Goal: Task Accomplishment & Management: Manage account settings

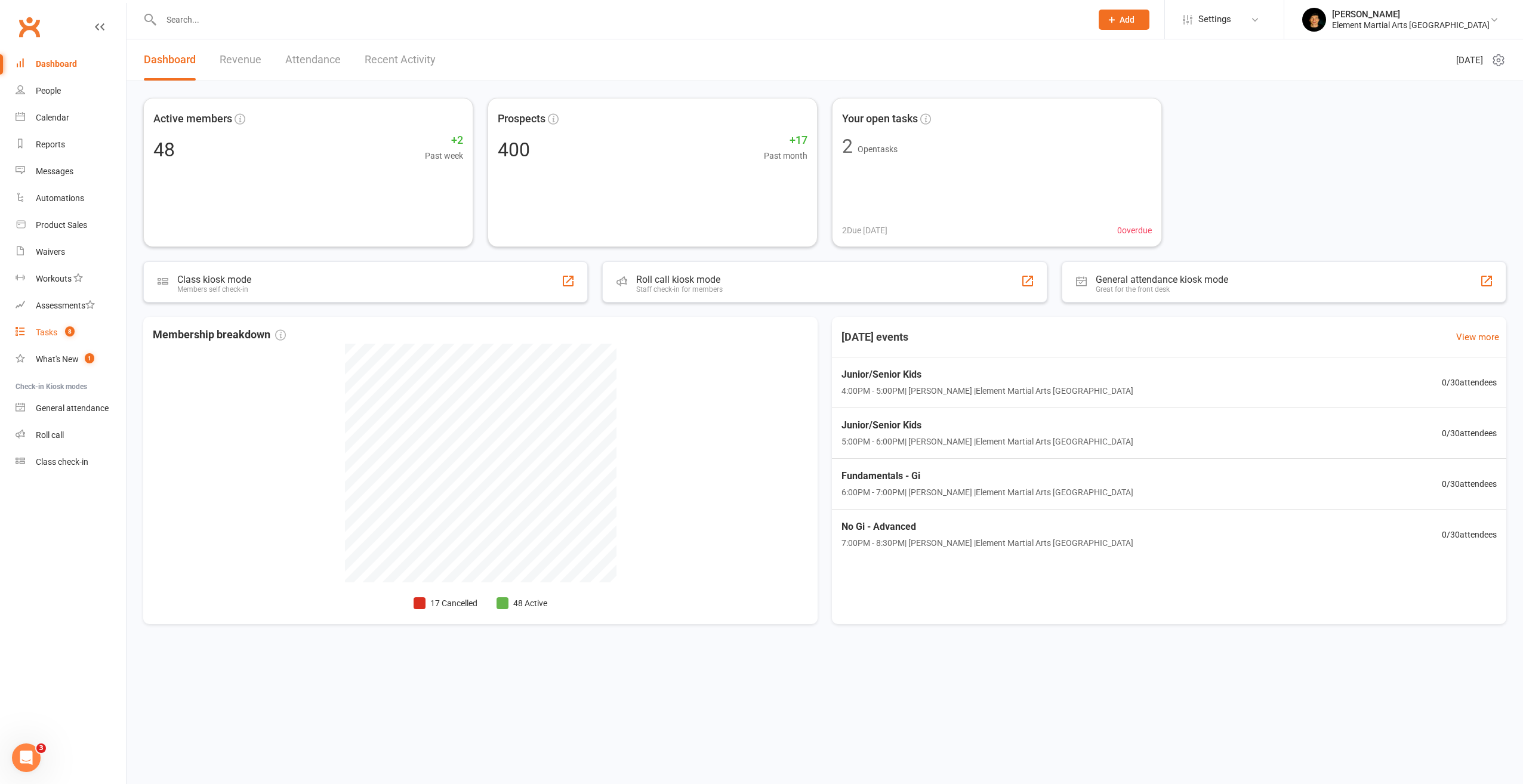
click at [63, 331] on count-badge "8" at bounding box center [67, 332] width 16 height 10
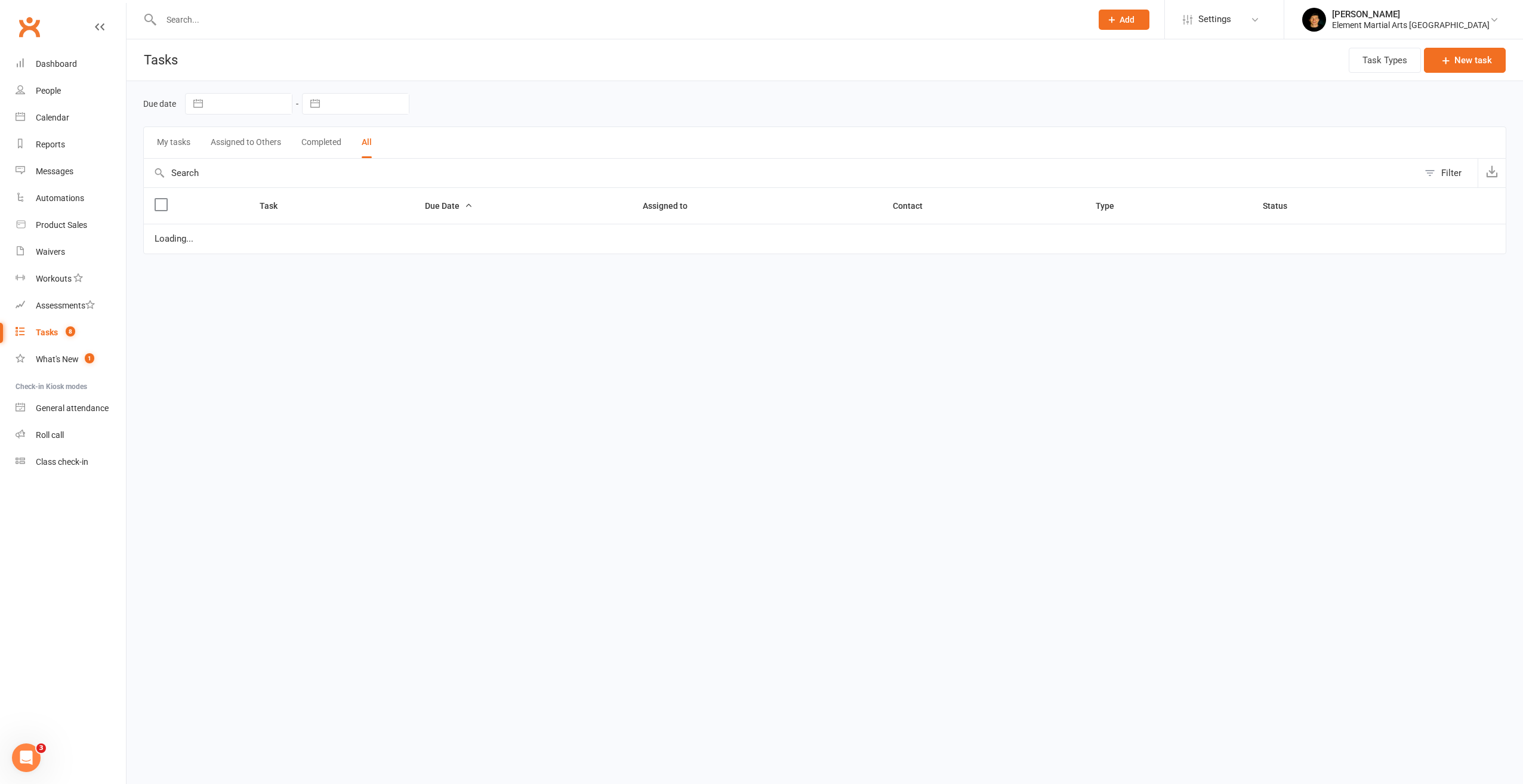
select select "finished"
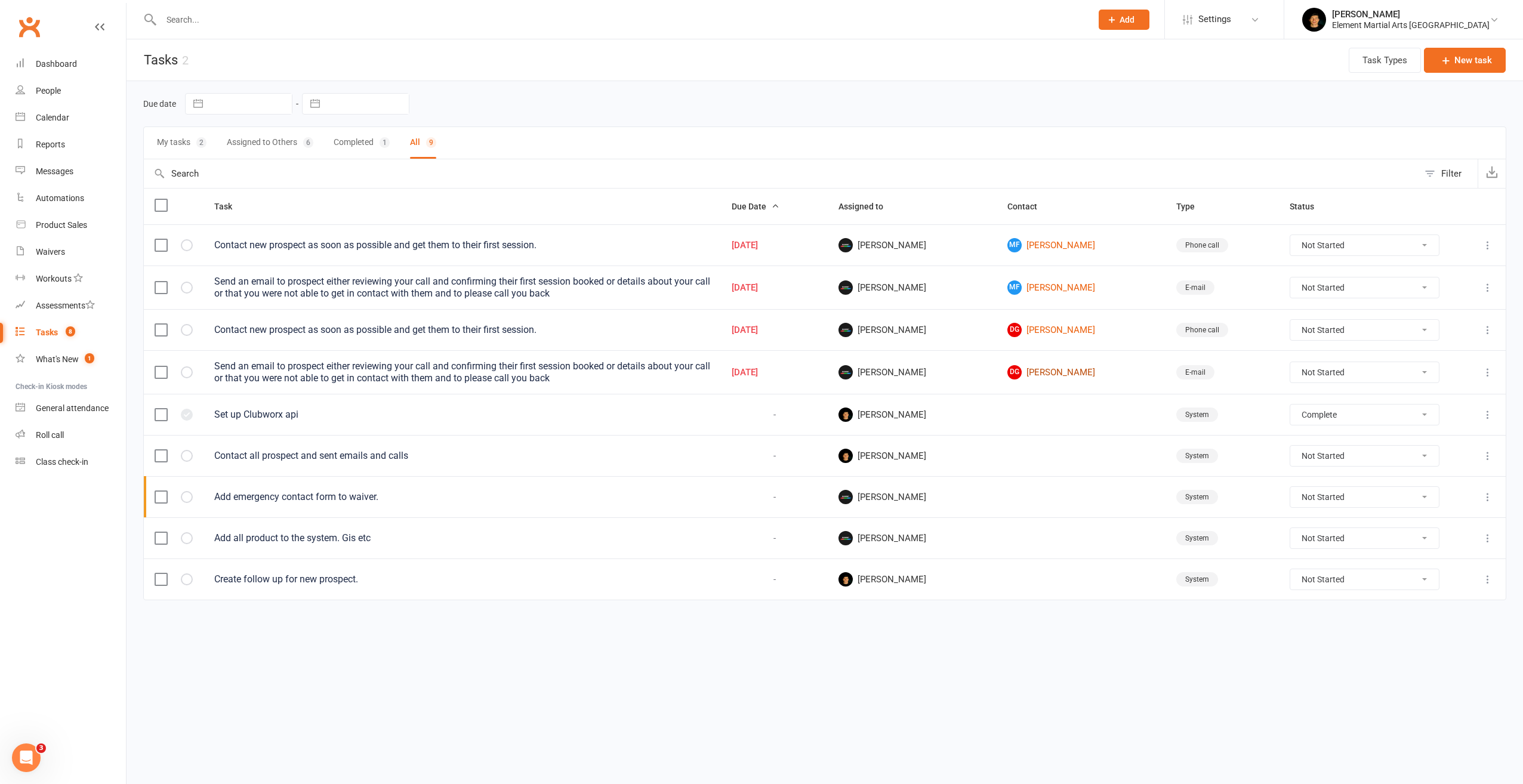
click at [1047, 370] on link "DG Dylan Gillett" at bounding box center [1081, 373] width 147 height 14
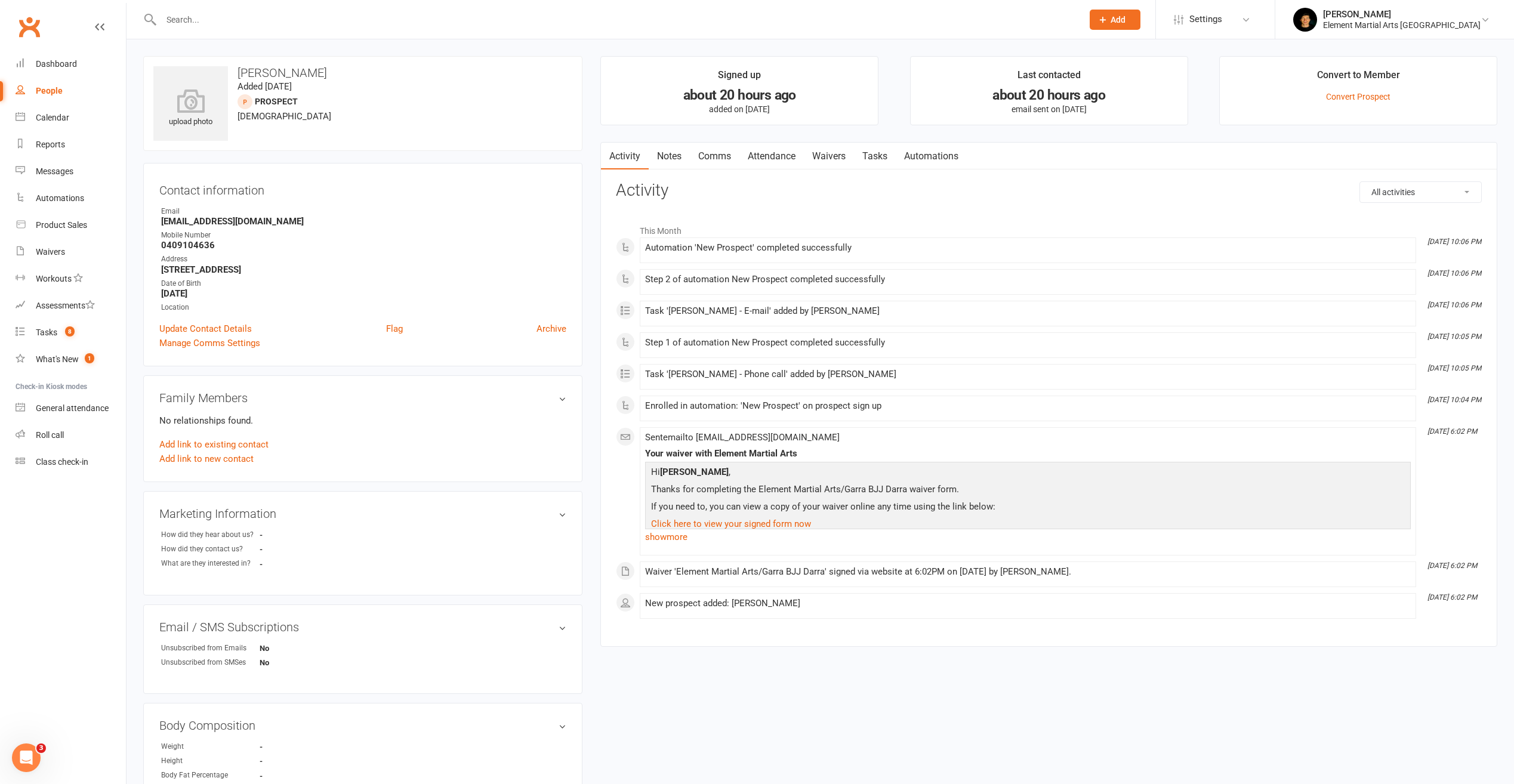
click at [709, 158] on link "Comms" at bounding box center [714, 156] width 50 height 28
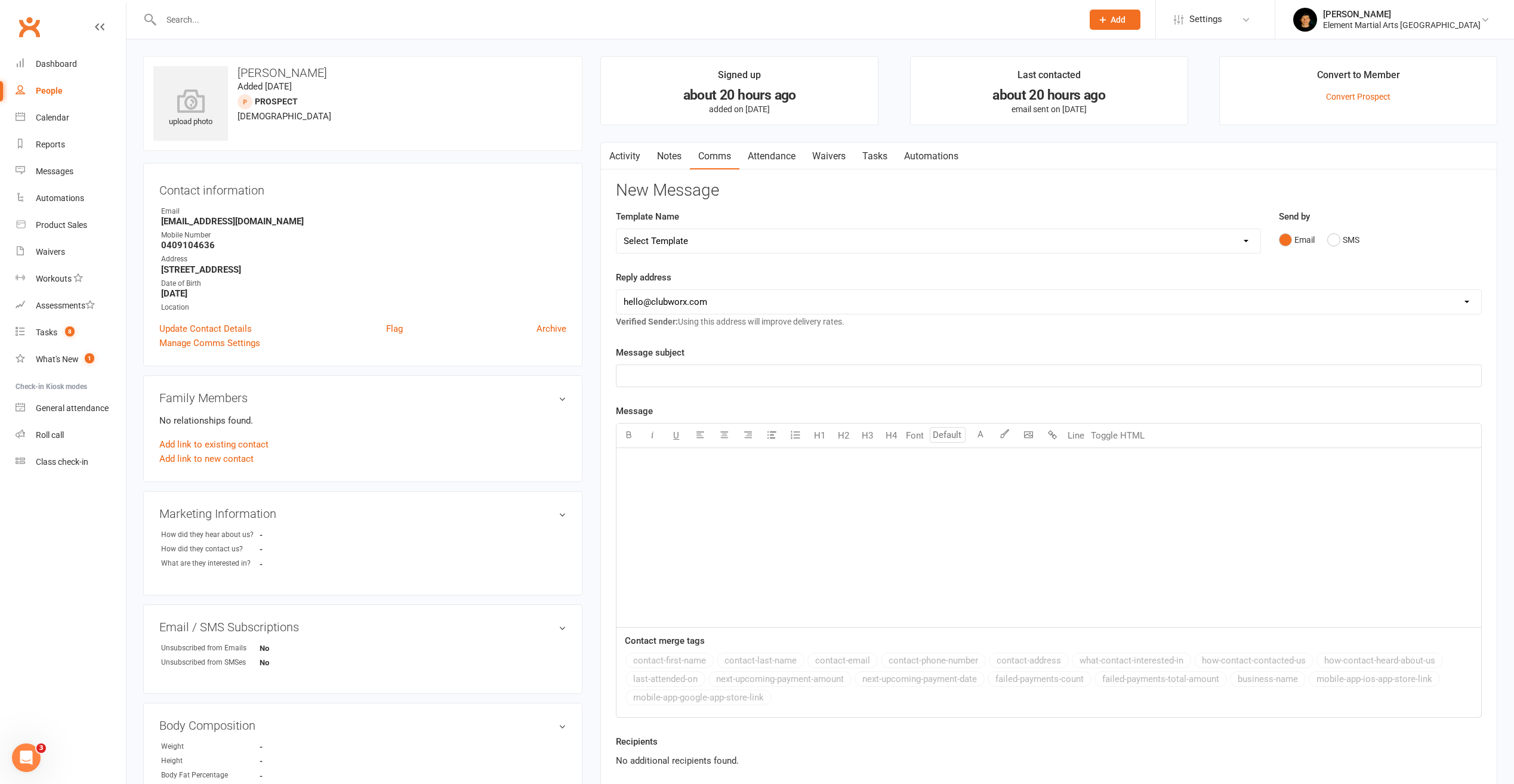
click at [192, 218] on strong "dgill59g@gmail.com" at bounding box center [363, 221] width 405 height 11
copy render-form-field "dgill59g@gmail.com"
click at [190, 221] on strong "dgill59g@gmail.com" at bounding box center [363, 221] width 405 height 11
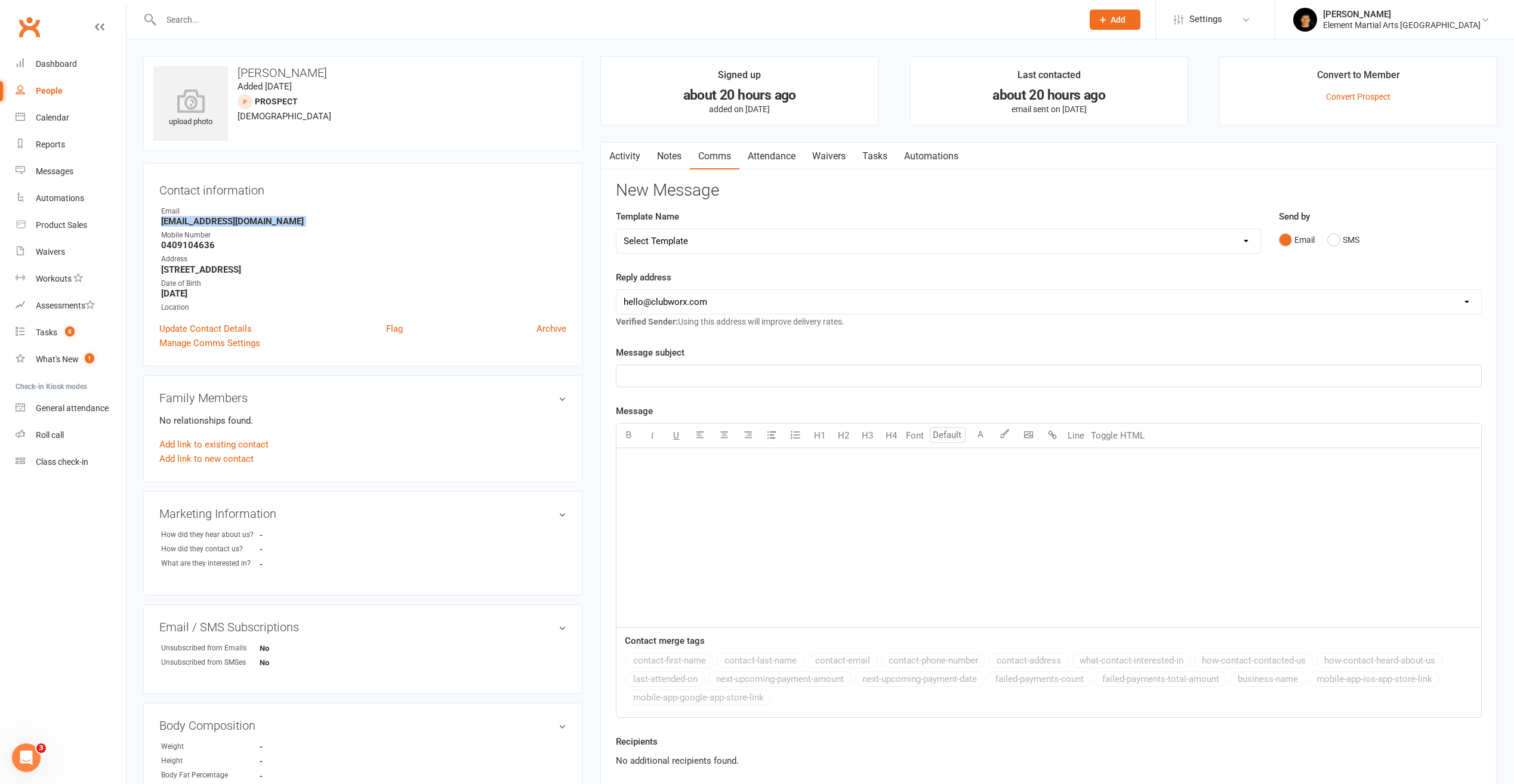
click at [190, 221] on strong "dgill59g@gmail.com" at bounding box center [363, 221] width 405 height 11
copy render-form-field "dgill59g@gmail.com"
click at [273, 51] on div "upload photo Dylan Gillett Added 10 September, 2025 prospect 25 years old Conta…" at bounding box center [821, 579] width 1388 height 1080
click at [709, 156] on link "Comms" at bounding box center [714, 156] width 50 height 28
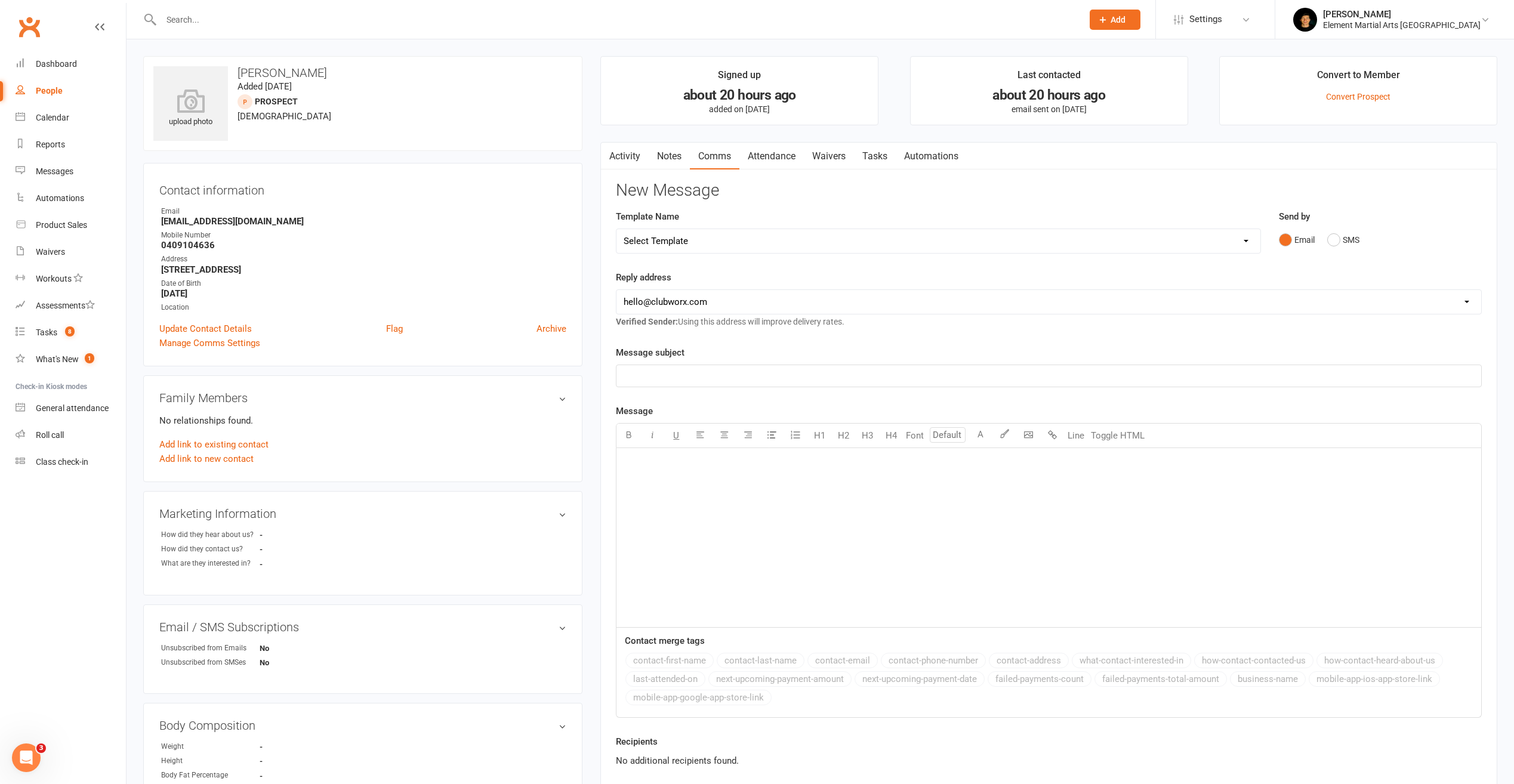
click at [769, 307] on select "hello@clubworx.com info@elementma.com.au" at bounding box center [1049, 302] width 865 height 24
select select "1"
click at [617, 290] on select "hello@clubworx.com info@elementma.com.au" at bounding box center [1049, 302] width 865 height 24
click at [838, 278] on div "Reply address hello@clubworx.com info@elementma.com.au Verified Sender: Using t…" at bounding box center [1049, 300] width 866 height 59
click at [693, 252] on select "Select Template [SMS] [Default template - review before using] Appointment remi…" at bounding box center [939, 241] width 644 height 24
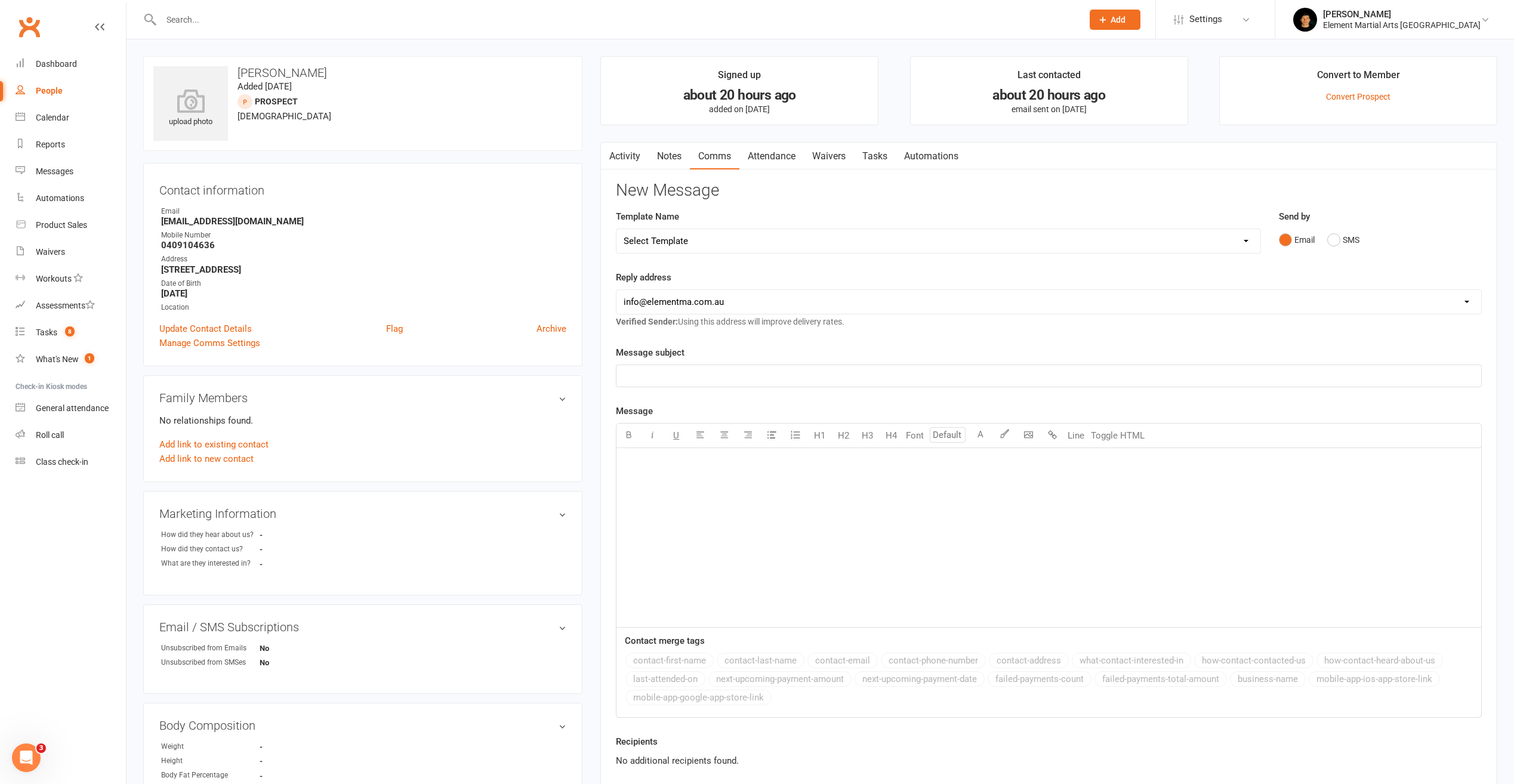
click at [754, 216] on div "Template Name Select Template [SMS] [Default template - review before using] Ap…" at bounding box center [939, 231] width 645 height 44
click at [1257, 19] on link "Settings" at bounding box center [1216, 19] width 83 height 27
click at [1240, 136] on link "Mobile App" at bounding box center [1216, 138] width 119 height 28
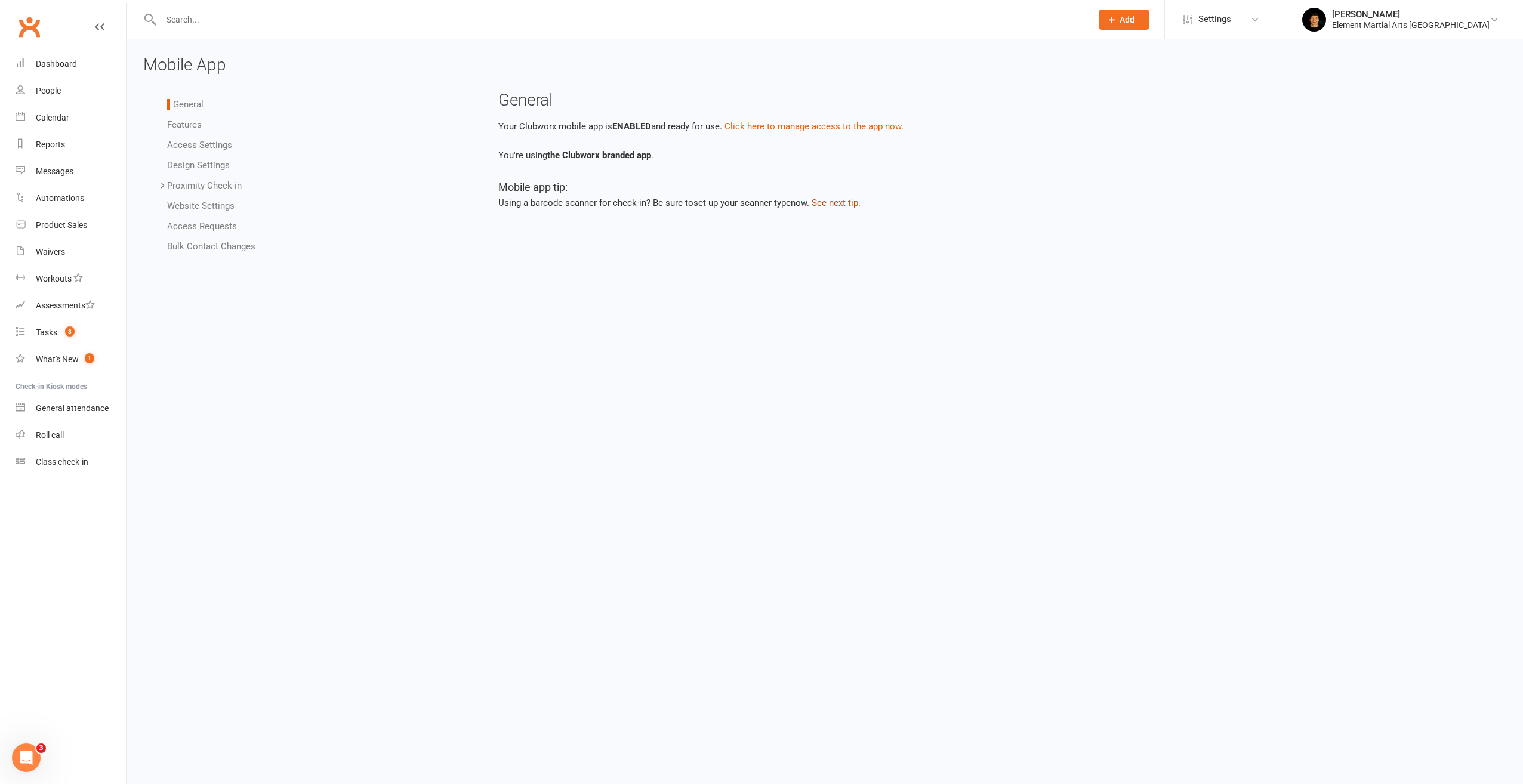
click at [830, 206] on button "See next tip." at bounding box center [836, 203] width 49 height 14
click at [800, 129] on button "Click here to manage access to the app now." at bounding box center [814, 127] width 179 height 14
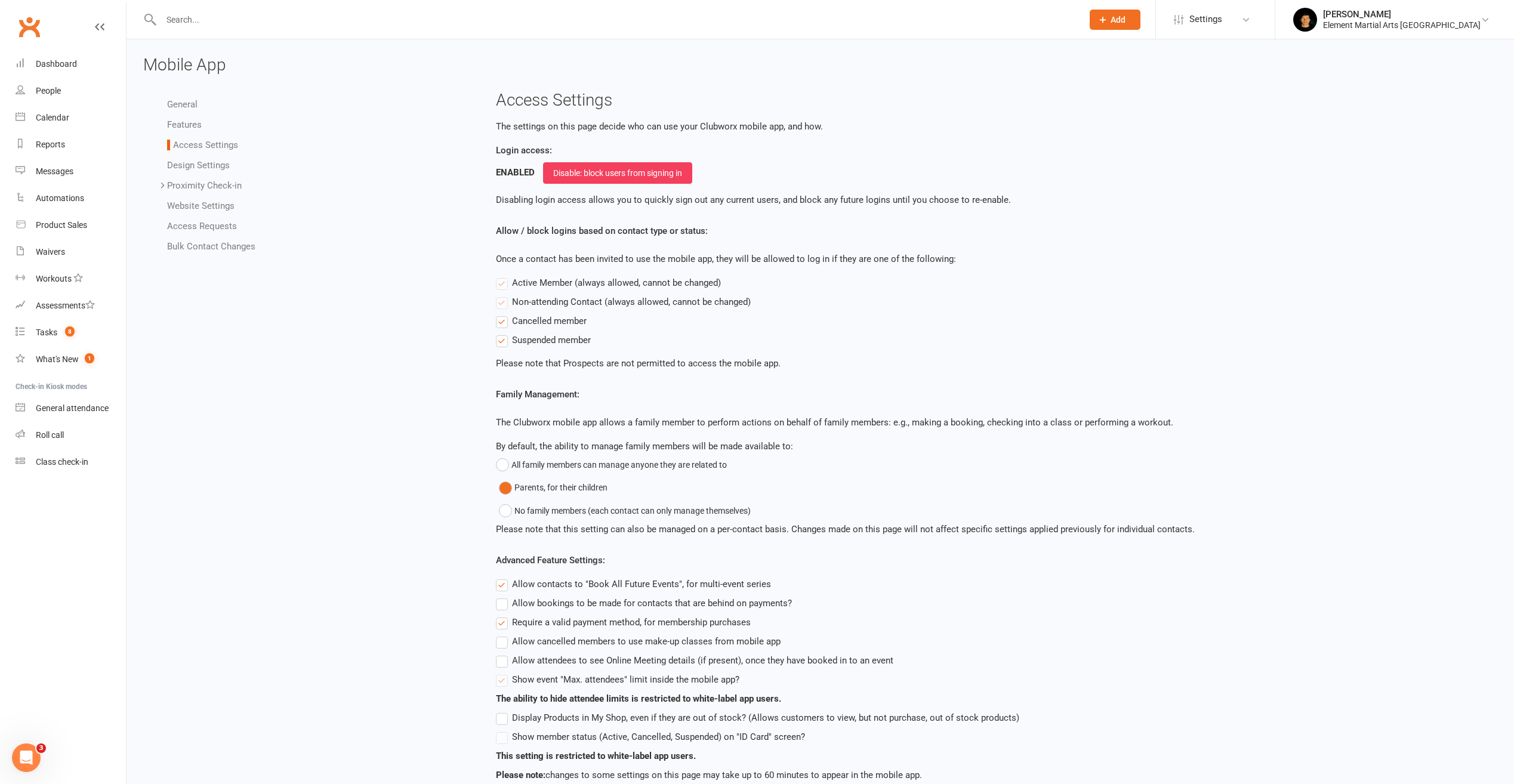
click at [194, 109] on li "General" at bounding box center [318, 105] width 301 height 14
click at [190, 105] on link "General" at bounding box center [182, 105] width 31 height 11
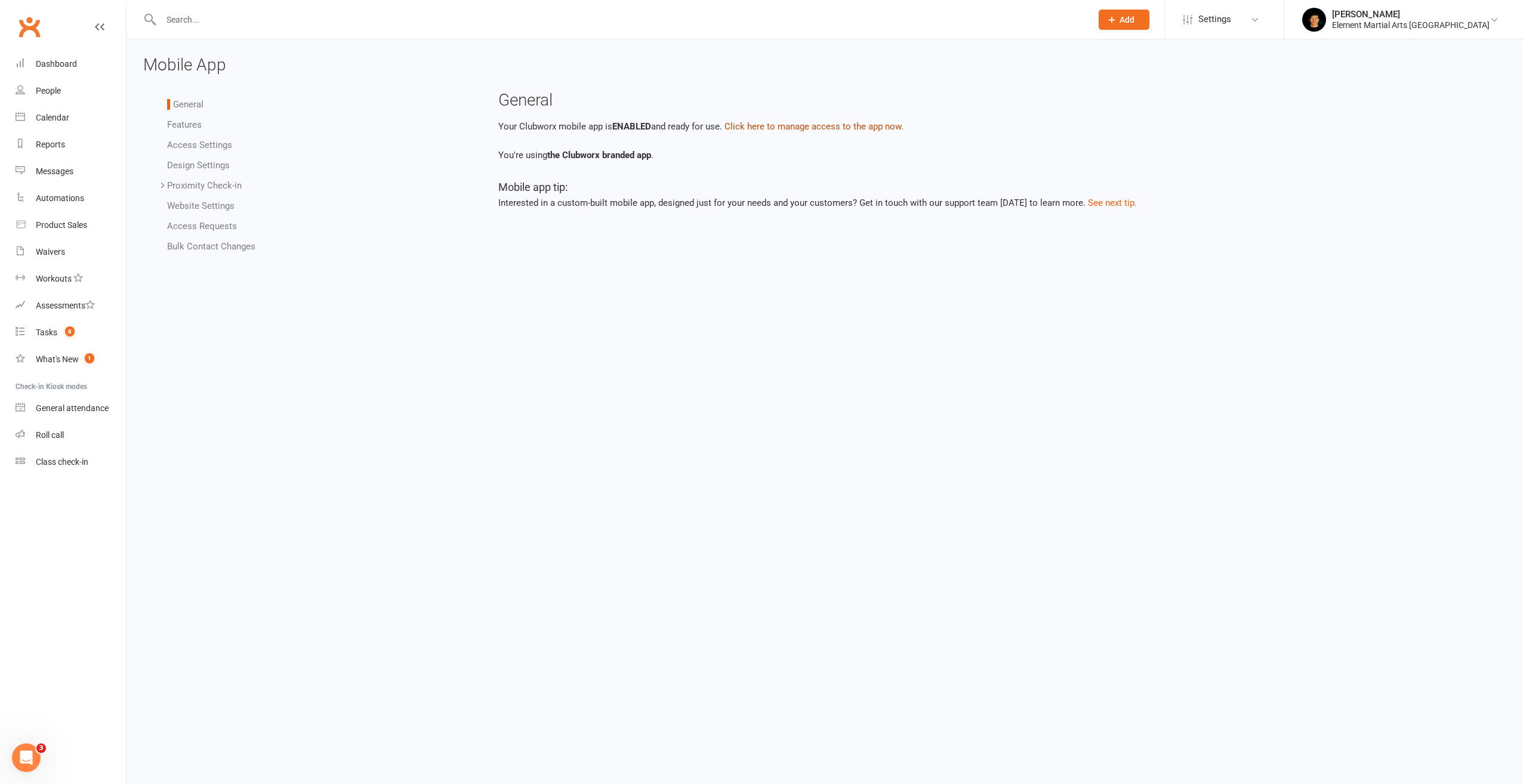
click at [802, 126] on button "Click here to manage access to the app now." at bounding box center [814, 127] width 179 height 14
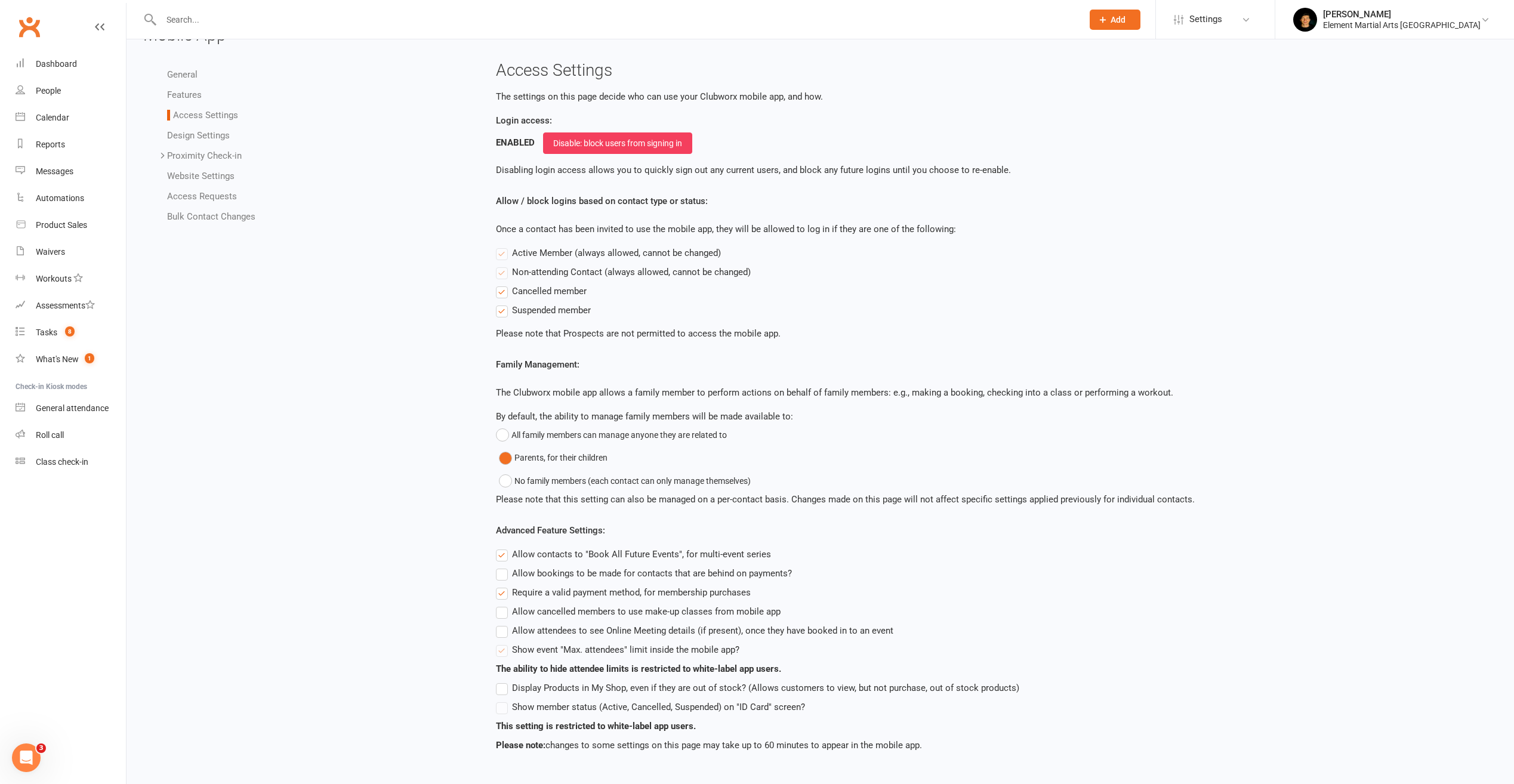
scroll to position [35, 0]
click at [184, 89] on link "Features" at bounding box center [184, 90] width 35 height 11
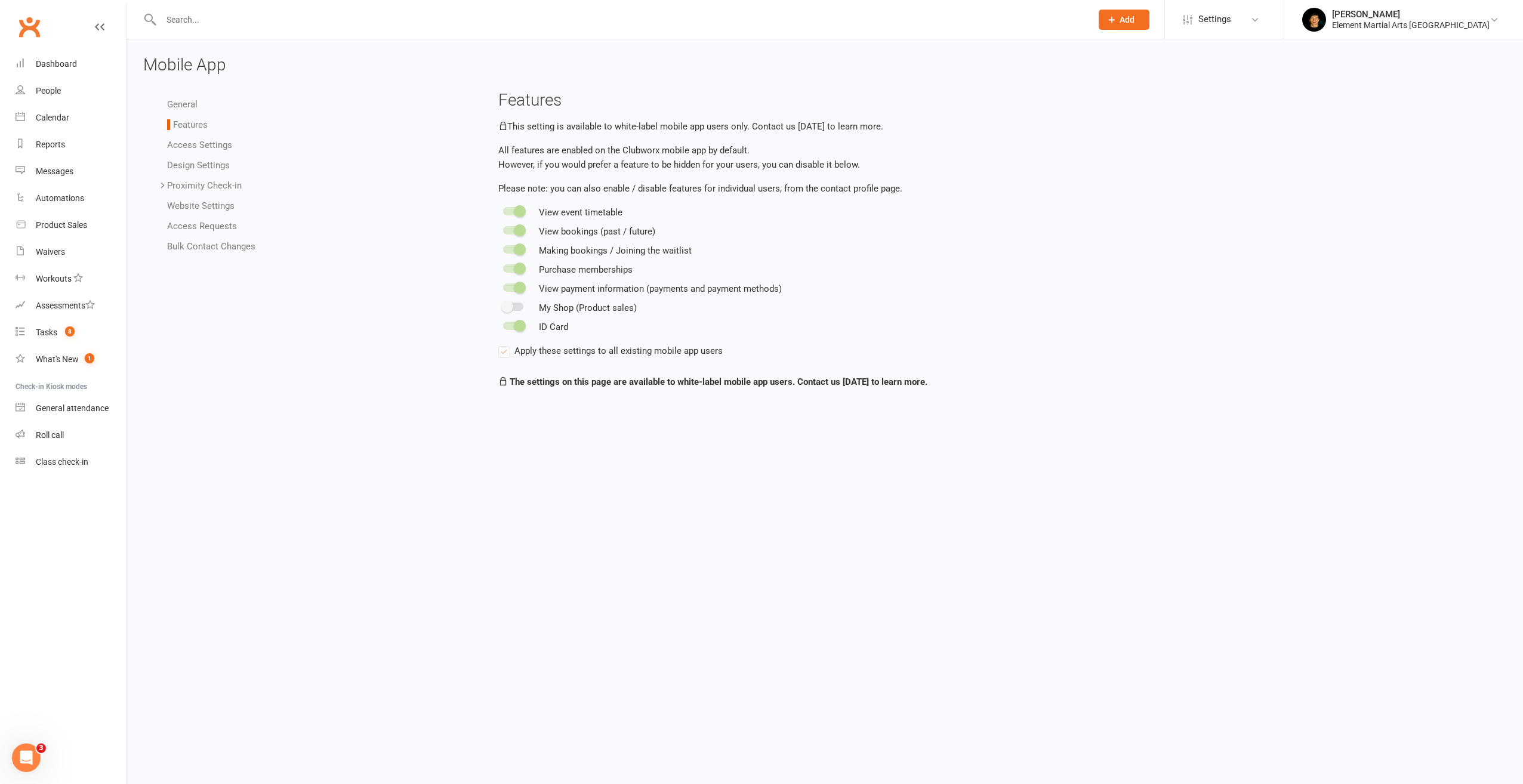
click at [185, 103] on link "General" at bounding box center [182, 105] width 31 height 11
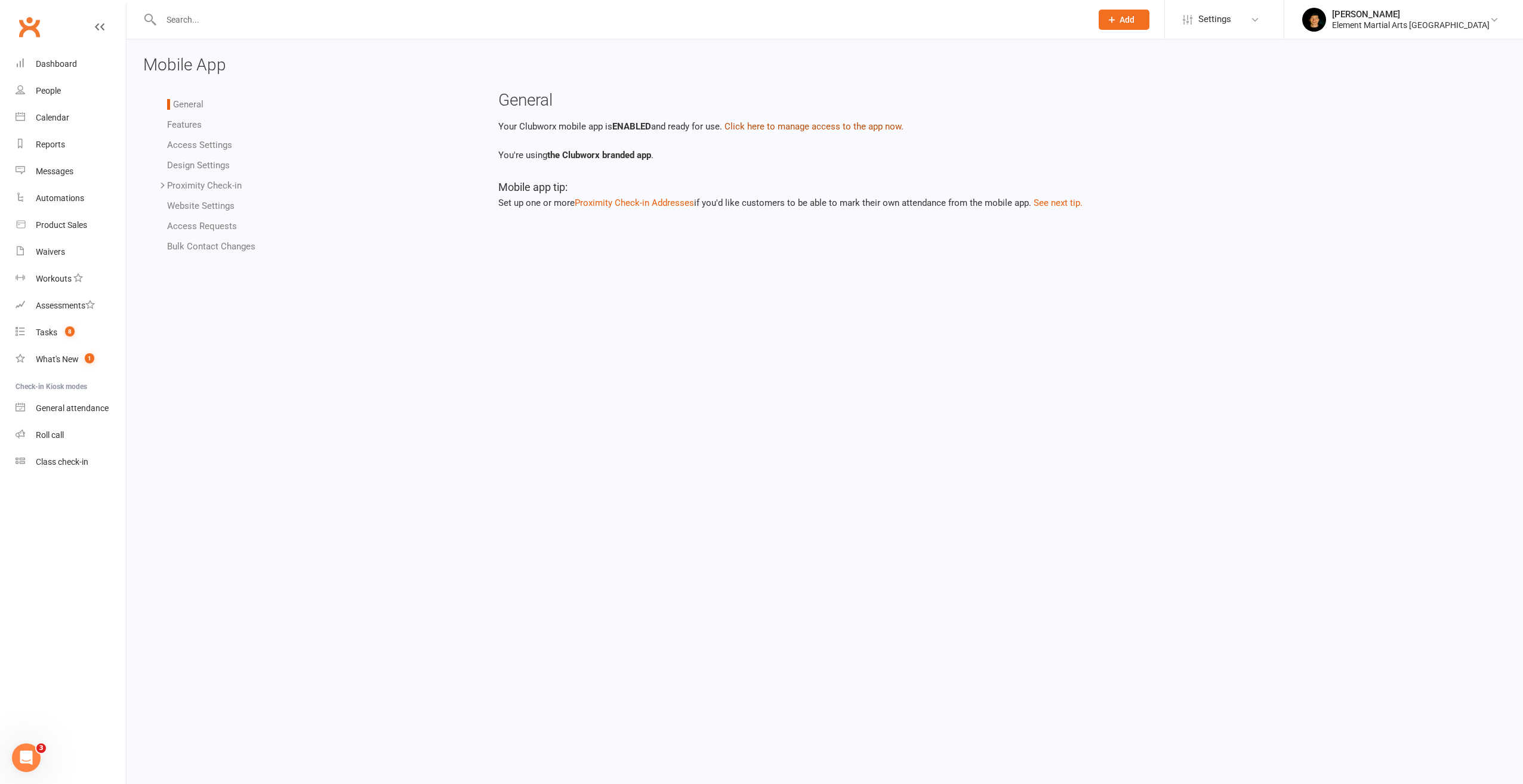
click at [793, 127] on button "Click here to manage access to the app now." at bounding box center [814, 127] width 179 height 14
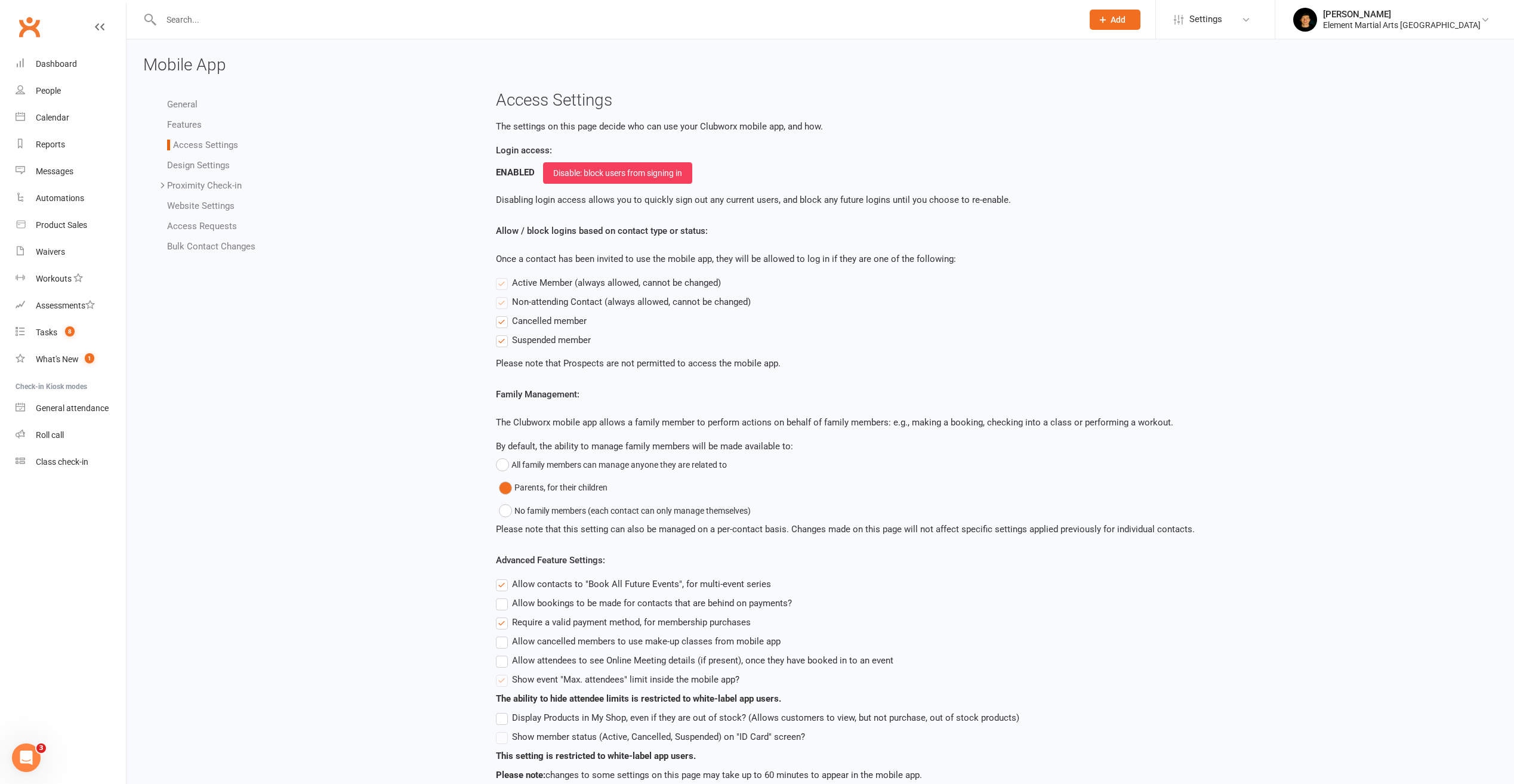
click at [200, 222] on link "Access Requests" at bounding box center [202, 226] width 70 height 11
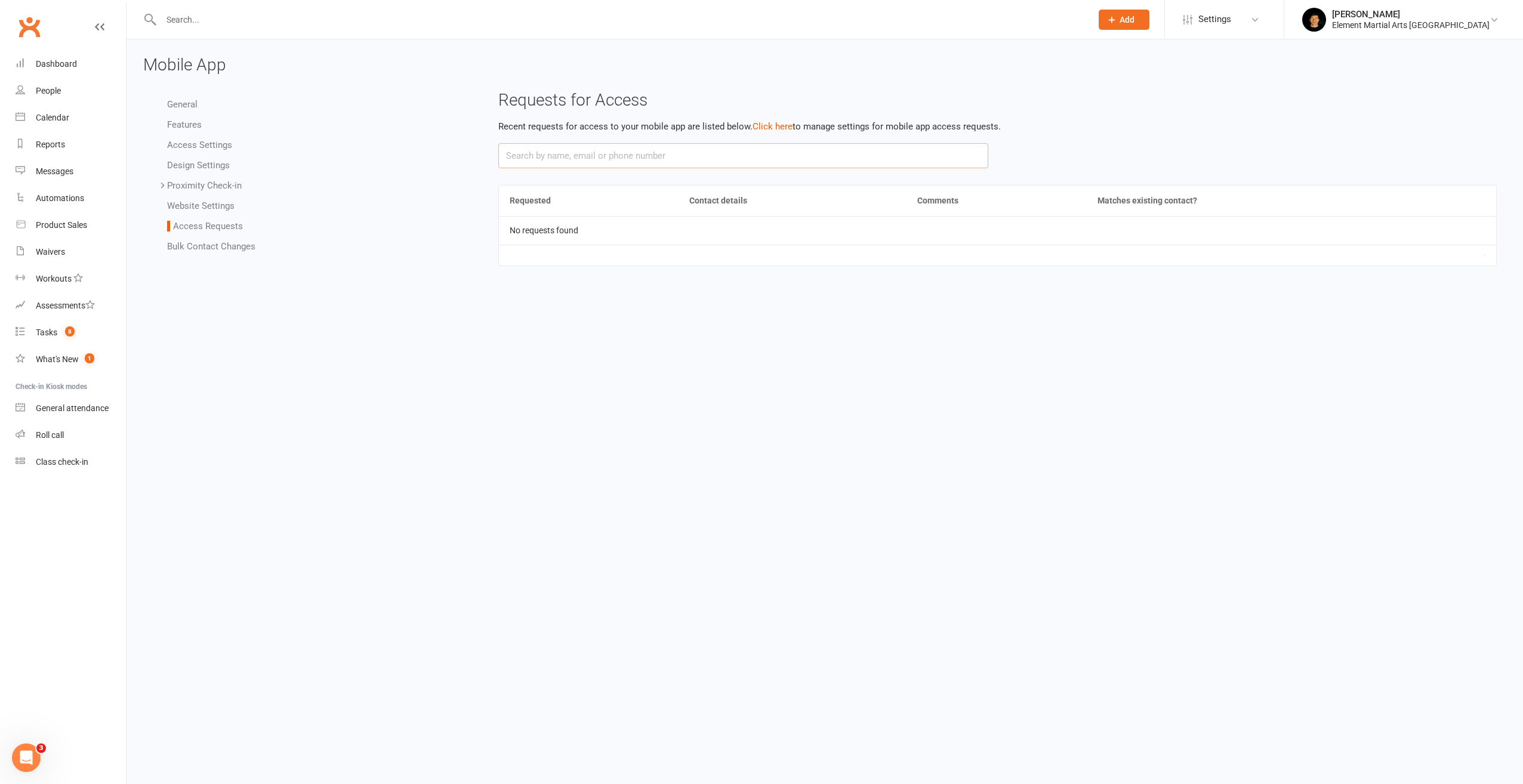
click at [655, 158] on input at bounding box center [744, 155] width 491 height 25
click at [784, 126] on button "Click here" at bounding box center [772, 127] width 40 height 14
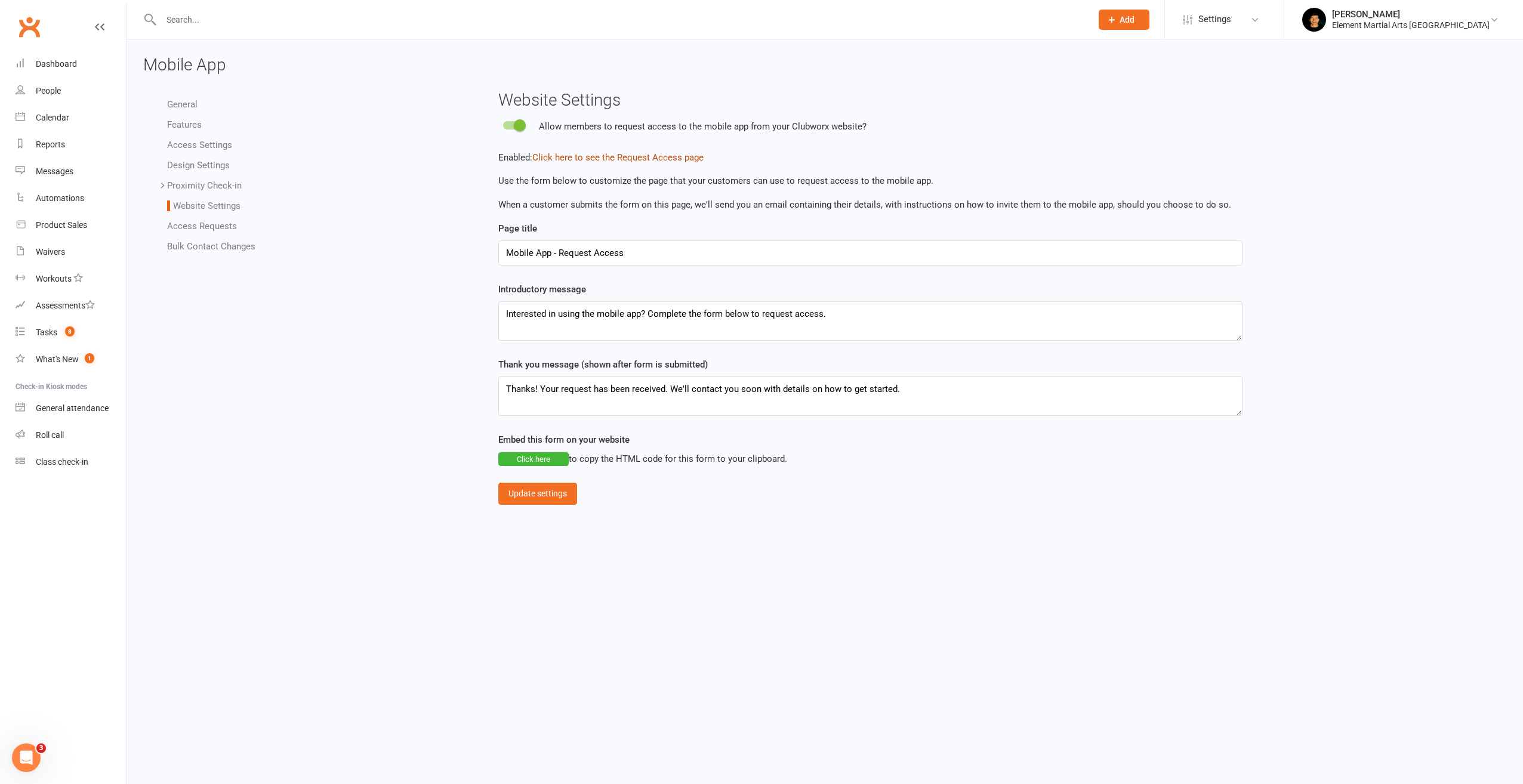
click at [616, 160] on link "Click here to see the Request Access page" at bounding box center [618, 157] width 171 height 11
click at [211, 227] on link "Access Requests" at bounding box center [202, 226] width 70 height 11
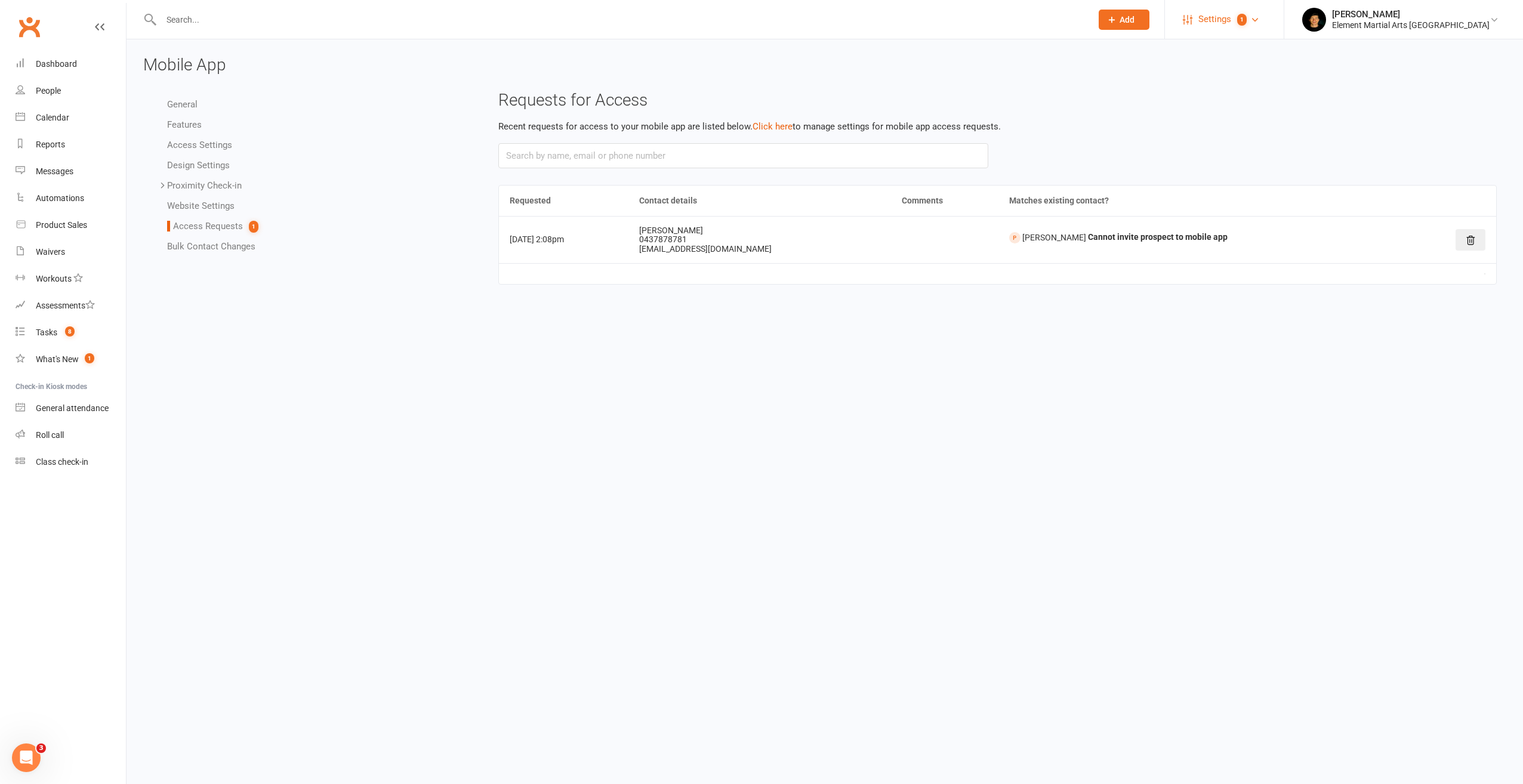
click at [1231, 25] on span "Settings" at bounding box center [1214, 19] width 33 height 27
click at [1260, 138] on link "Mobile App 1" at bounding box center [1225, 138] width 119 height 28
click at [57, 256] on div "Waivers" at bounding box center [50, 252] width 29 height 10
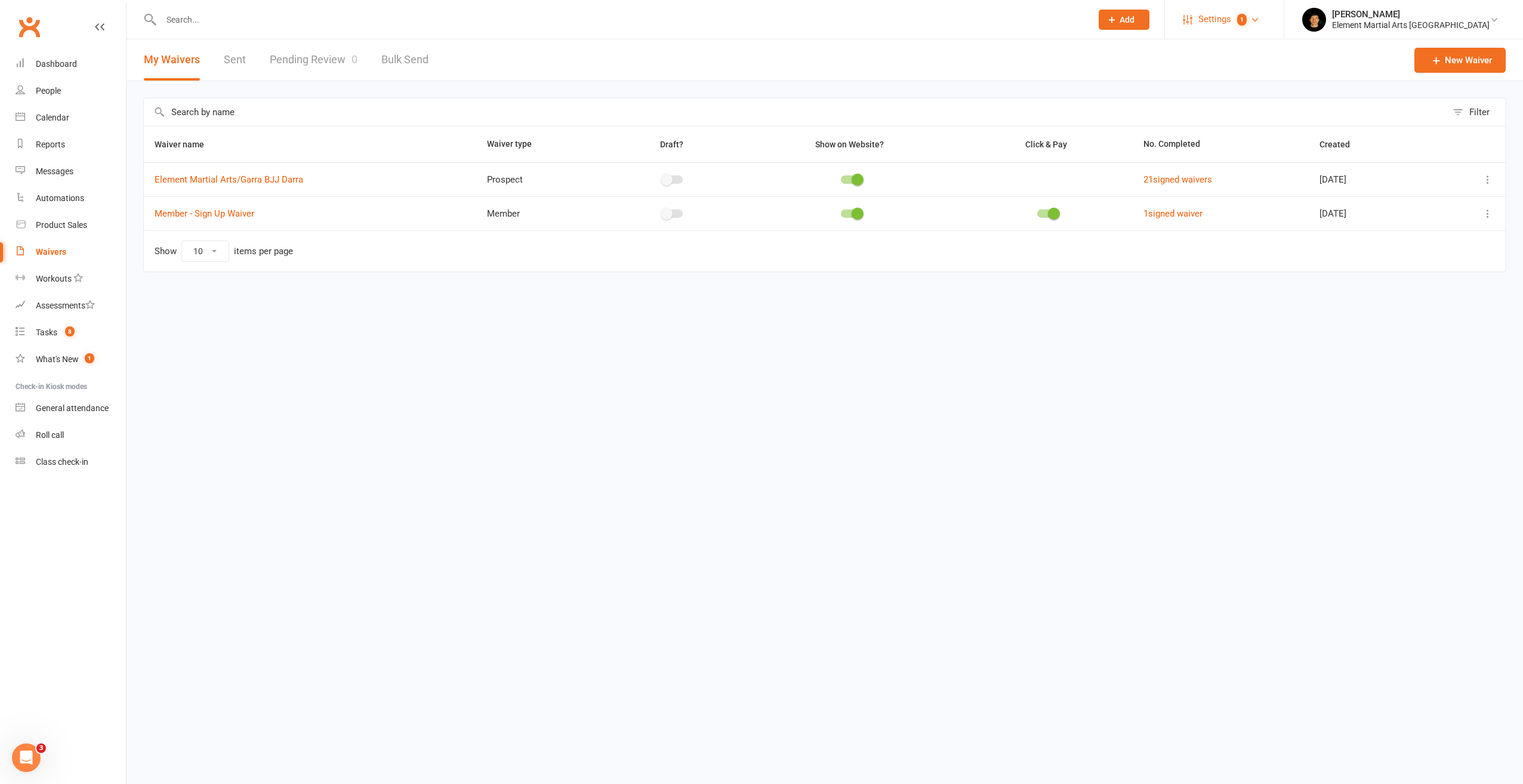
click at [1231, 26] on span "Settings" at bounding box center [1214, 19] width 33 height 27
click at [47, 338] on link "Tasks 8" at bounding box center [71, 332] width 111 height 27
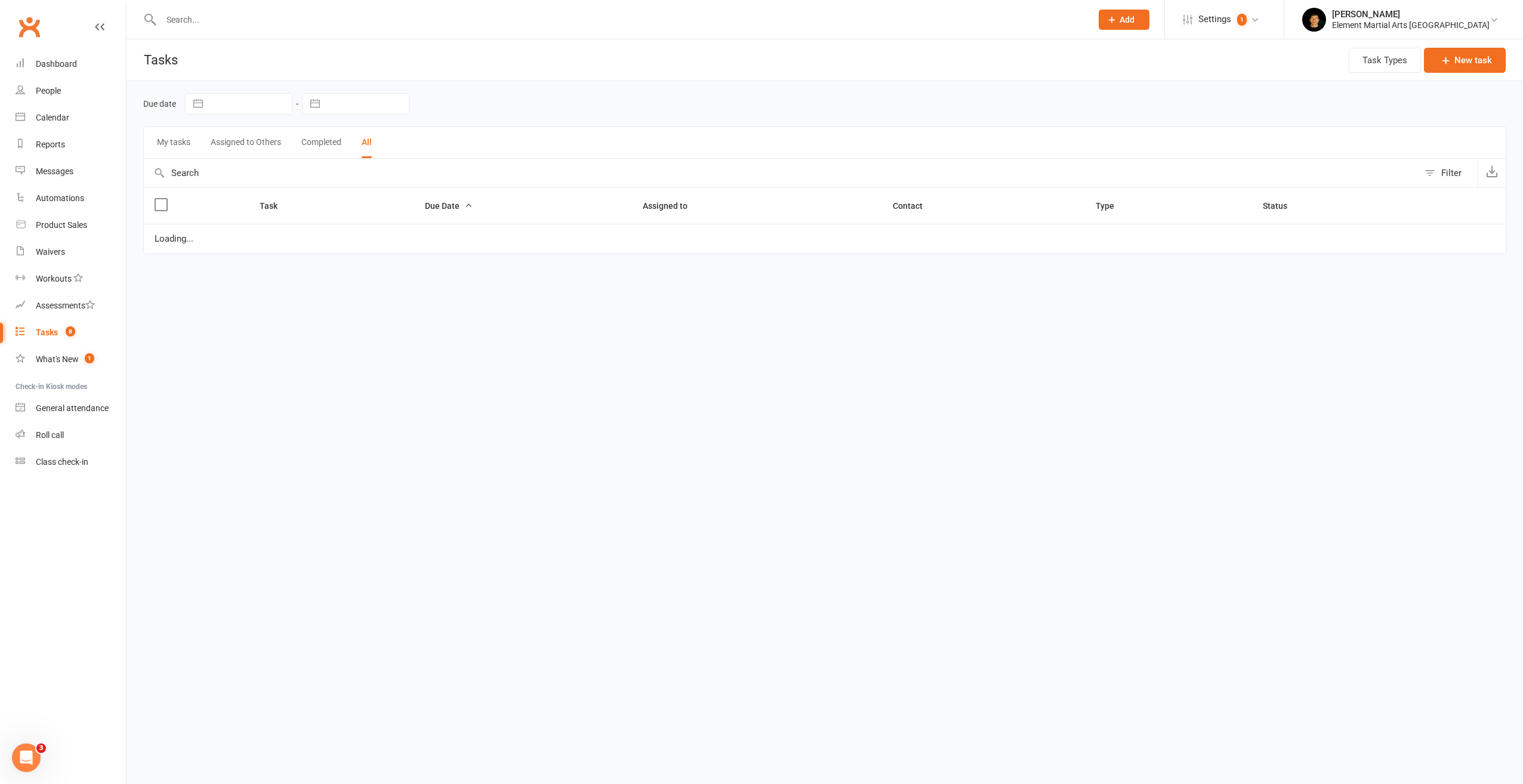
select select "finished"
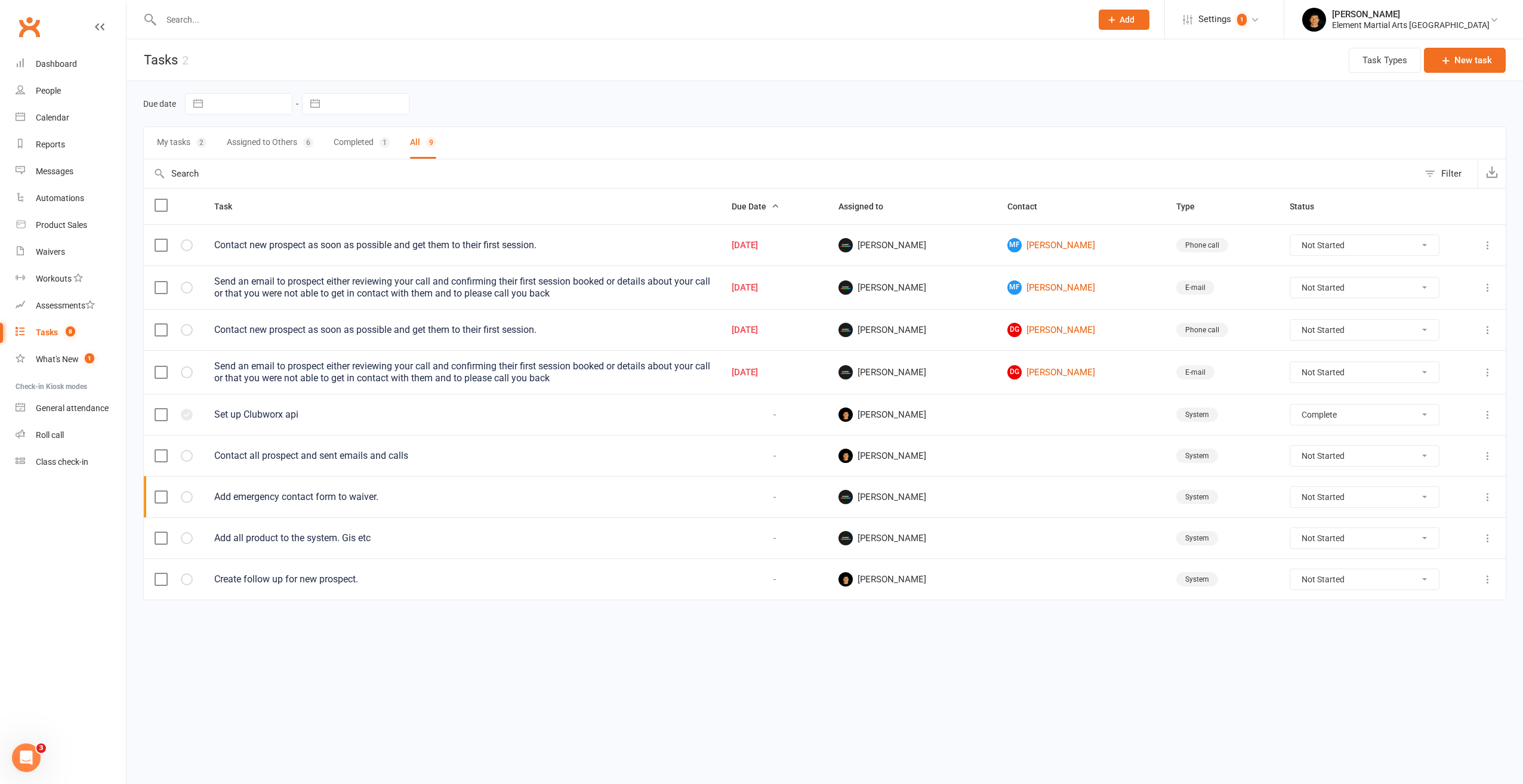
click at [1331, 242] on select "Not Started In Progress Waiting Complete" at bounding box center [1364, 245] width 148 height 20
click at [1336, 376] on select "Not Started In Progress Waiting Complete" at bounding box center [1364, 373] width 148 height 20
click at [1296, 362] on select "Not Started In Progress Waiting Complete" at bounding box center [1364, 373] width 148 height 20
select select "unstarted"
select select "finished"
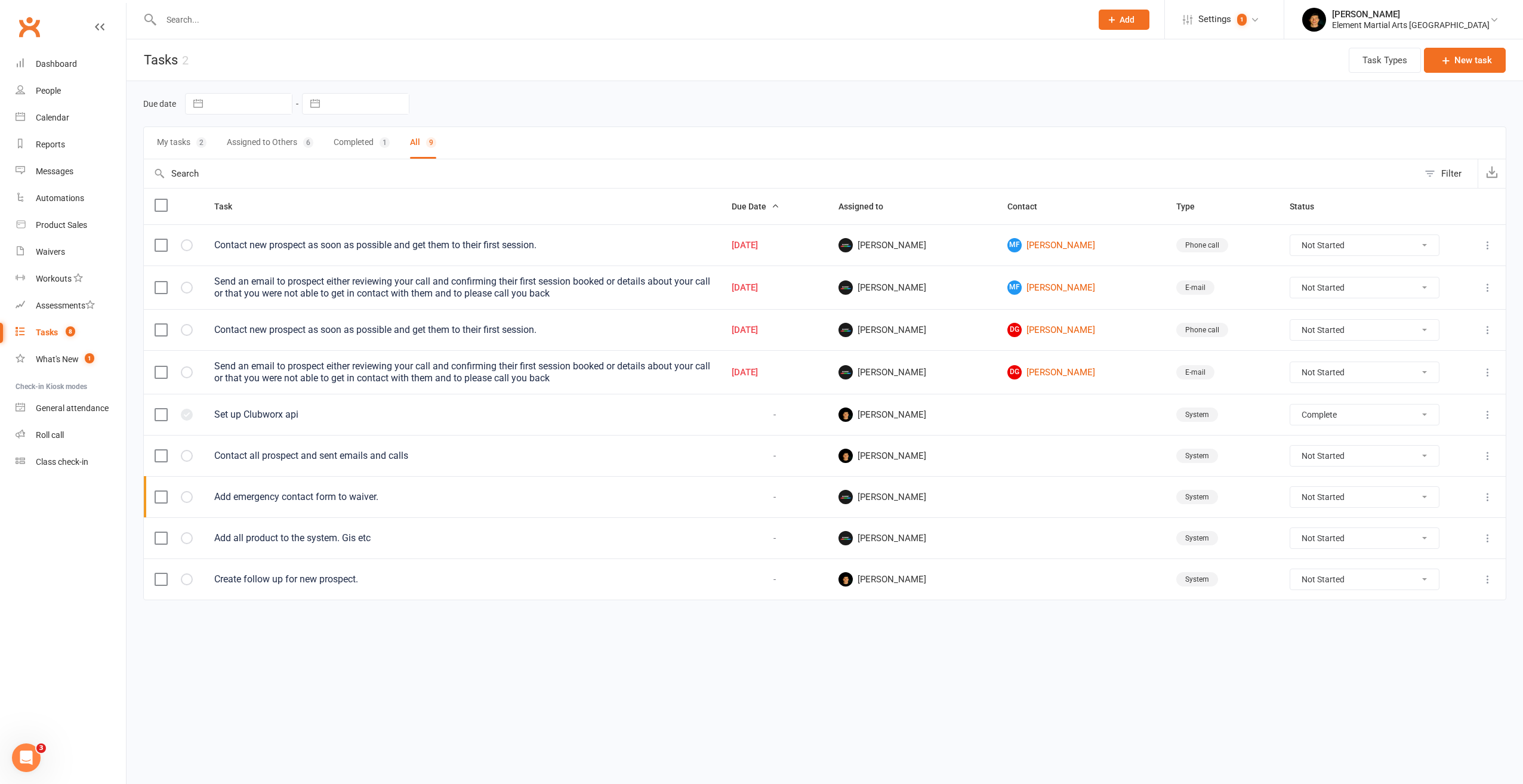
select select "finished"
click at [1351, 332] on select "Not Started In Progress Waiting Complete" at bounding box center [1364, 330] width 148 height 20
click at [184, 371] on div at bounding box center [173, 373] width 38 height 12
click at [187, 371] on icon "button" at bounding box center [187, 373] width 7 height 7
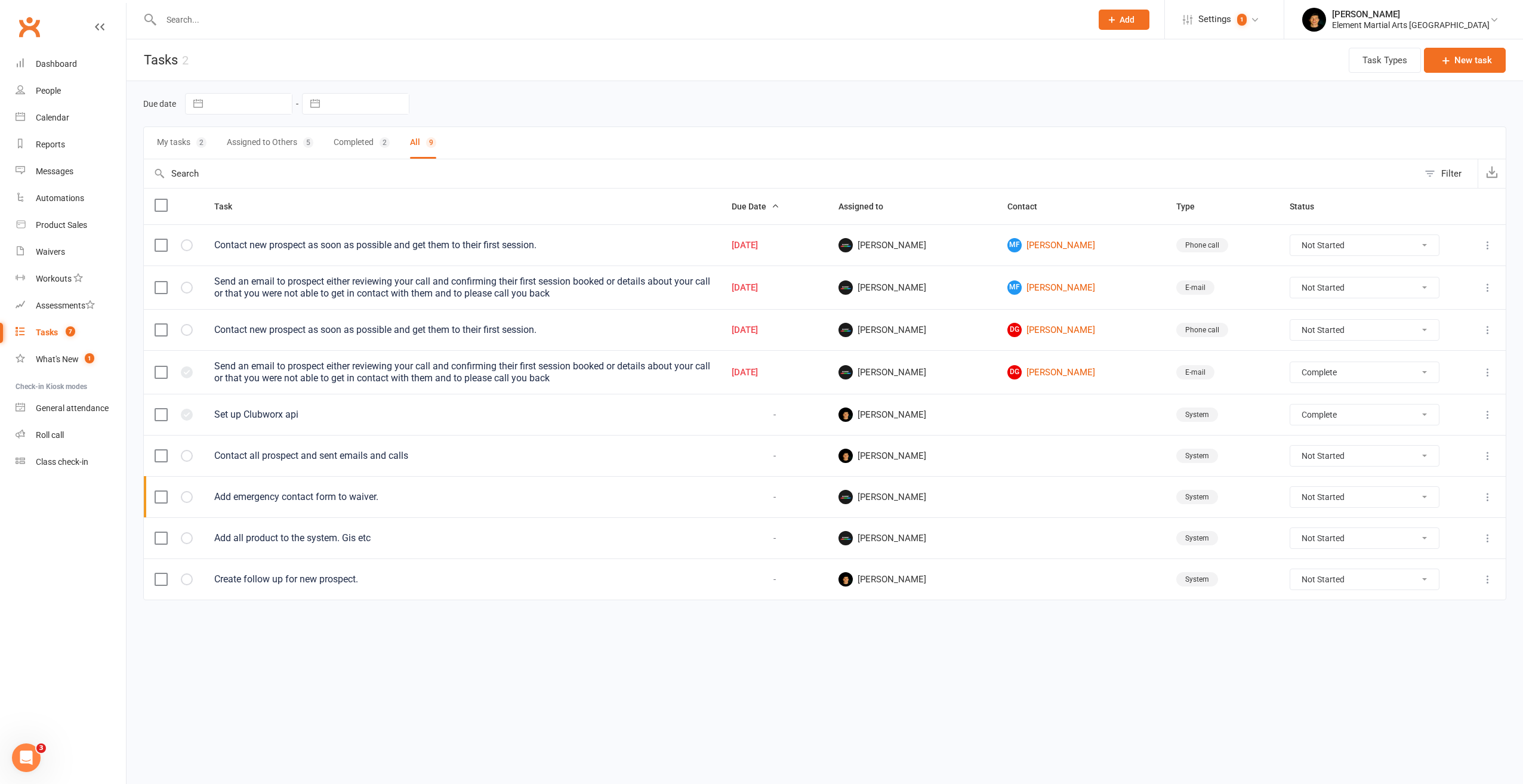
click at [175, 141] on button "My tasks 2" at bounding box center [181, 143] width 50 height 32
select select "finished"
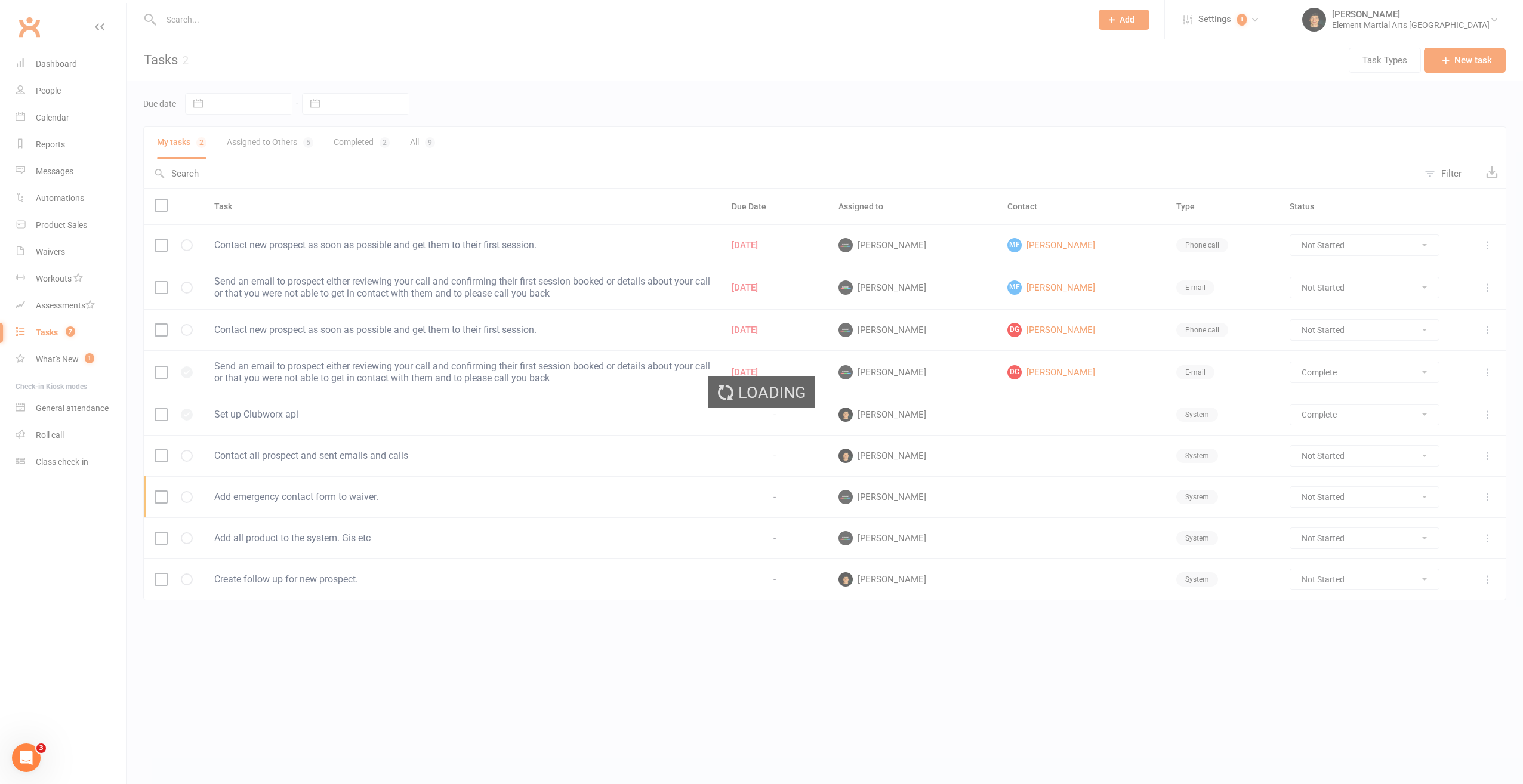
select select "finished"
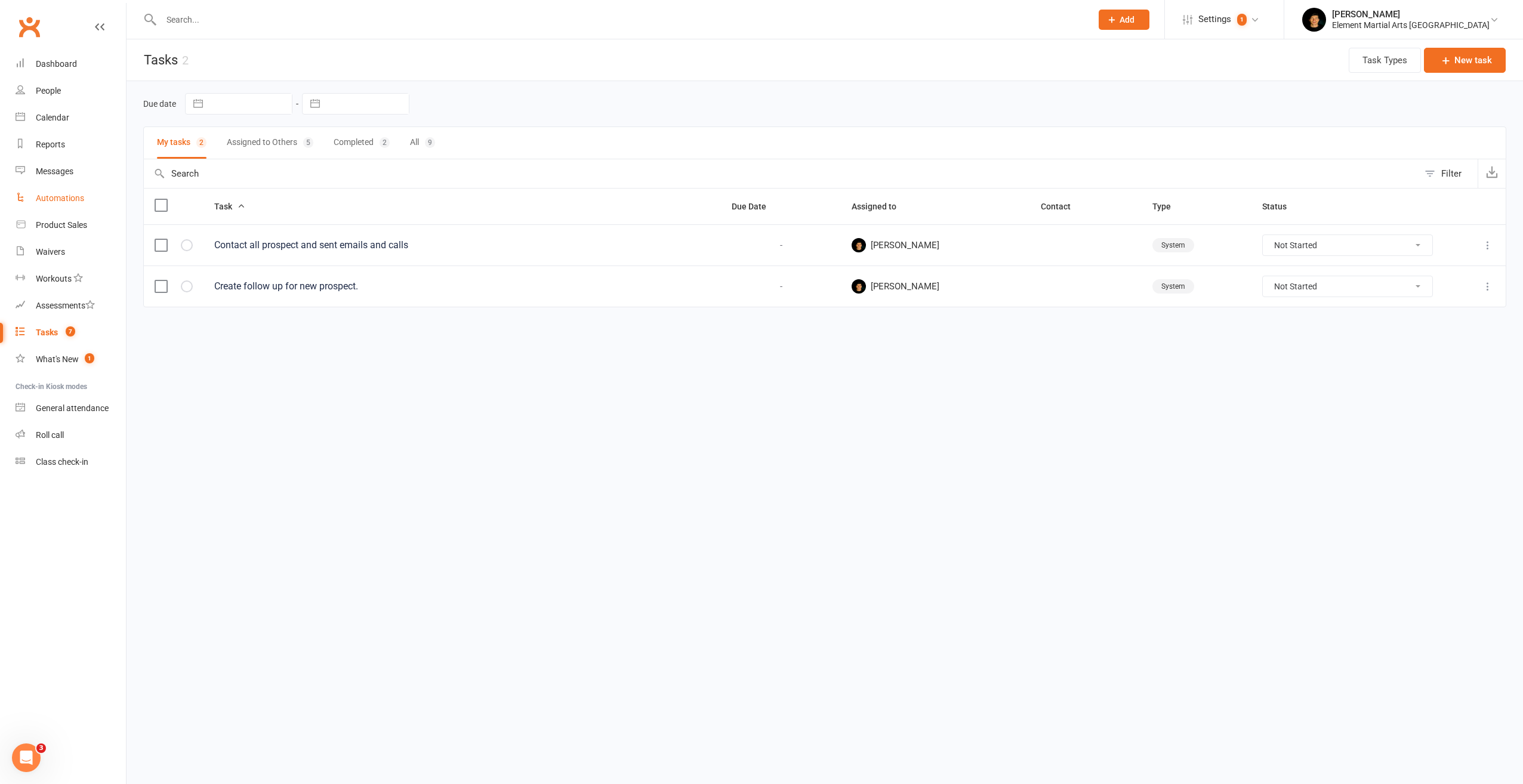
click at [70, 200] on div "Automations" at bounding box center [60, 198] width 48 height 10
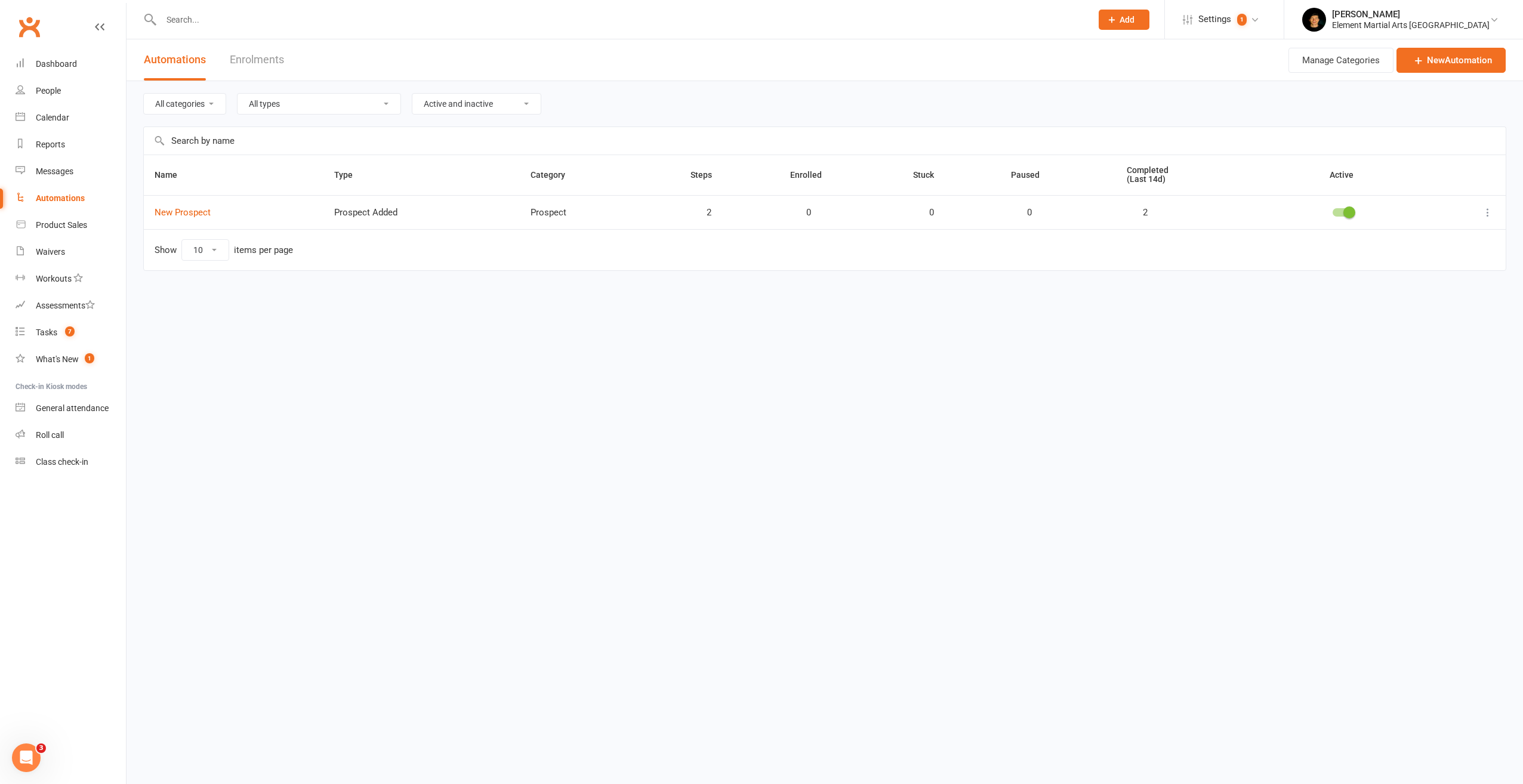
click at [236, 58] on link "Enrolments" at bounding box center [257, 60] width 54 height 41
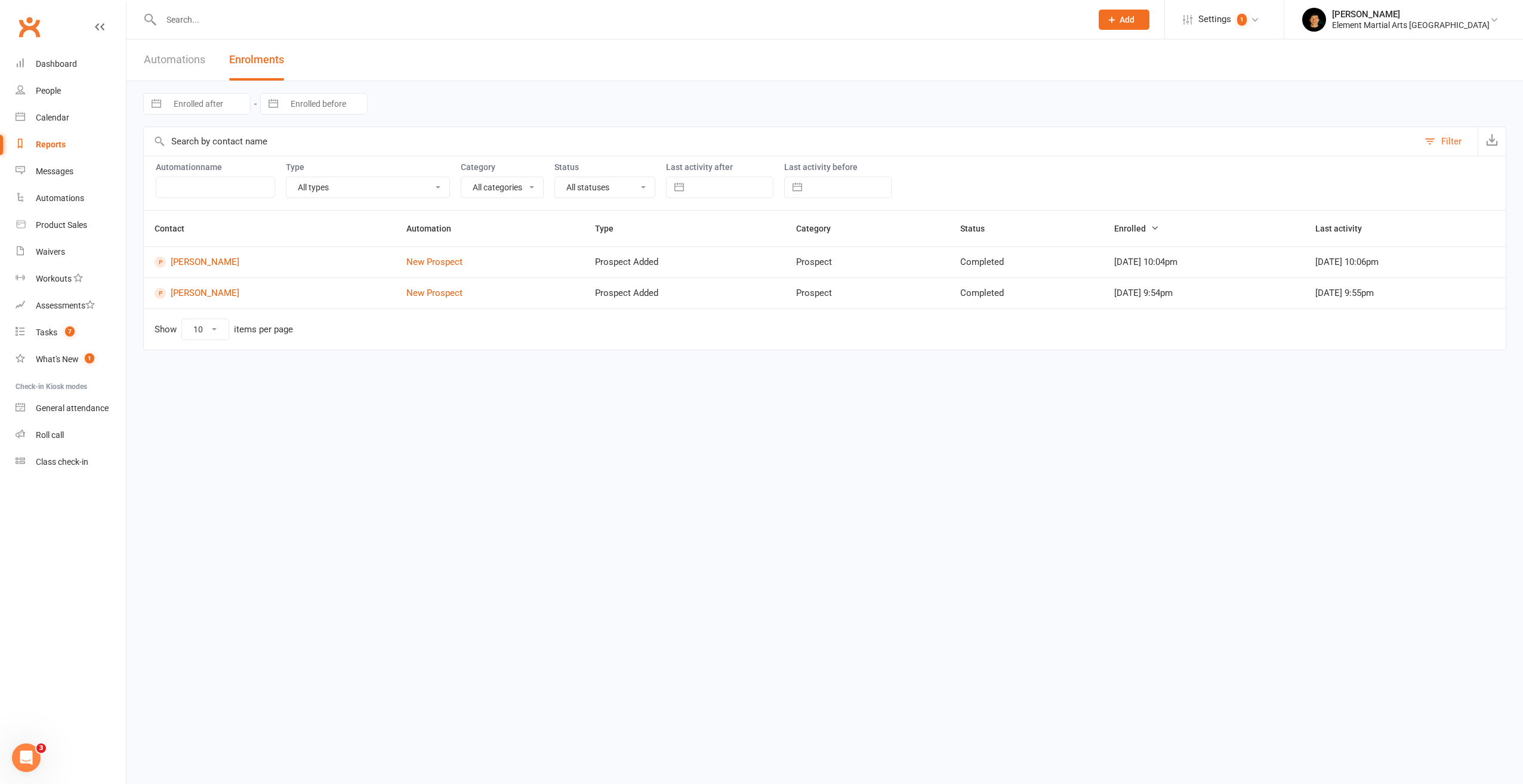
click at [184, 59] on link "Automations" at bounding box center [174, 60] width 62 height 41
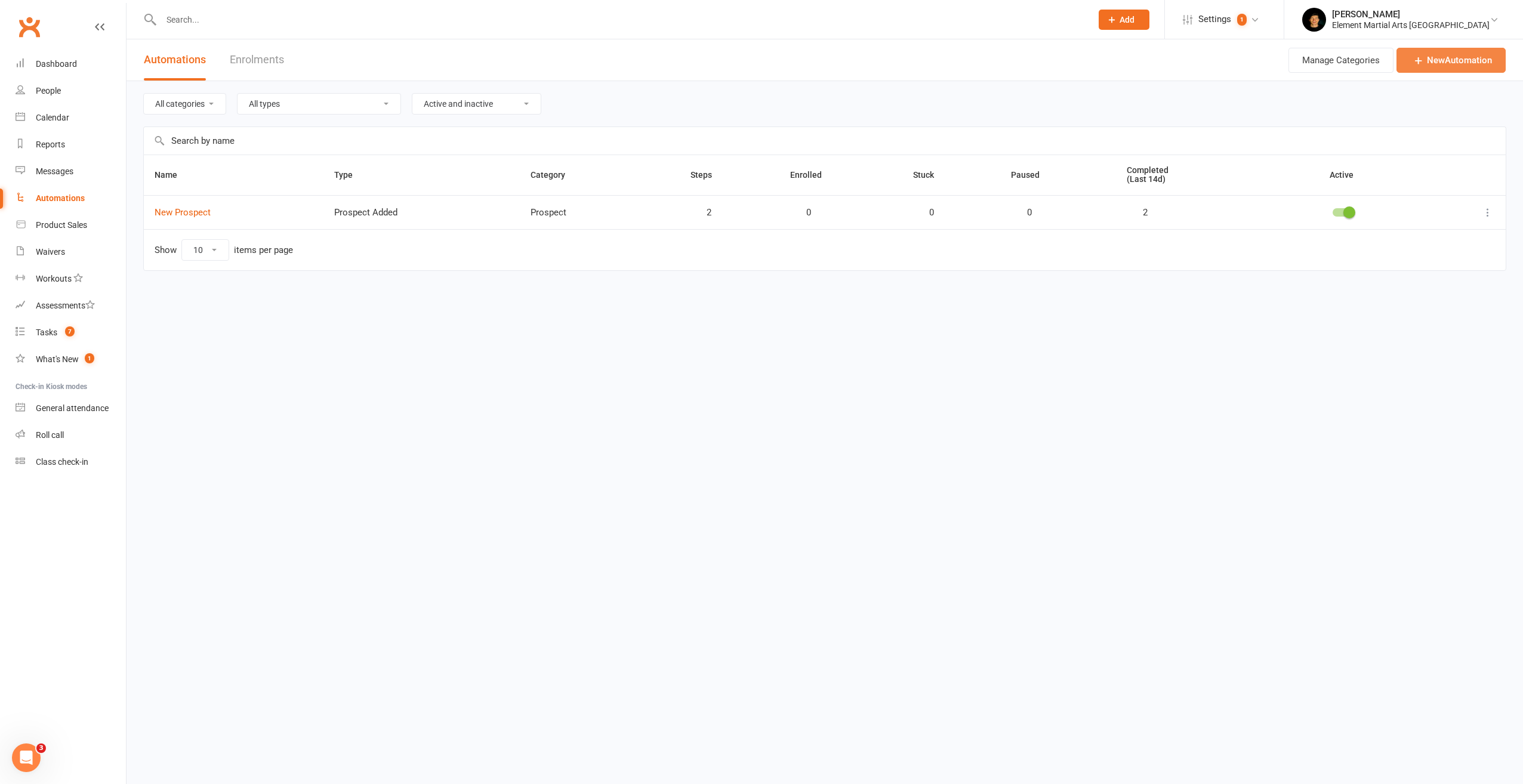
click at [1461, 53] on link "New Automation" at bounding box center [1451, 60] width 109 height 25
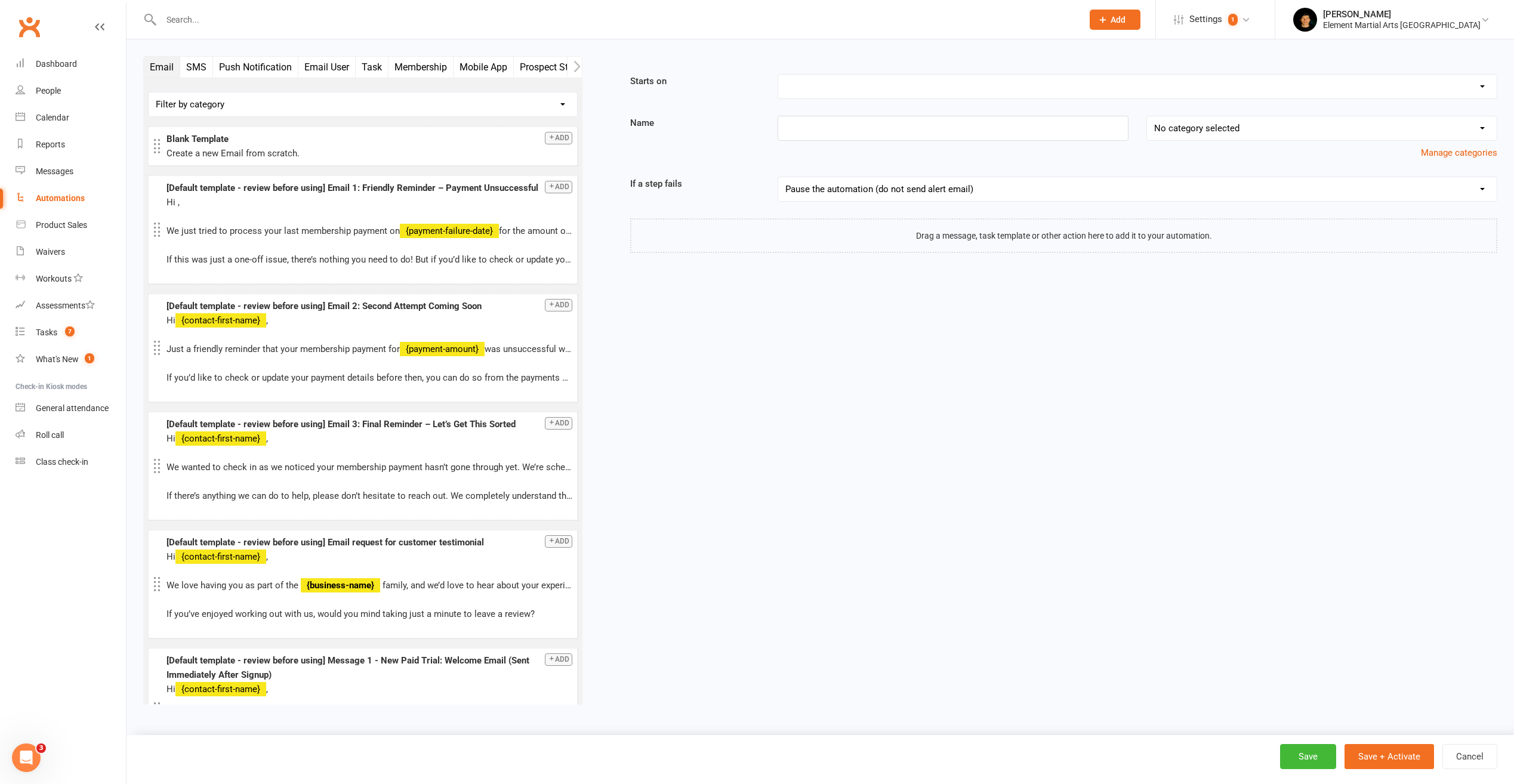
click at [831, 87] on select "Booking Cancelled Booking Due Booking Late-Cancelled Booking Marked Absent Book…" at bounding box center [1137, 87] width 718 height 24
click at [829, 90] on select "Booking Cancelled Booking Due Booking Late-Cancelled Booking Marked Absent Book…" at bounding box center [1137, 87] width 718 height 24
click at [829, 90] on select "Booking Cancelled Booking Due Booking Late-Cancelled Booking Marked Absent Book…" at bounding box center [1137, 87] width 718 height 24
click at [769, 306] on div "Email SMS Push Notification Email User Task Membership Mobile App Prospect Stat…" at bounding box center [820, 390] width 1372 height 667
click at [195, 66] on button "SMS" at bounding box center [196, 67] width 33 height 21
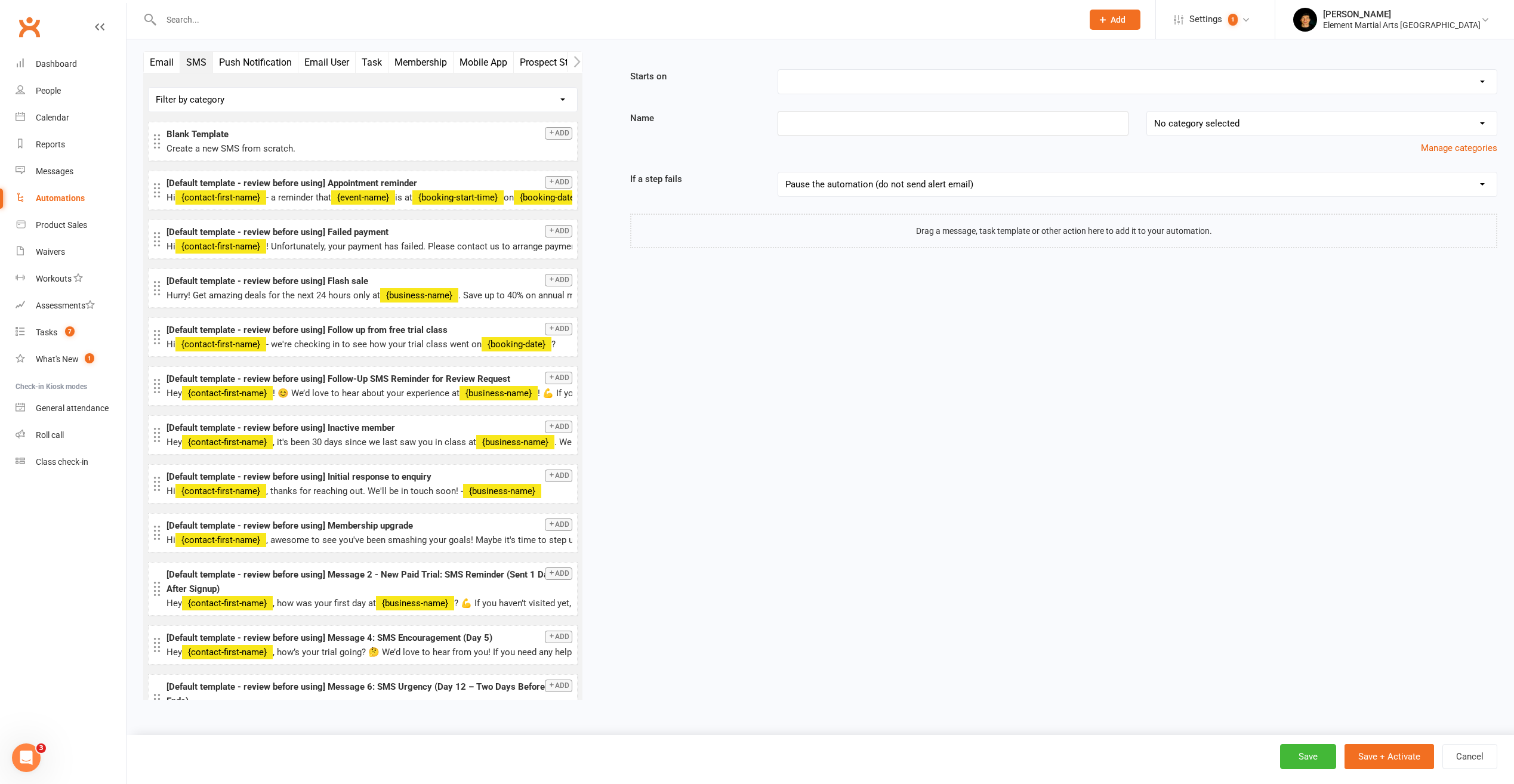
click at [241, 68] on button "Push Notification" at bounding box center [255, 62] width 86 height 21
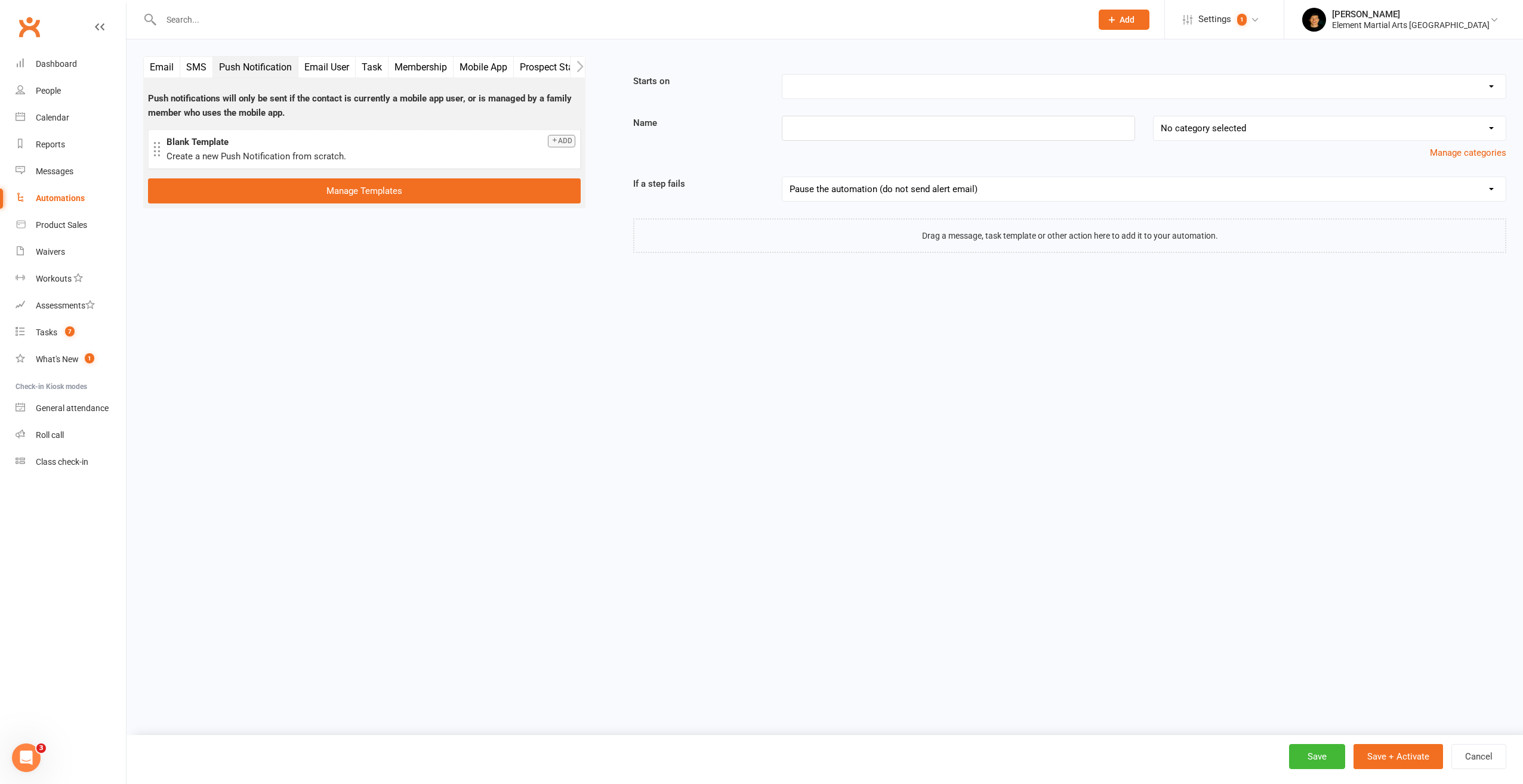
click at [331, 69] on button "Email User" at bounding box center [327, 67] width 57 height 21
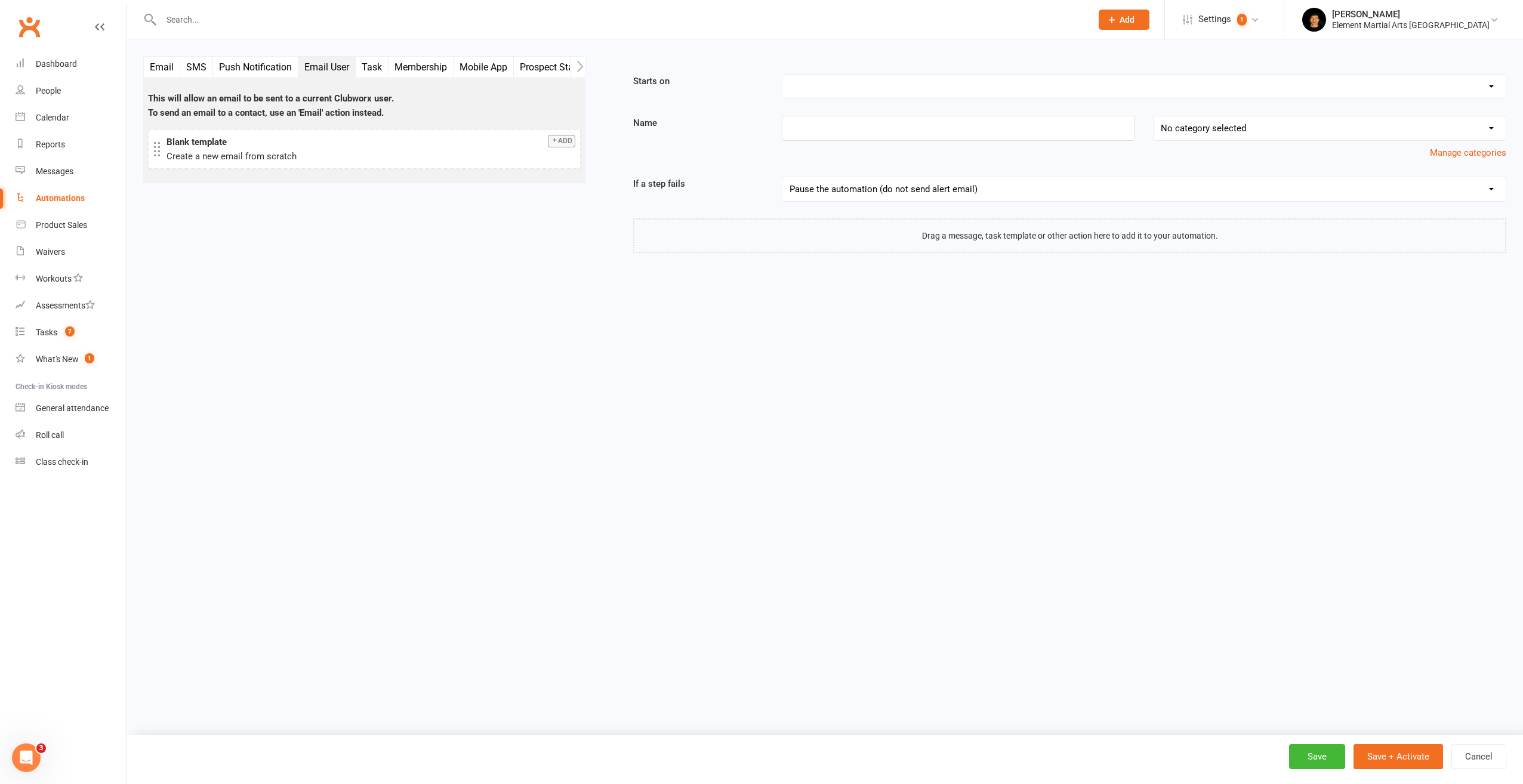
click at [371, 63] on button "Task" at bounding box center [372, 67] width 33 height 21
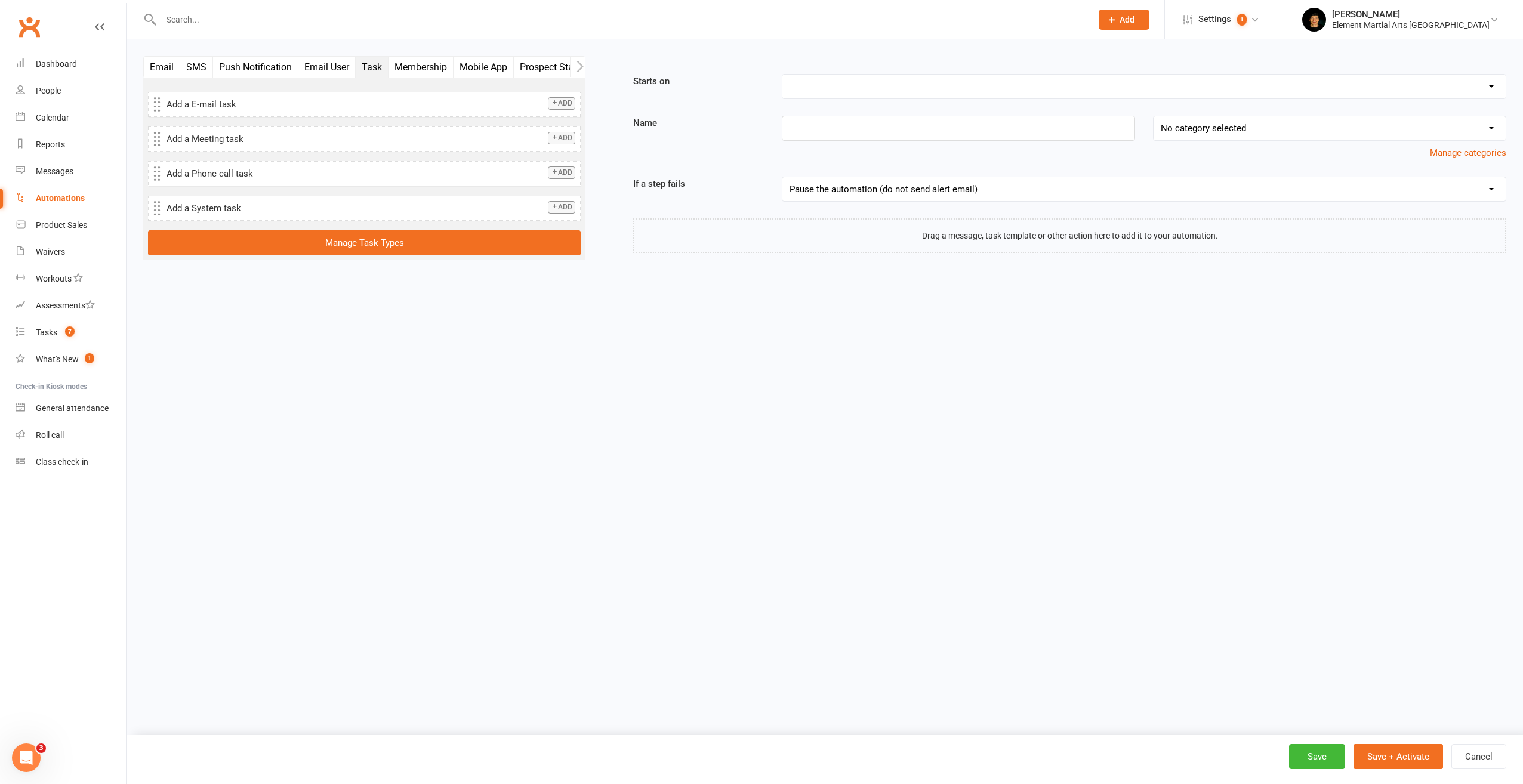
click at [316, 67] on button "Email User" at bounding box center [327, 67] width 57 height 21
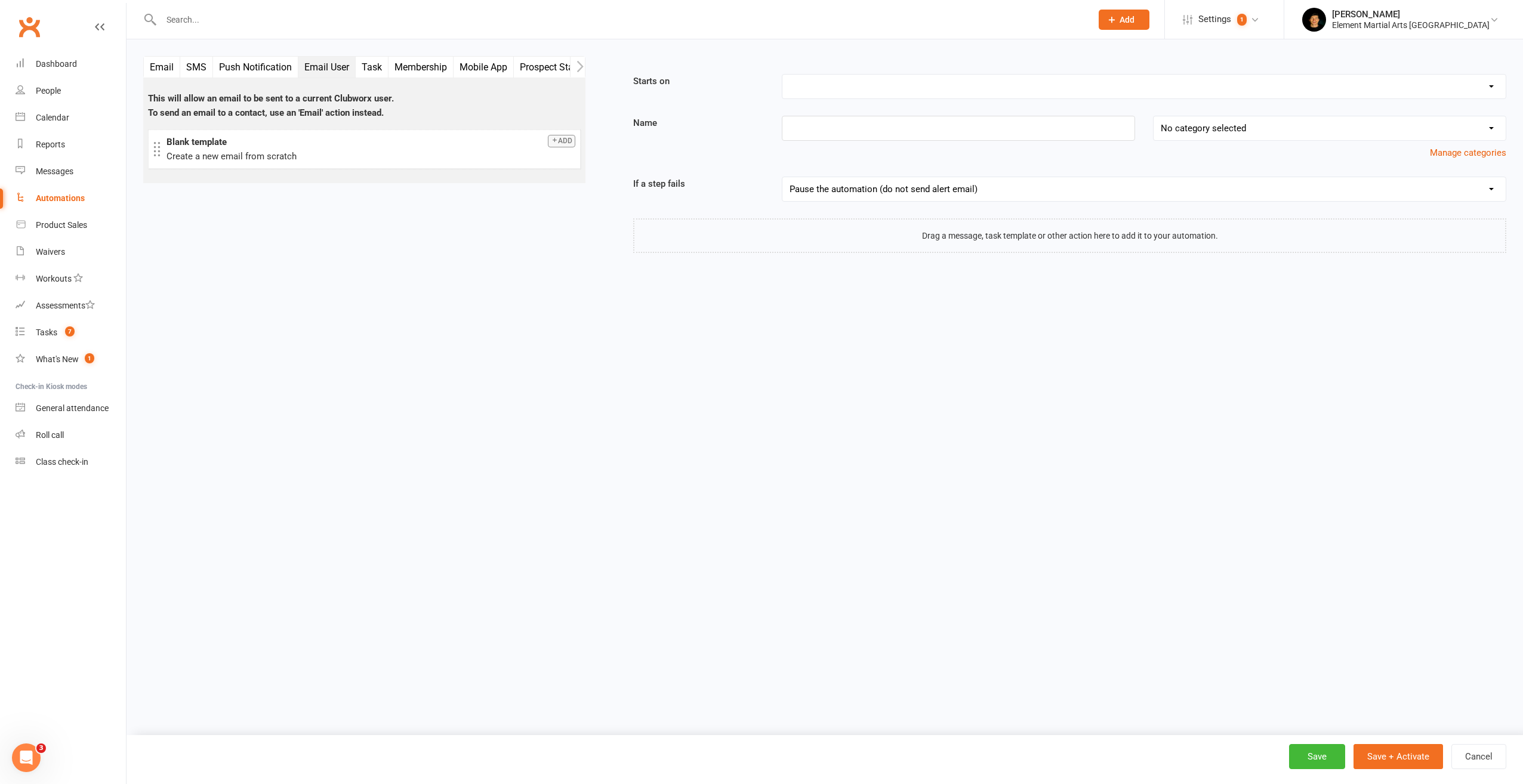
click at [369, 72] on button "Task" at bounding box center [372, 67] width 33 height 21
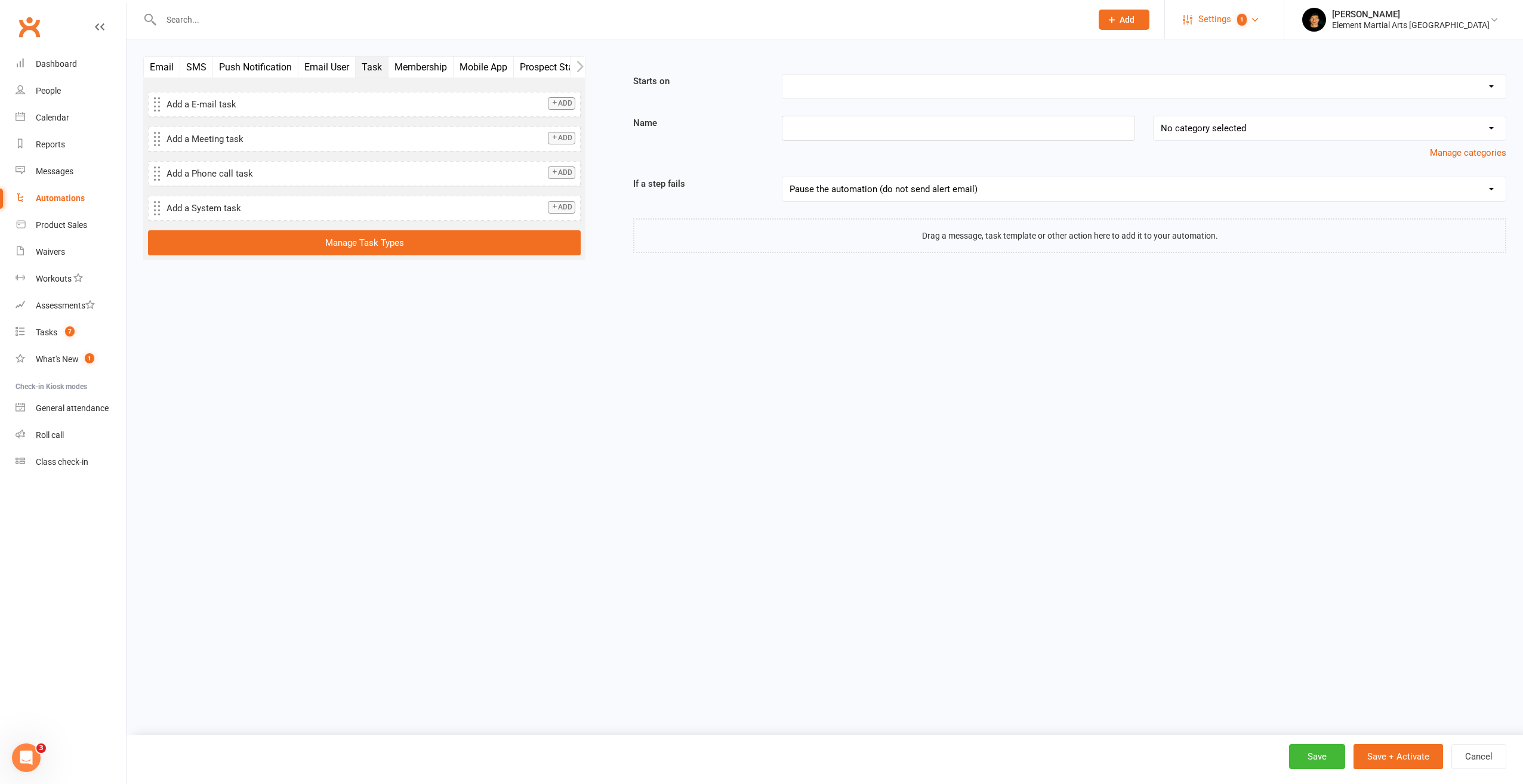
click at [1231, 15] on span "Settings" at bounding box center [1214, 19] width 33 height 27
click at [1263, 164] on link "Website" at bounding box center [1225, 165] width 119 height 28
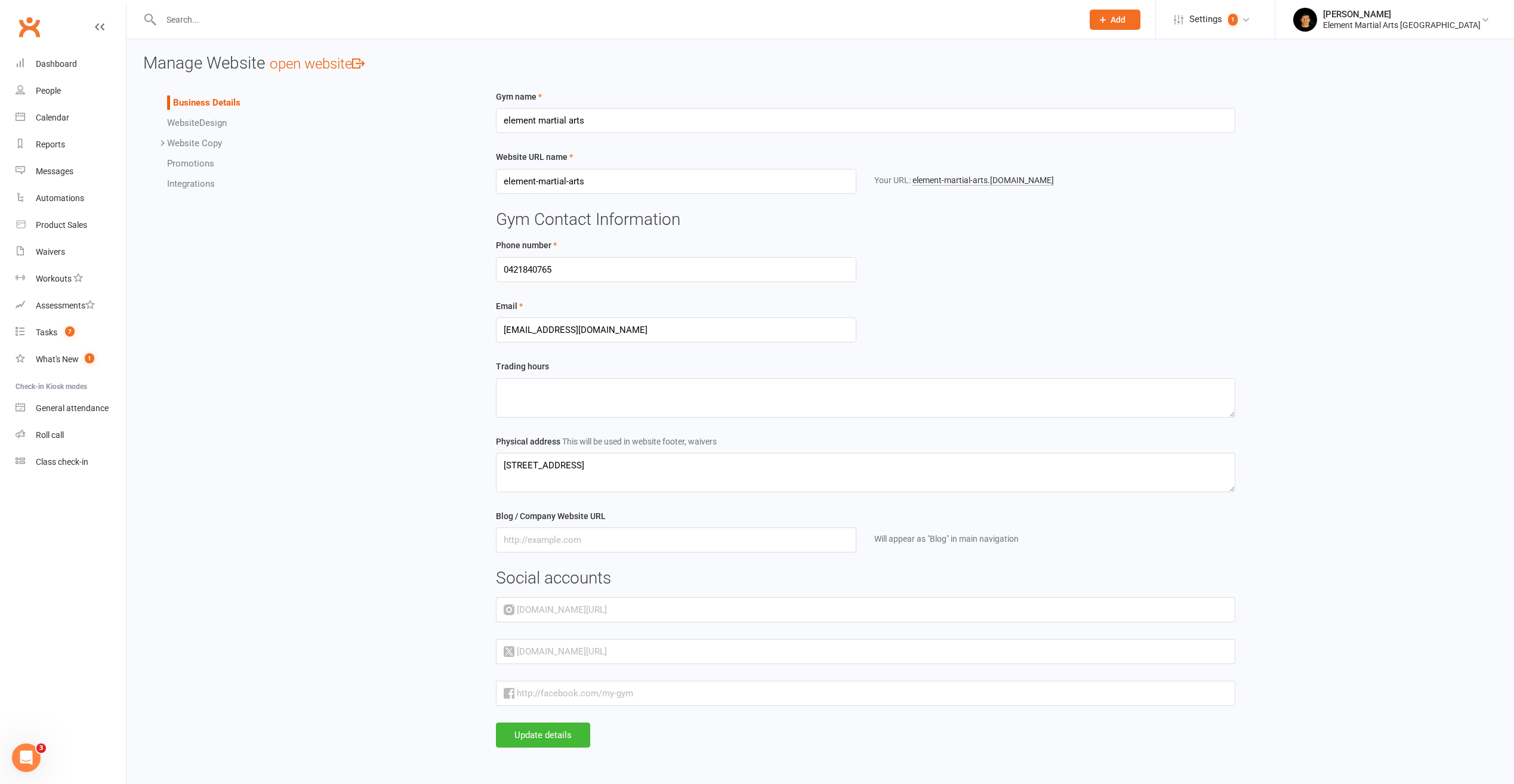
scroll to position [6, 0]
click at [613, 547] on input "text" at bounding box center [677, 540] width 361 height 25
paste input "https://www.elementma.com.au/blog-2"
type input "https://www.elementma.com.au/blog-2"
click at [887, 572] on h3 "Social accounts" at bounding box center [866, 578] width 739 height 19
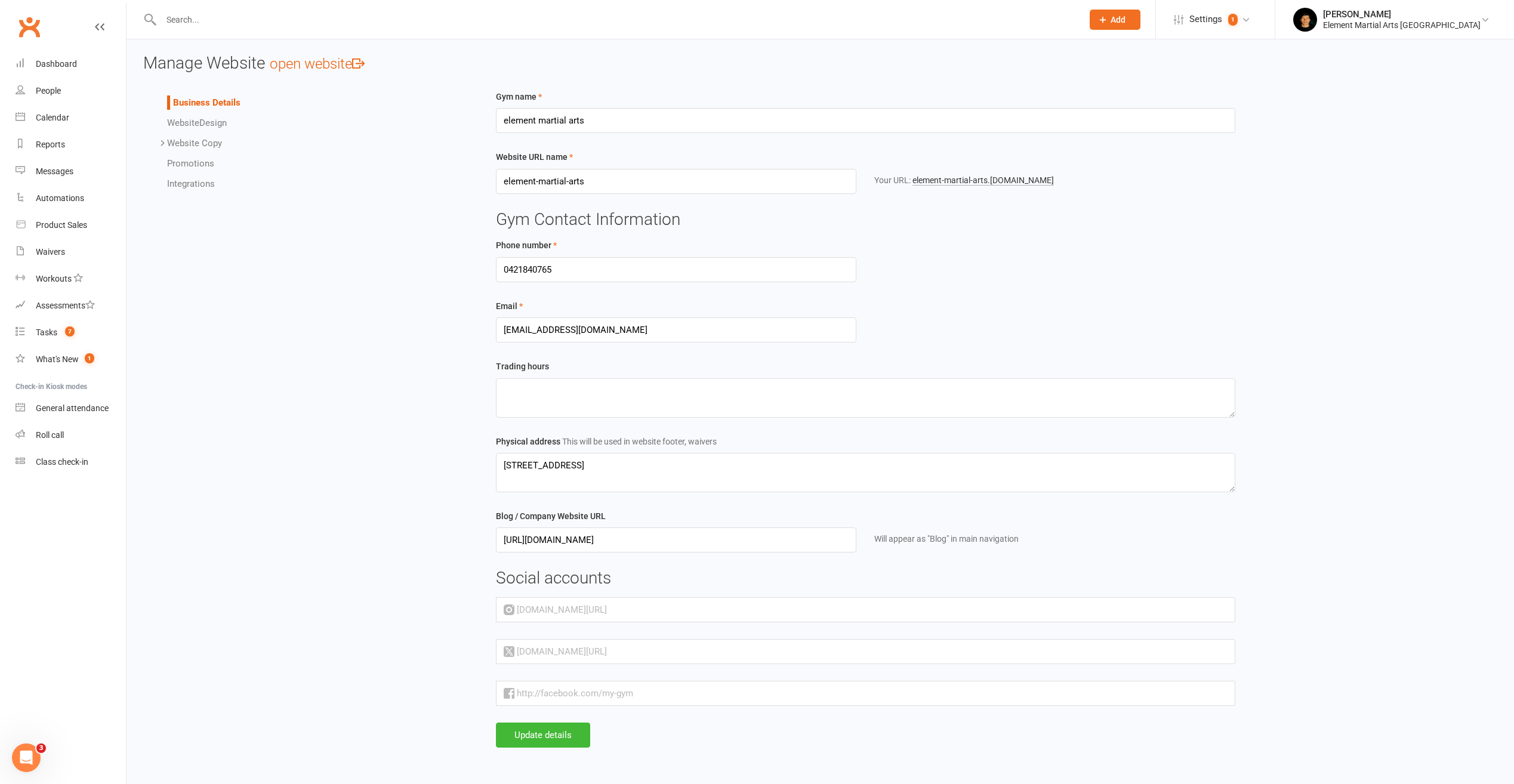
click at [607, 614] on input "text" at bounding box center [921, 610] width 629 height 25
drag, startPoint x: 617, startPoint y: 618, endPoint x: 522, endPoint y: 608, distance: 95.5
click at [522, 608] on div "instagram.com/" at bounding box center [866, 610] width 739 height 25
paste input "elementmabrisbane"
type input "elementmabrisbane"
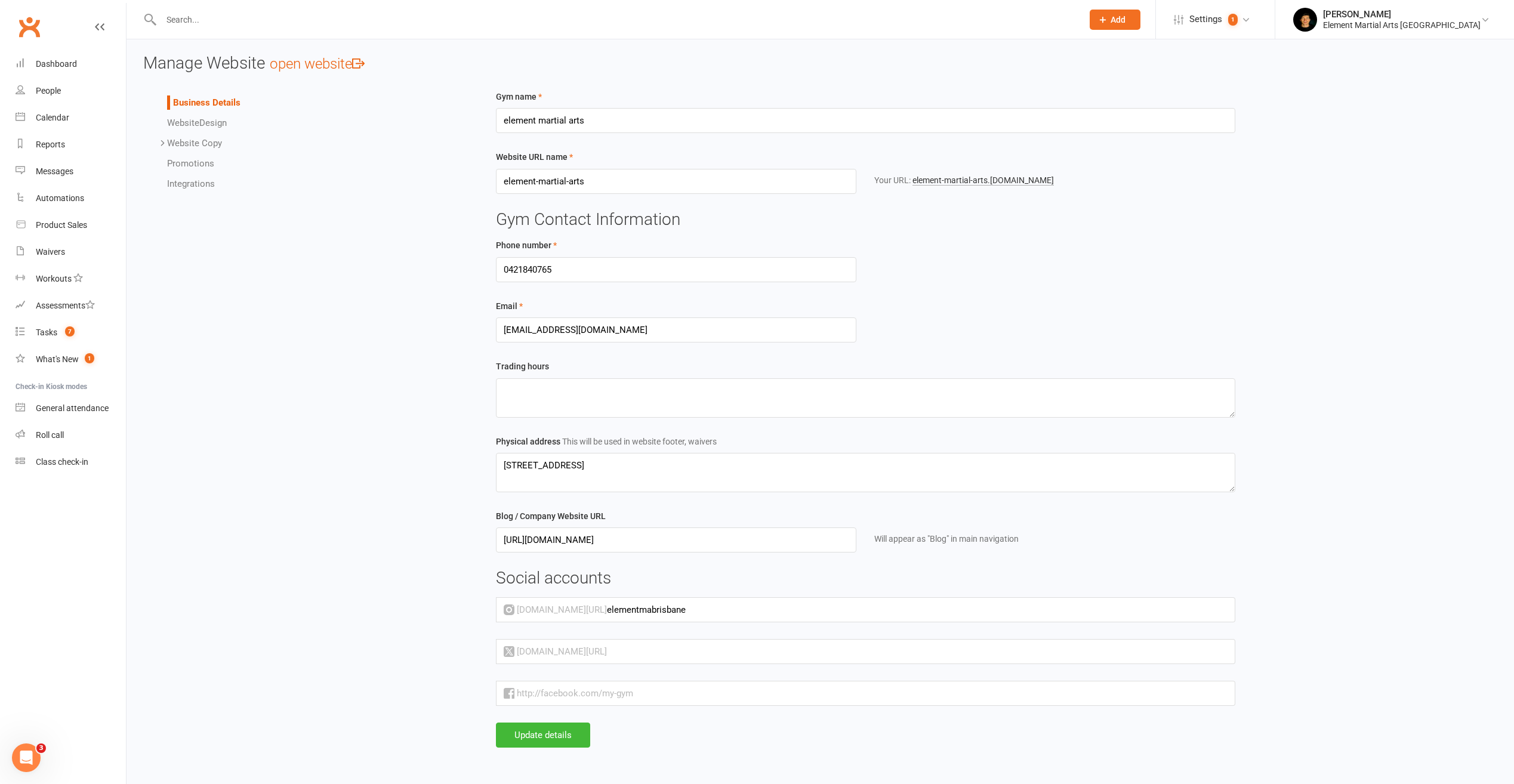
click at [612, 640] on input "text" at bounding box center [921, 652] width 629 height 25
click at [607, 654] on input "text" at bounding box center [921, 652] width 629 height 25
paste input "elementma"
type input "elementma"
click at [632, 702] on input "text" at bounding box center [876, 693] width 718 height 25
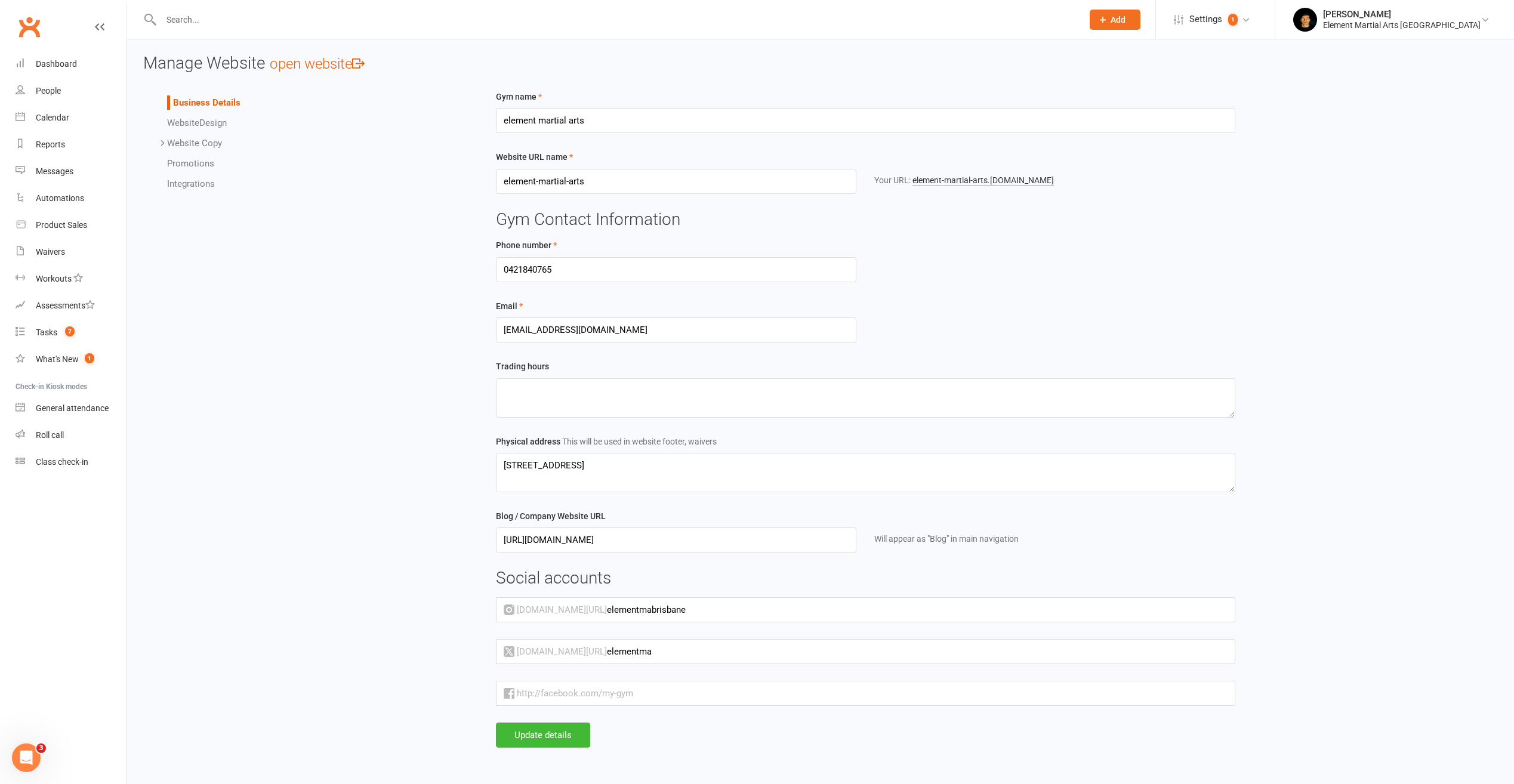
drag, startPoint x: 681, startPoint y: 608, endPoint x: 582, endPoint y: 609, distance: 99.0
click at [607, 609] on input "elementmabrisbane" at bounding box center [921, 610] width 629 height 25
click at [615, 698] on input "text" at bounding box center [876, 693] width 718 height 25
paste input "elementmabrisbane"
click at [667, 609] on input "elementmabrisbane" at bounding box center [921, 610] width 629 height 25
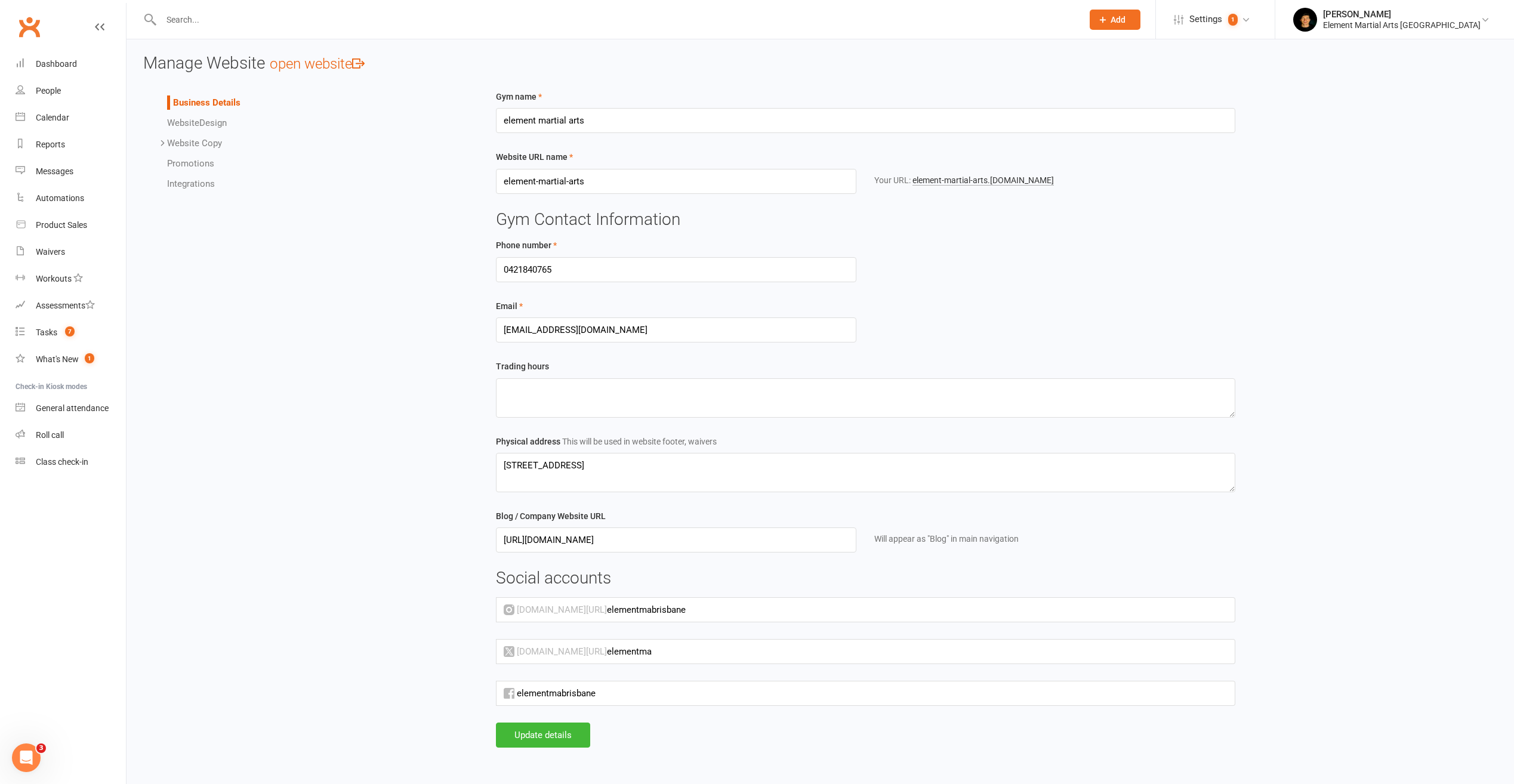
click at [667, 609] on input "elementmabrisbane" at bounding box center [921, 610] width 629 height 25
click at [604, 685] on input "elementmabrisbane" at bounding box center [876, 693] width 718 height 25
drag, startPoint x: 618, startPoint y: 697, endPoint x: 605, endPoint y: 698, distance: 13.0
click at [605, 698] on input "elementmabrisbane" at bounding box center [876, 693] width 718 height 25
click at [607, 694] on input "elementmabrisbane" at bounding box center [876, 693] width 718 height 25
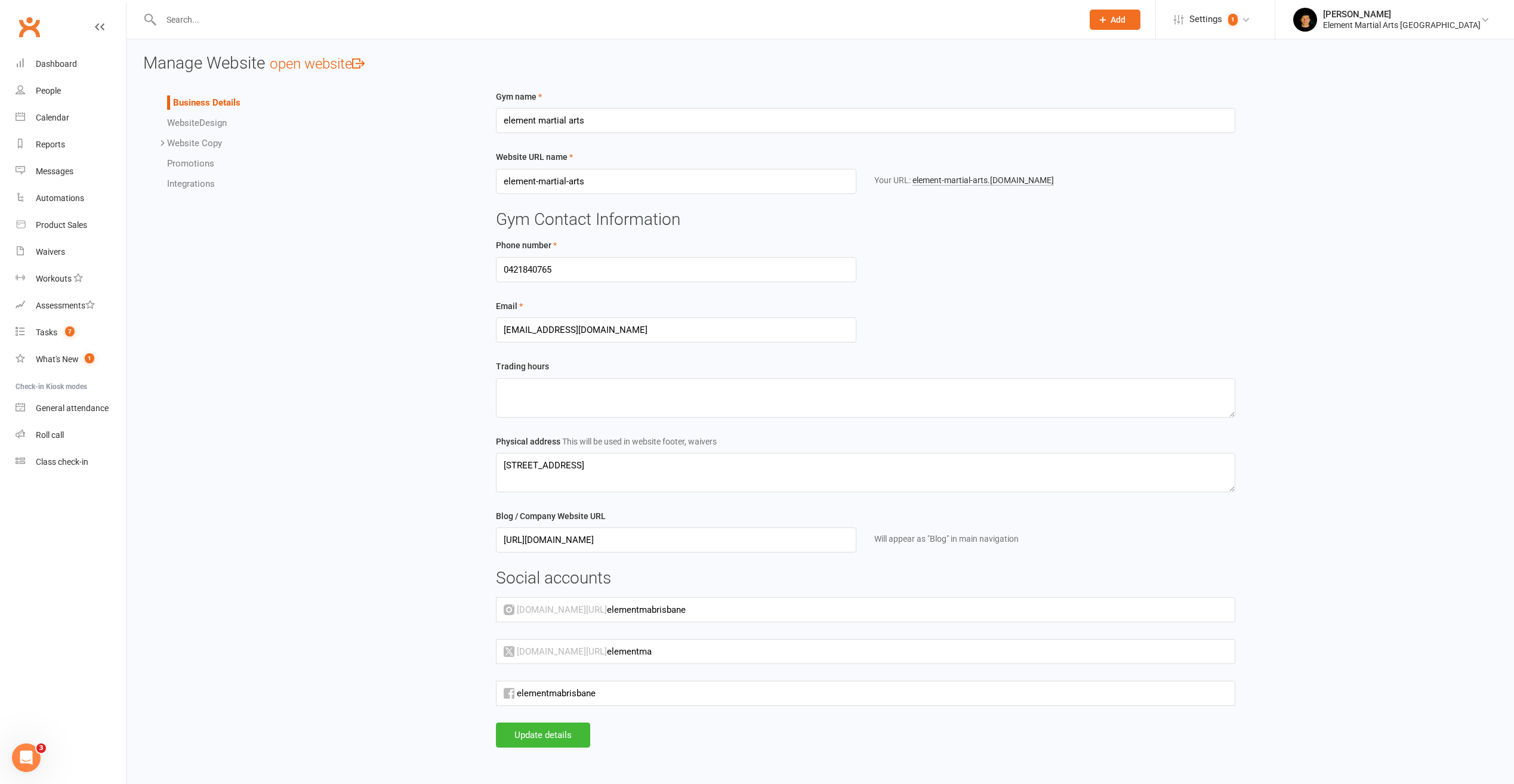
click at [644, 707] on div "Gym name element martial arts Website URL name element-martial-arts Your URL: e…" at bounding box center [866, 406] width 757 height 633
click at [625, 700] on input "elementmabrisbane" at bounding box center [876, 693] width 718 height 25
click at [607, 698] on input "elementmabrisbane" at bounding box center [876, 693] width 718 height 25
paste input "https://www.facebook.com/"
click at [751, 688] on input "https://www.facebook.com/elementmabrisbane" at bounding box center [876, 693] width 718 height 25
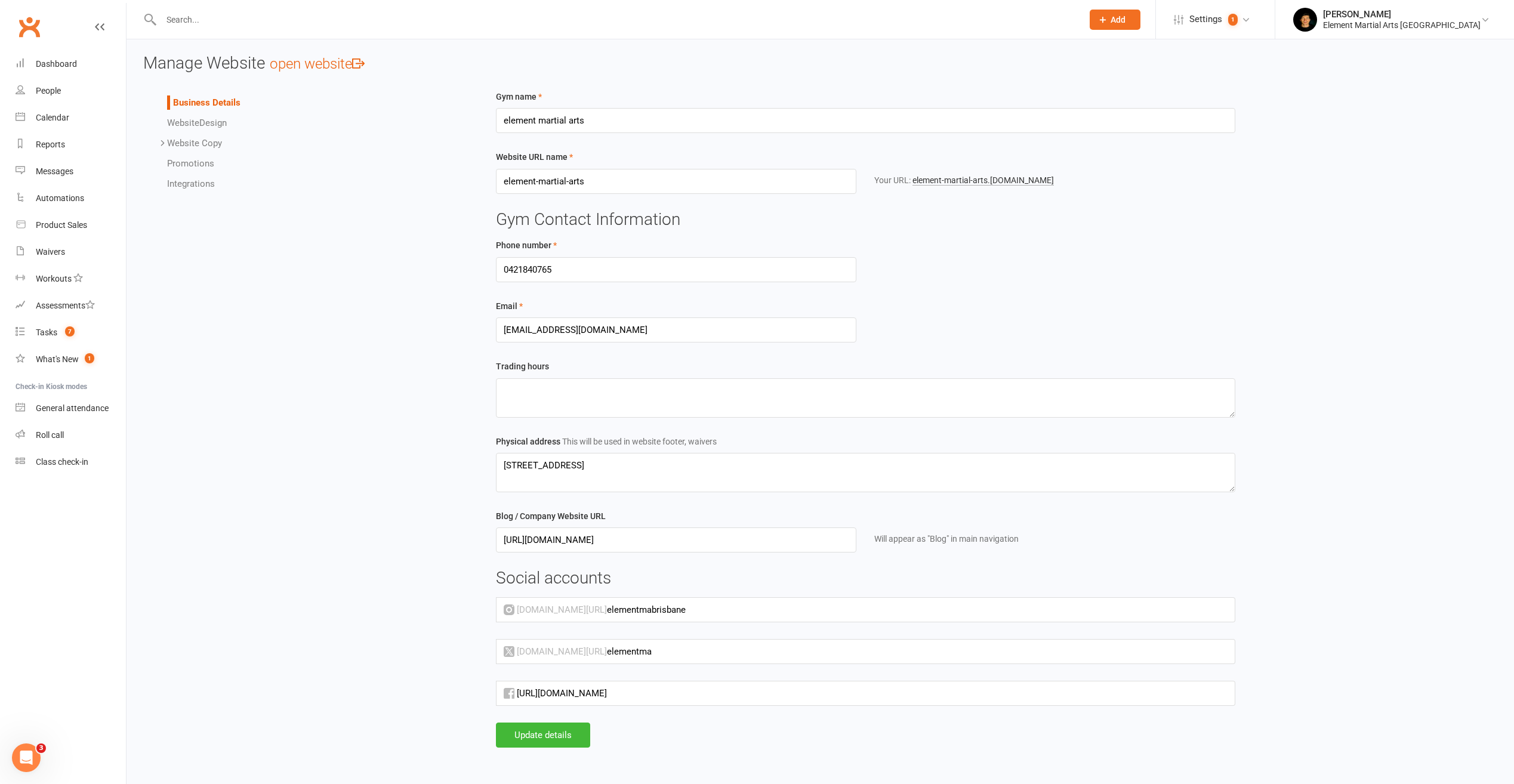
type input "https://www.facebook.com/elementmabrisbane"
click at [754, 666] on div "Gym name element martial arts Website URL name element-martial-arts Your URL: e…" at bounding box center [866, 406] width 757 height 633
click at [711, 761] on div "Gym name element martial arts Website URL name element-martial-arts Your URL: e…" at bounding box center [992, 428] width 1029 height 677
click at [567, 736] on button "Update details" at bounding box center [543, 735] width 95 height 25
click at [508, 693] on icon at bounding box center [509, 693] width 11 height 11
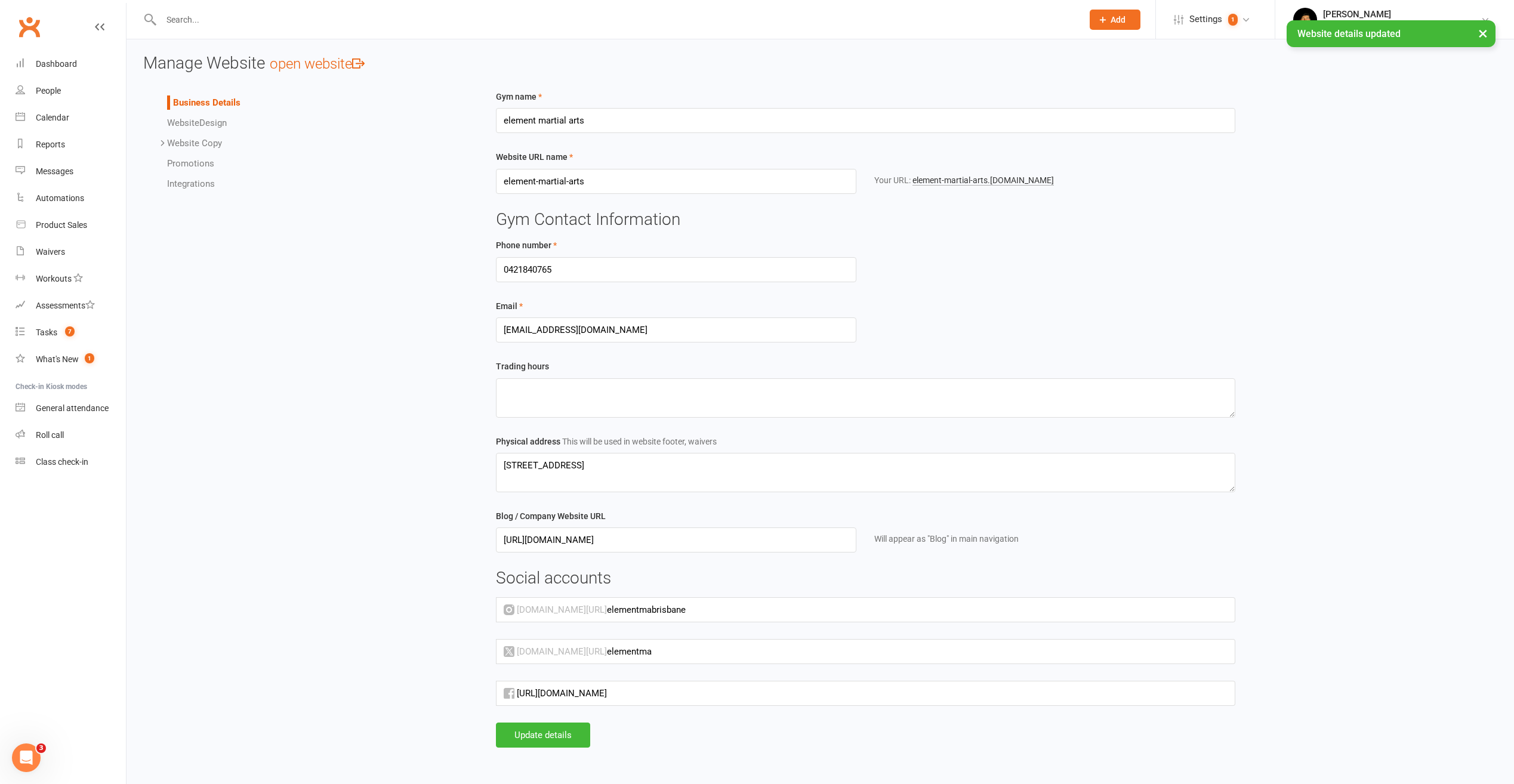
click at [193, 139] on link "Website Copy" at bounding box center [194, 143] width 55 height 11
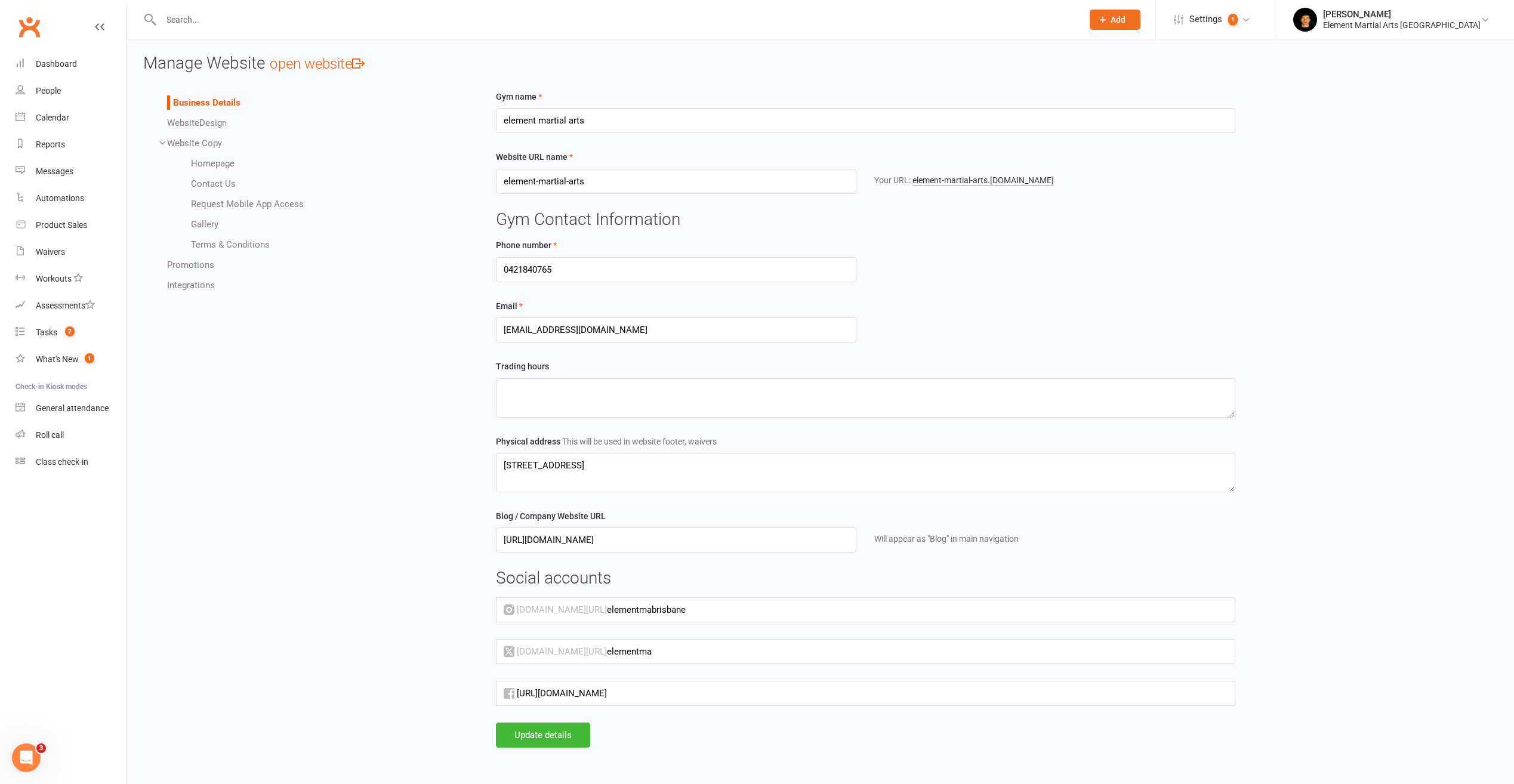
click at [243, 201] on link "Request Mobile App Access" at bounding box center [247, 204] width 113 height 11
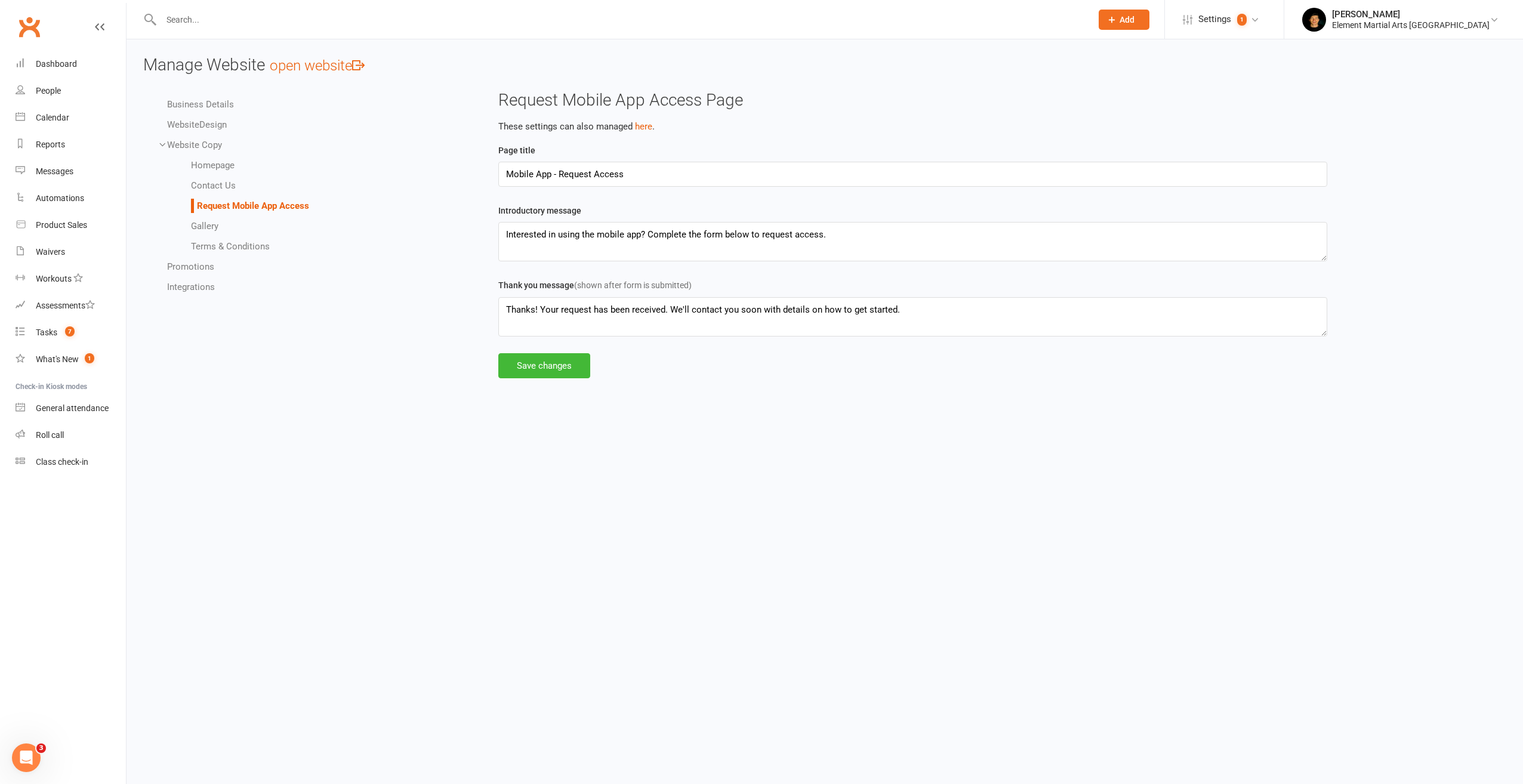
click at [184, 267] on link "Promotions" at bounding box center [190, 267] width 47 height 11
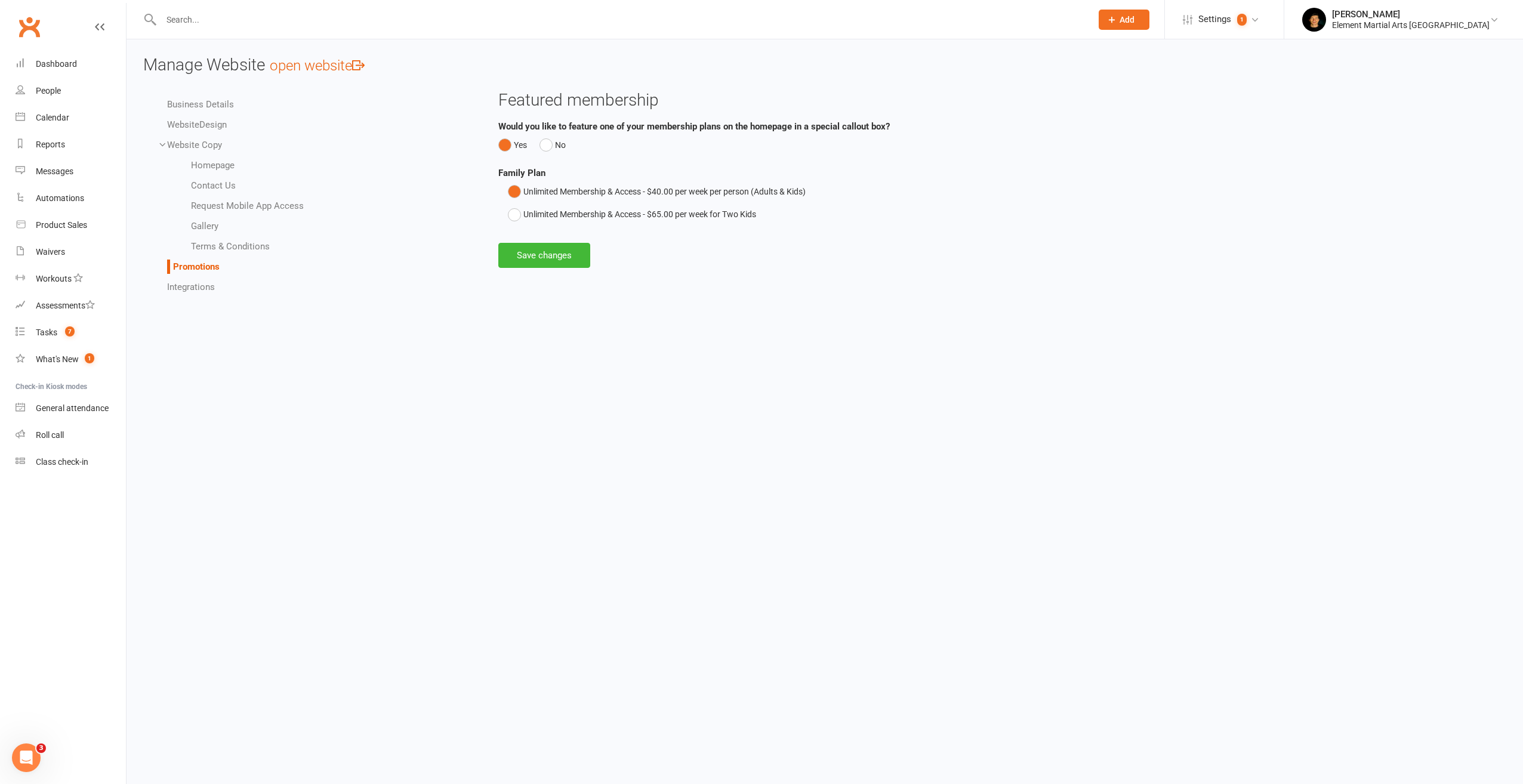
click at [1150, 13] on button "Add" at bounding box center [1124, 20] width 51 height 20
click at [1136, 86] on link "Member" at bounding box center [1111, 81] width 106 height 28
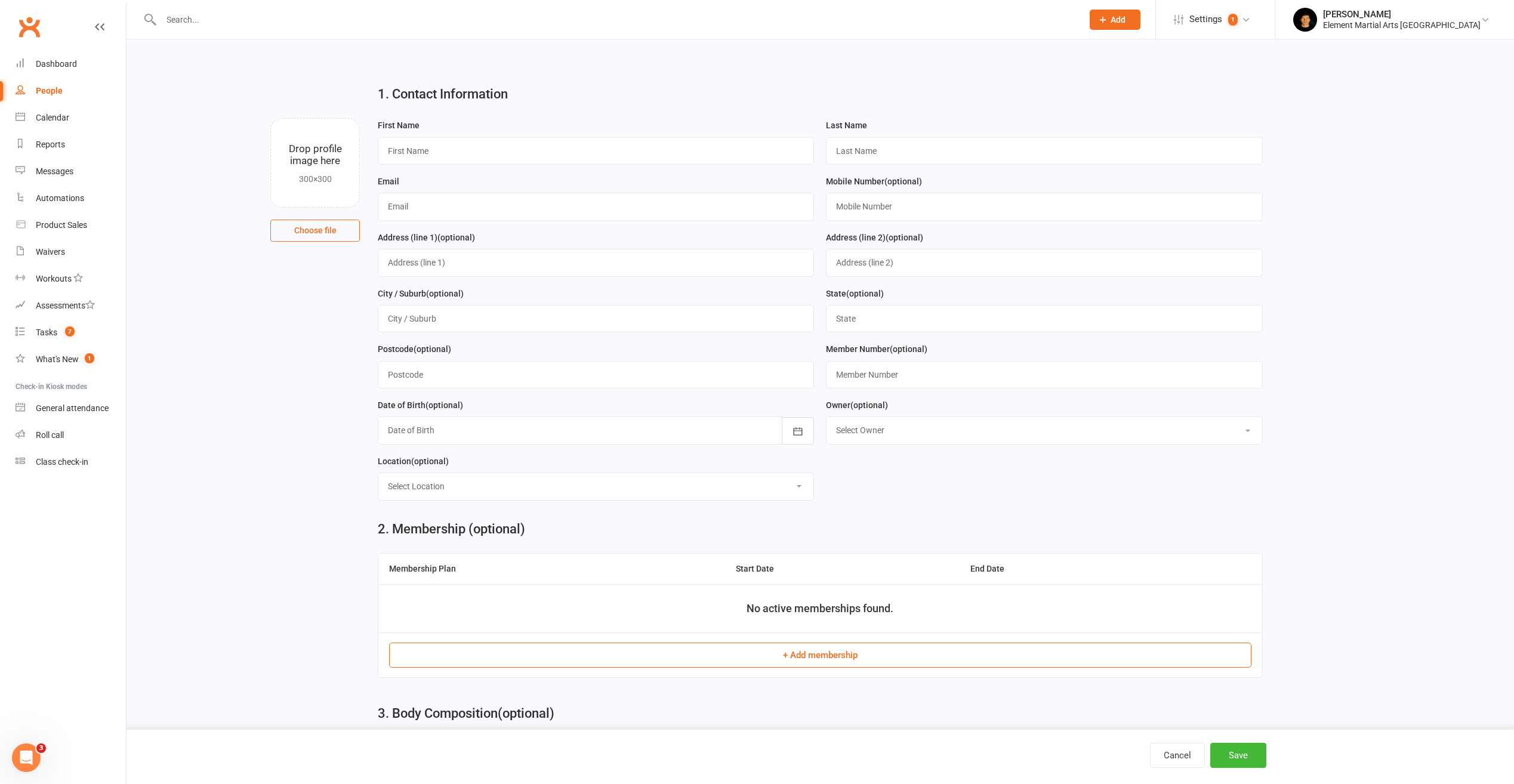
click at [1141, 26] on button "Add" at bounding box center [1115, 20] width 51 height 20
click at [1222, 12] on span "Settings" at bounding box center [1206, 19] width 33 height 27
click at [1254, 271] on link "Users" at bounding box center [1216, 277] width 119 height 28
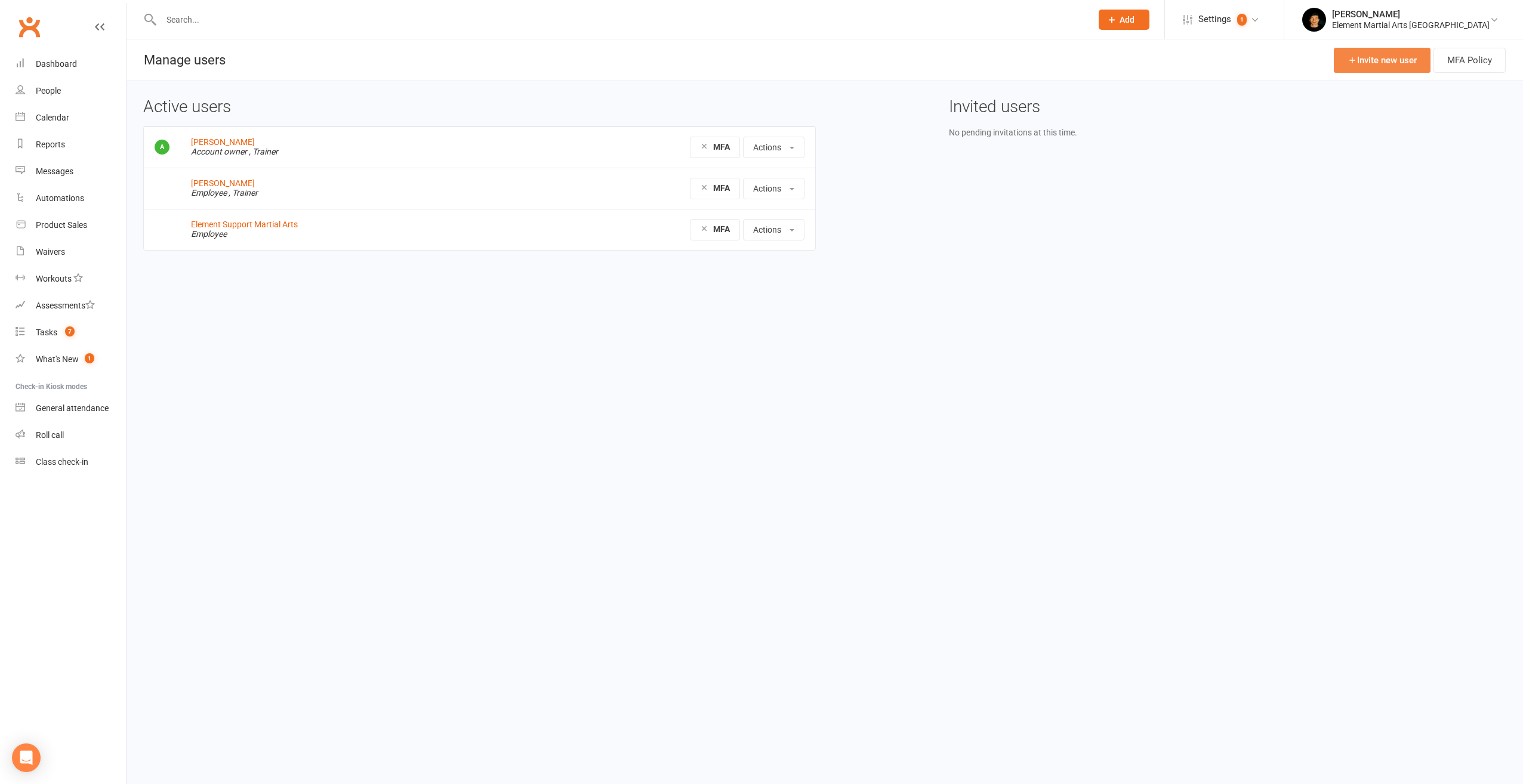
click at [1375, 67] on link "Invite new user" at bounding box center [1382, 60] width 97 height 25
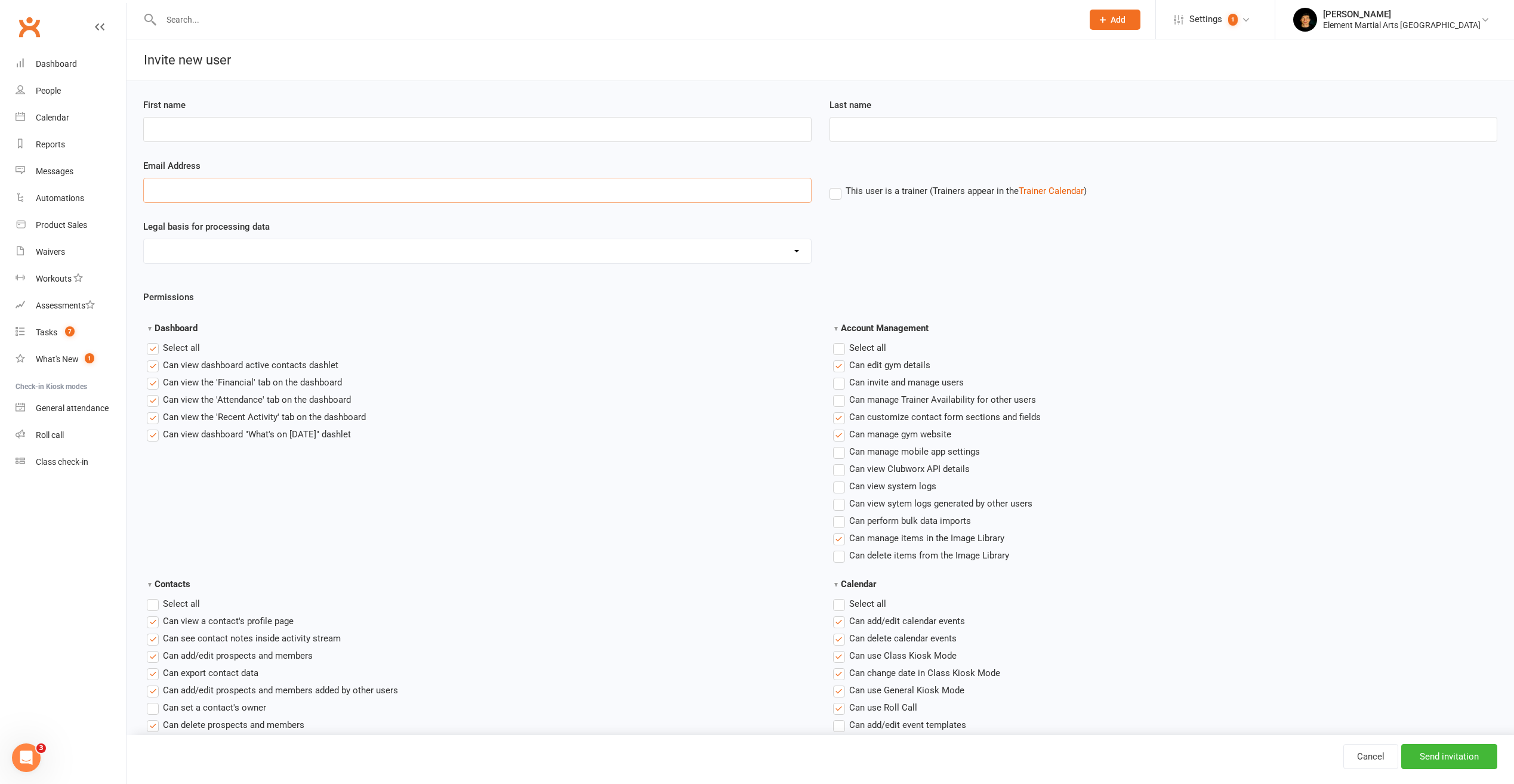
click at [235, 185] on input "Email Address" at bounding box center [477, 190] width 668 height 25
click at [344, 142] on div "First name" at bounding box center [477, 129] width 686 height 61
click at [278, 123] on input "First name" at bounding box center [477, 130] width 668 height 25
type input "[PERSON_NAME]"
click at [401, 181] on input "Email Address" at bounding box center [477, 190] width 668 height 25
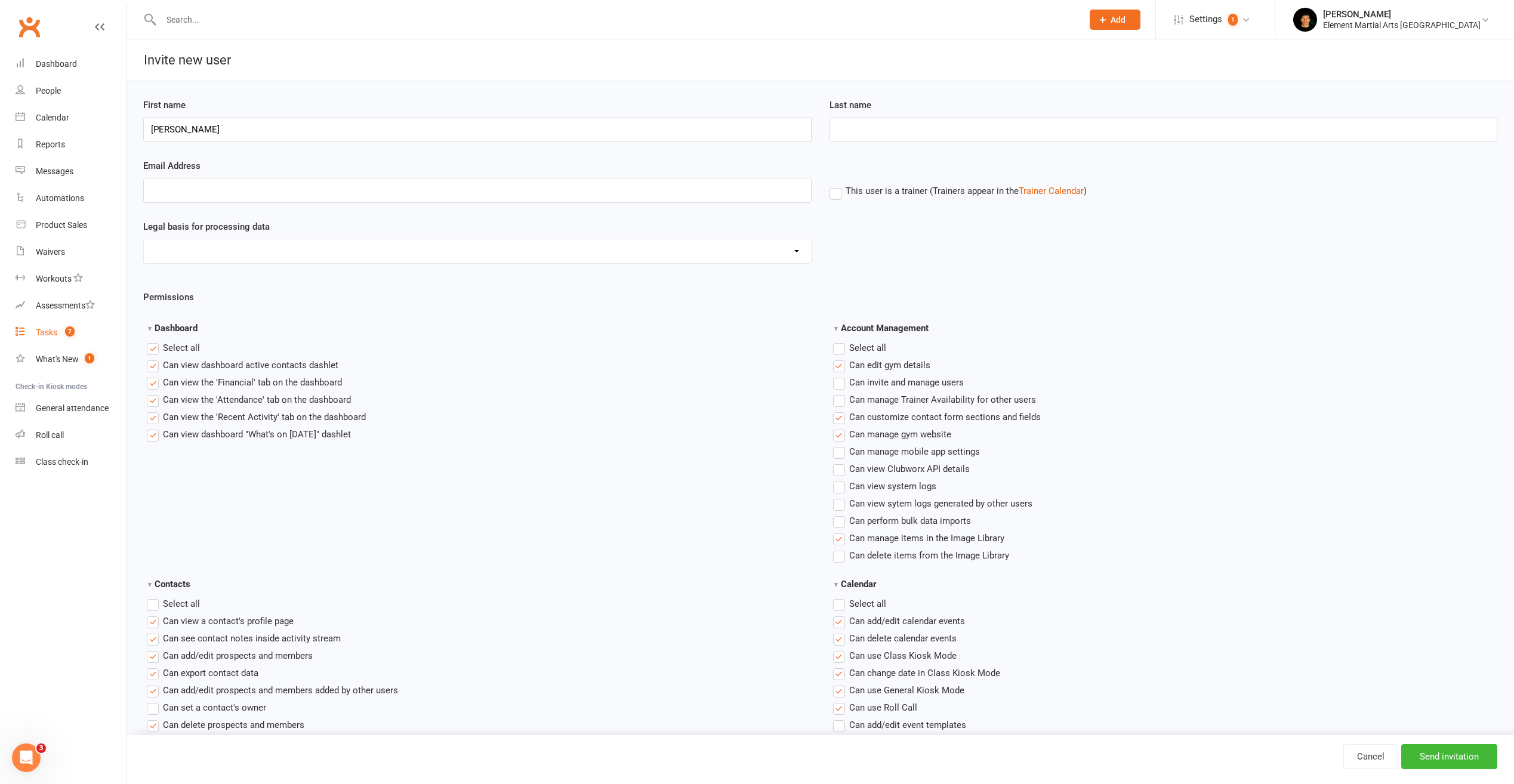
click at [57, 333] on div "Tasks" at bounding box center [47, 332] width 22 height 10
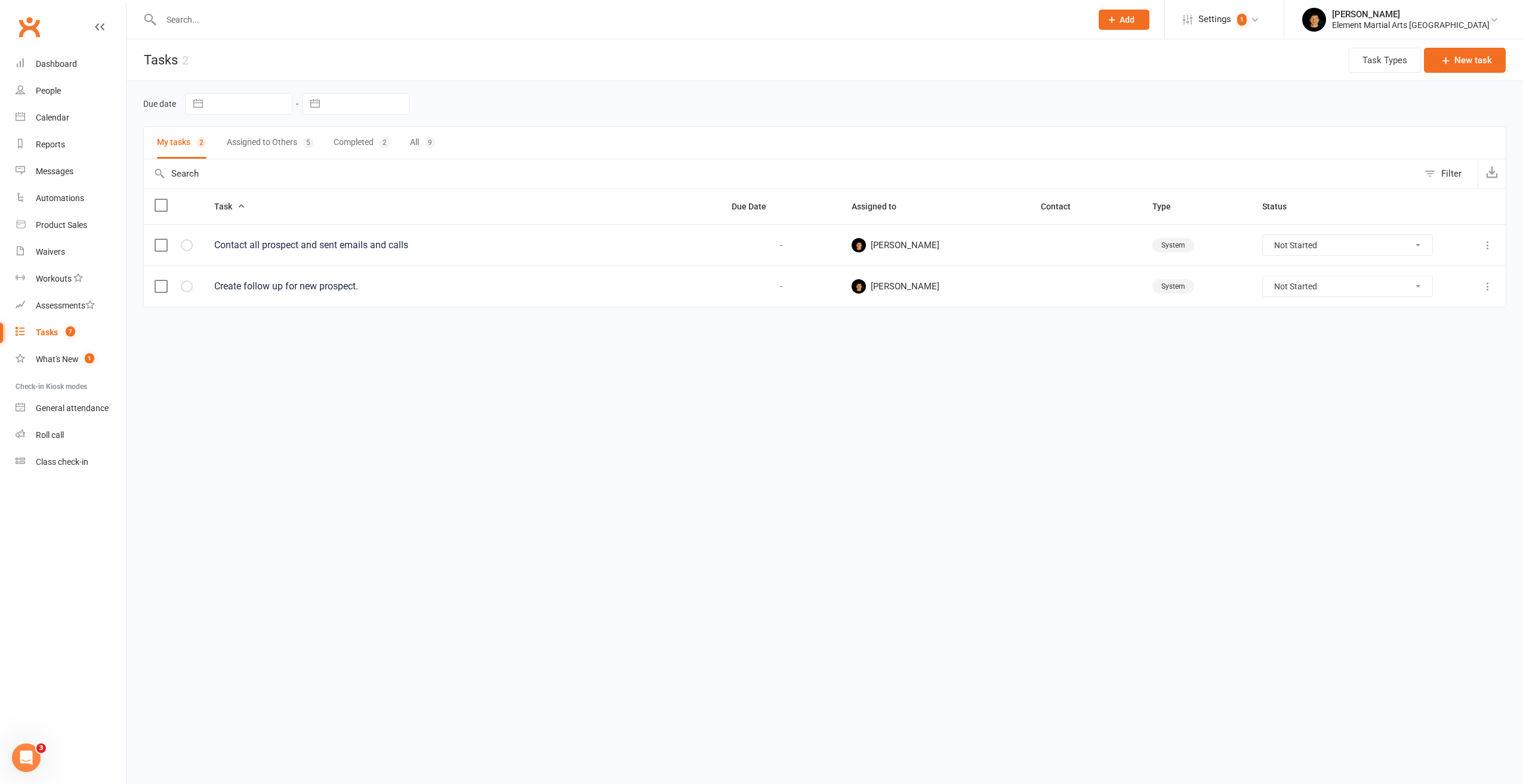
click at [278, 148] on button "Assigned to Others 5" at bounding box center [270, 143] width 87 height 32
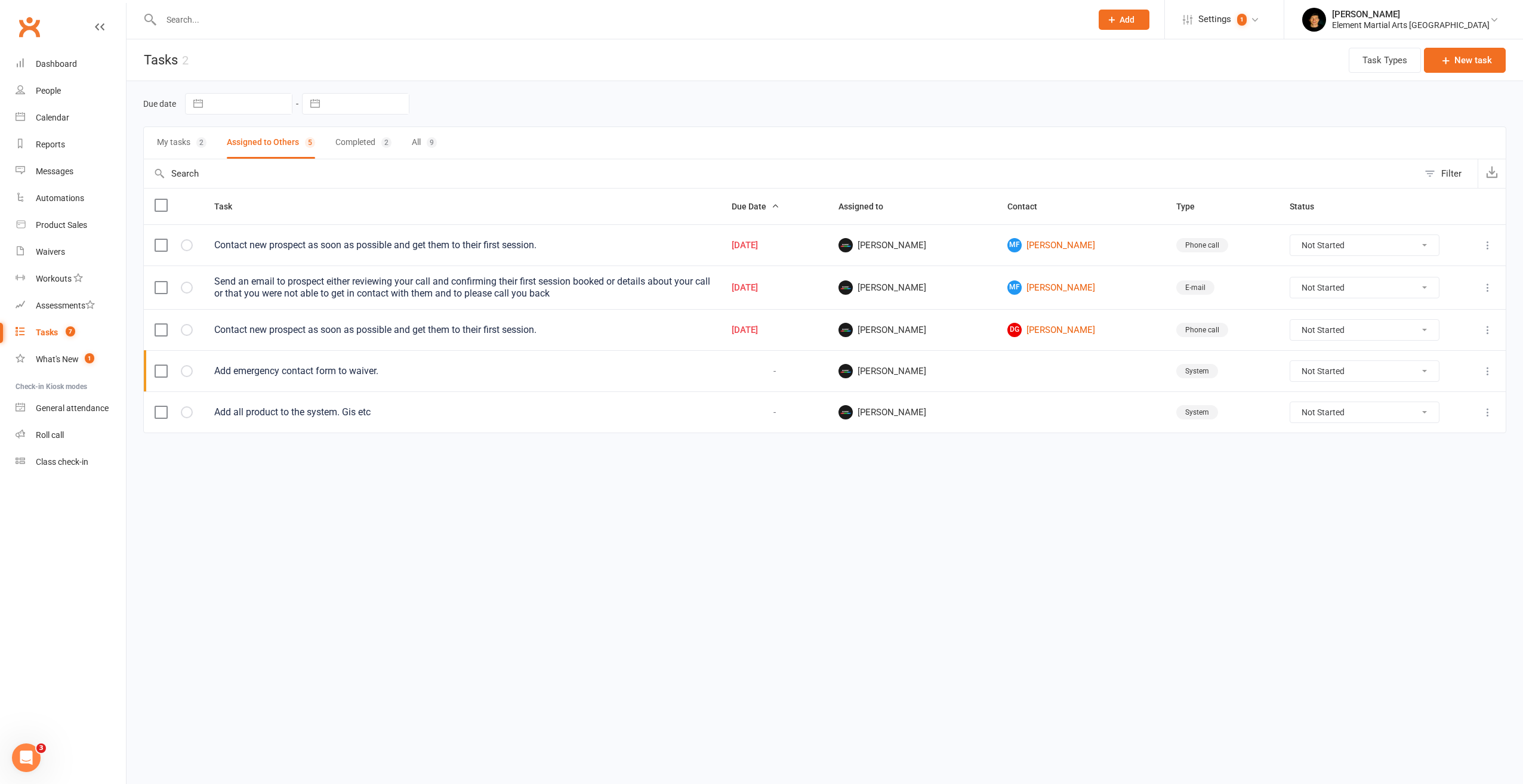
click at [1483, 242] on icon at bounding box center [1488, 245] width 12 height 12
click at [1425, 313] on link "Delete" at bounding box center [1436, 316] width 118 height 24
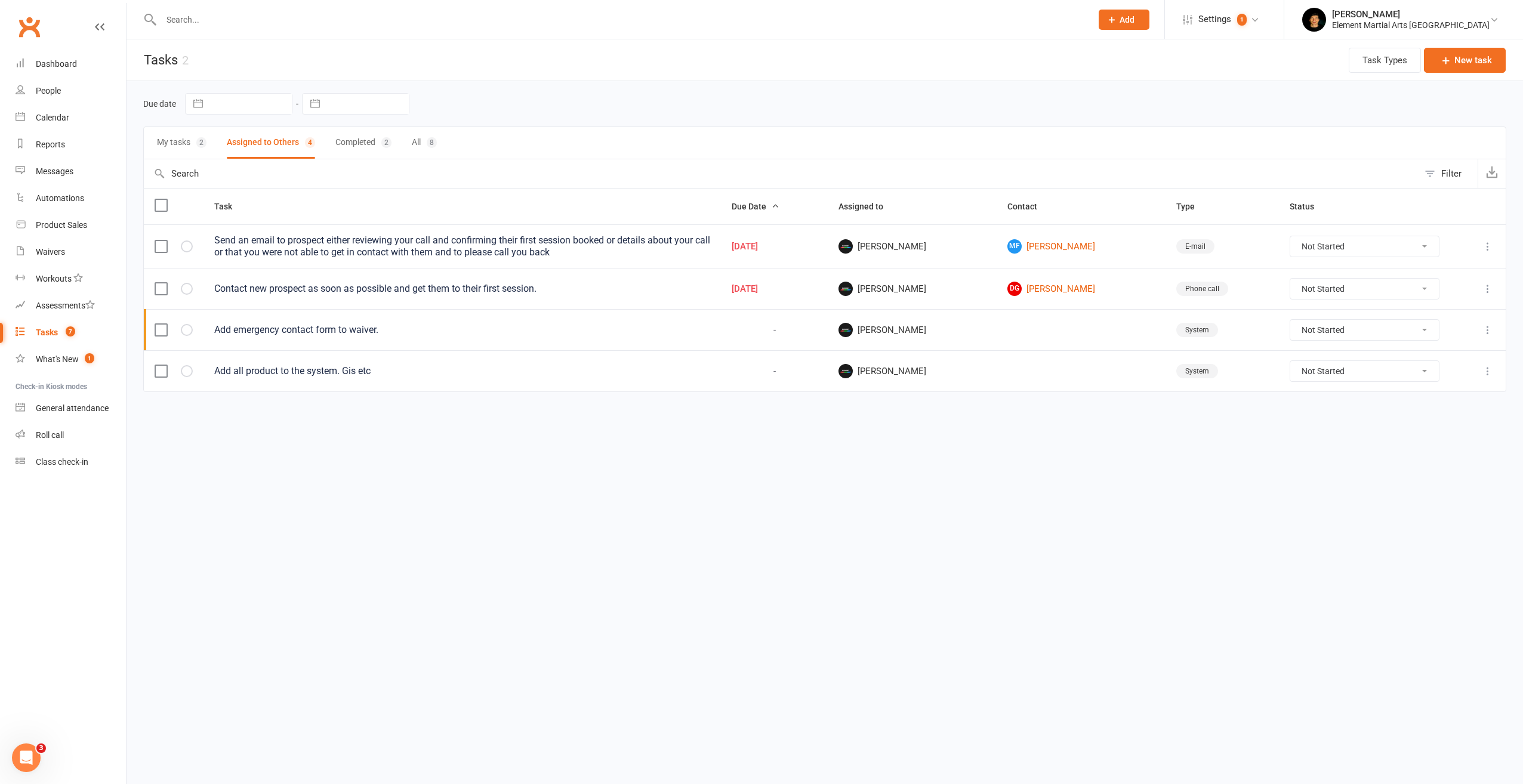
click at [1482, 243] on icon at bounding box center [1488, 246] width 12 height 12
click at [1431, 316] on link "Delete" at bounding box center [1436, 317] width 118 height 24
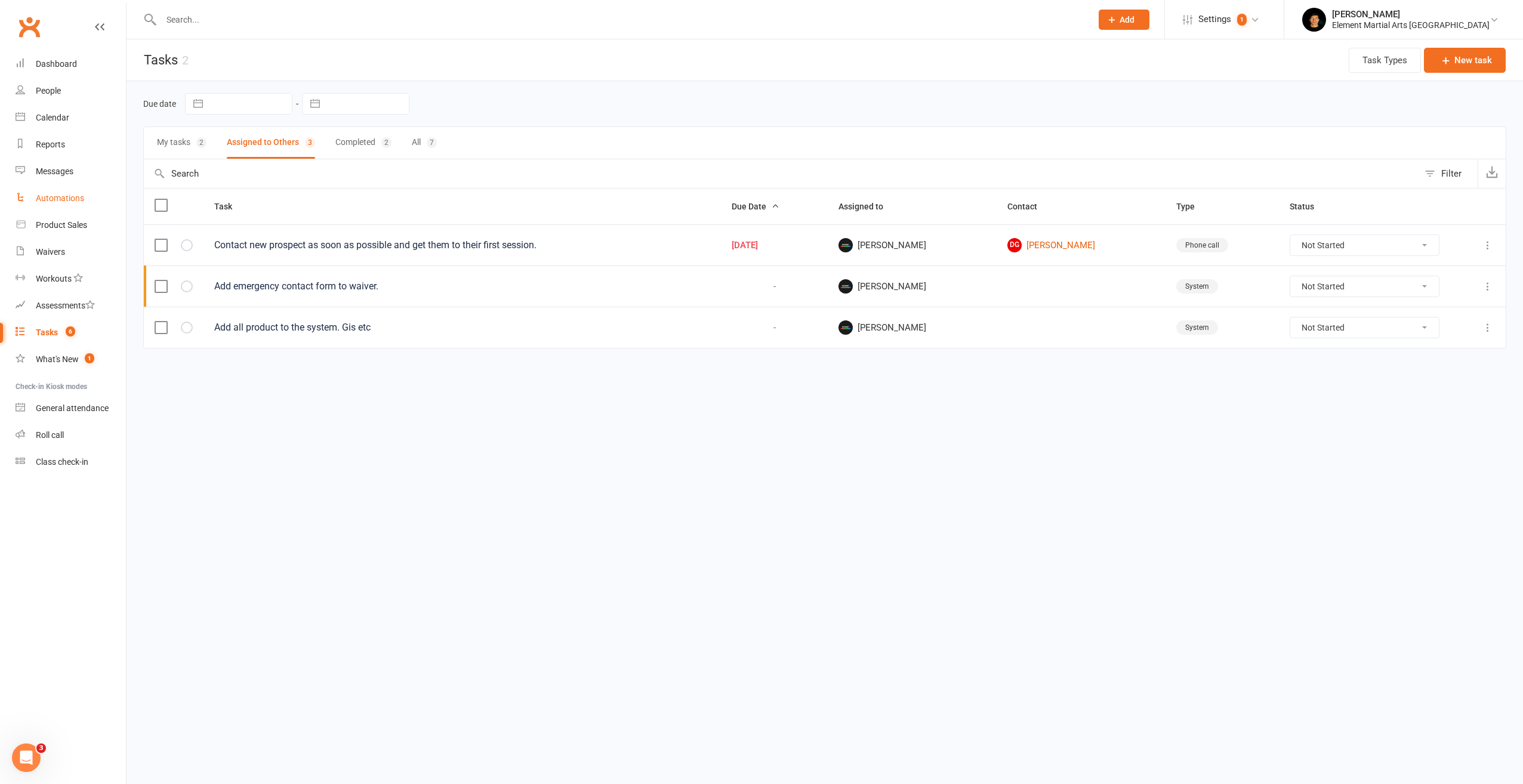
click at [54, 196] on div "Automations" at bounding box center [60, 198] width 48 height 10
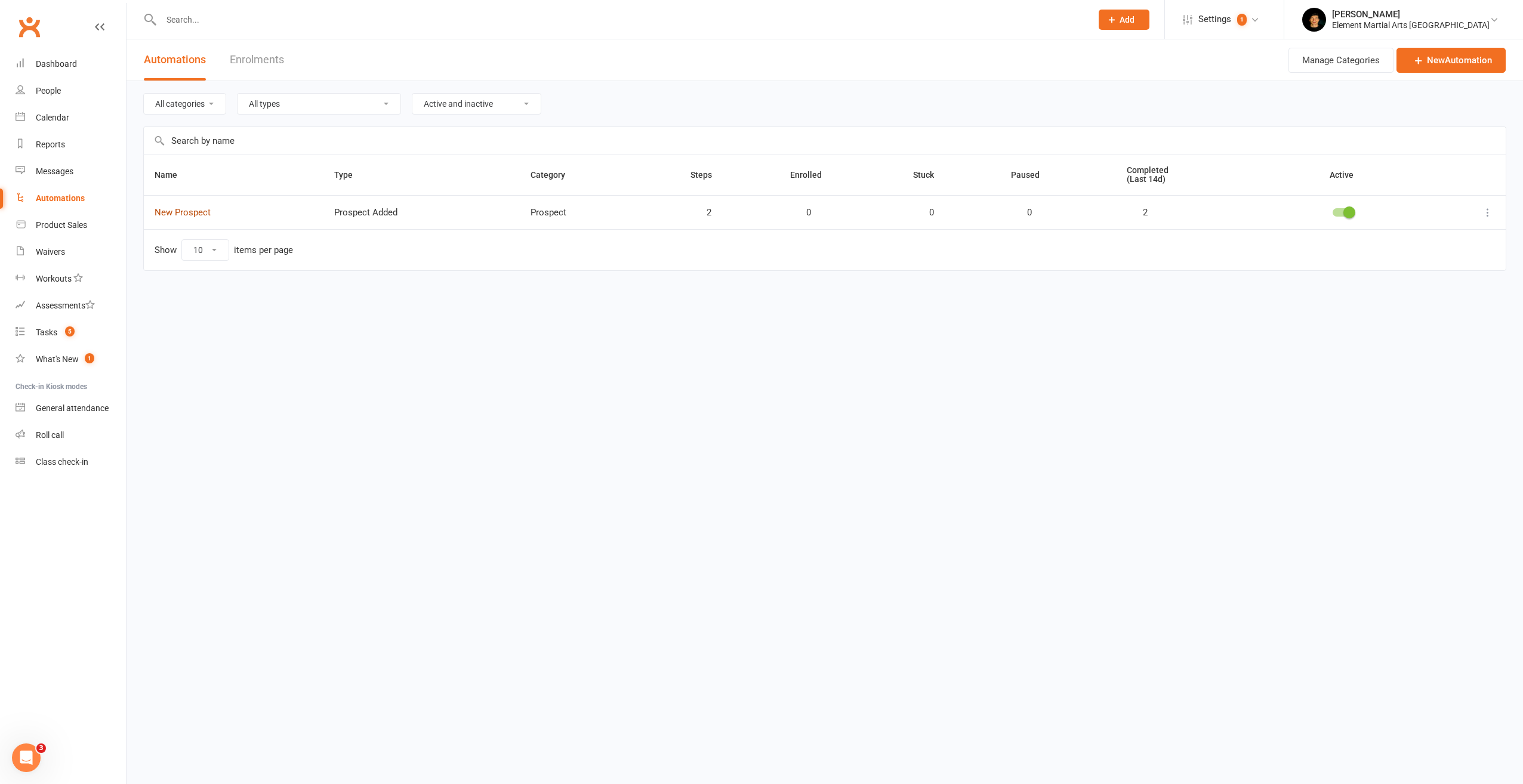
click at [208, 207] on link "New Prospect" at bounding box center [182, 212] width 56 height 11
drag, startPoint x: 1466, startPoint y: 212, endPoint x: 1482, endPoint y: 212, distance: 16.0
click at [1479, 212] on div at bounding box center [1464, 212] width 62 height 14
click at [1487, 211] on icon at bounding box center [1488, 212] width 12 height 12
click at [1440, 235] on link "Edit" at bounding box center [1436, 236] width 118 height 24
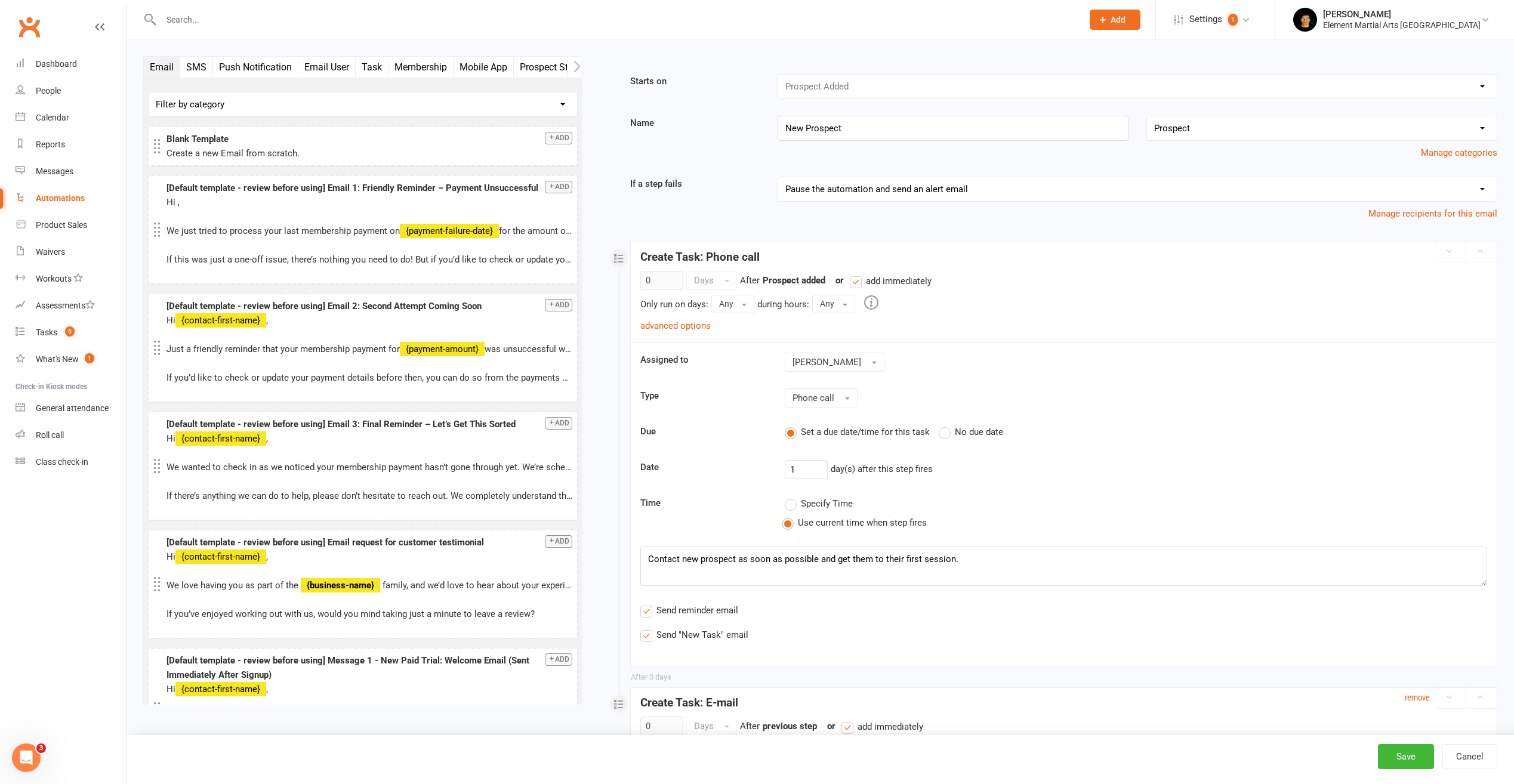
click at [857, 91] on div "Booking Cancelled Booking Due Booking Late-Cancelled Booking Marked Absent Book…" at bounding box center [1137, 87] width 720 height 25
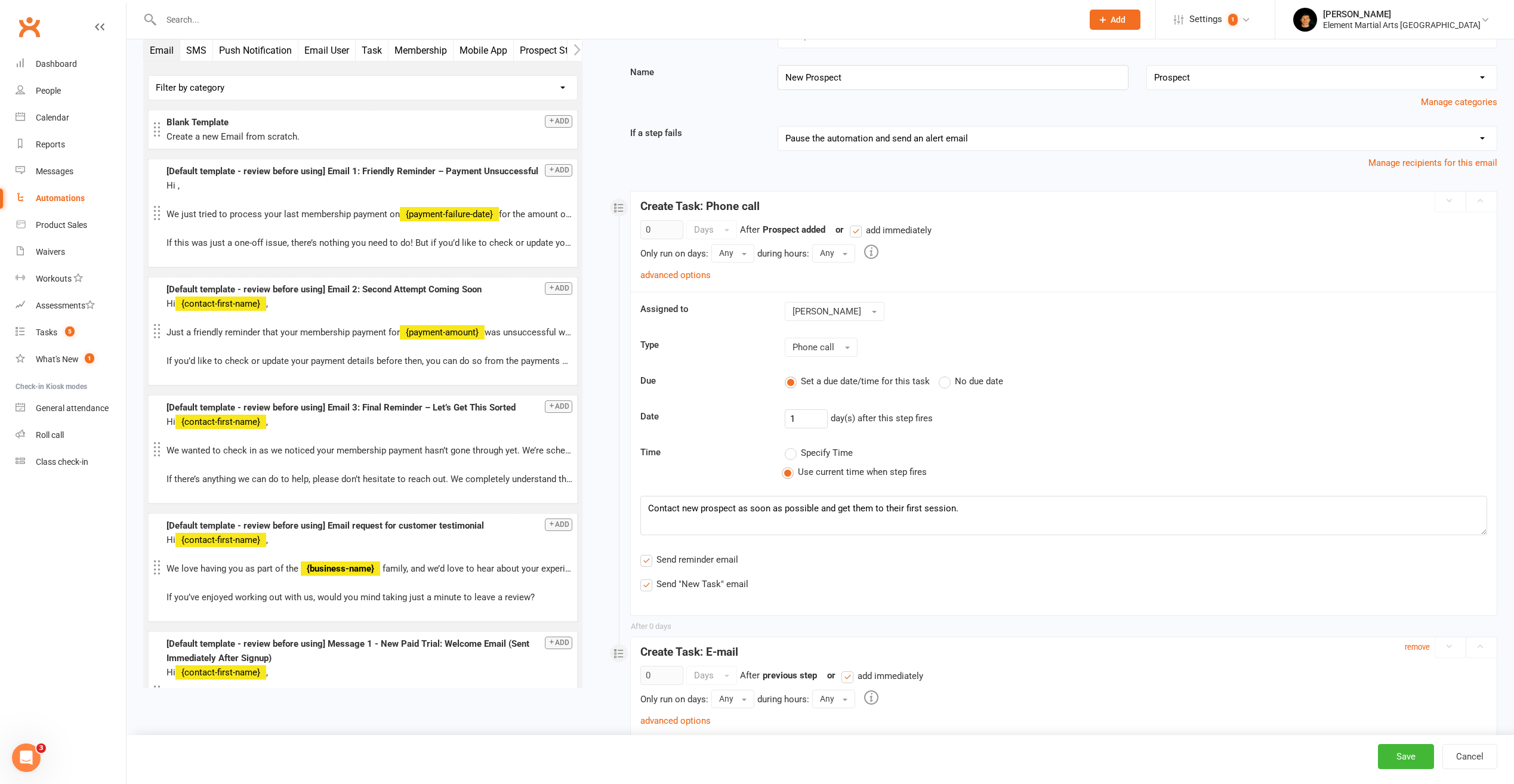
scroll to position [60, 0]
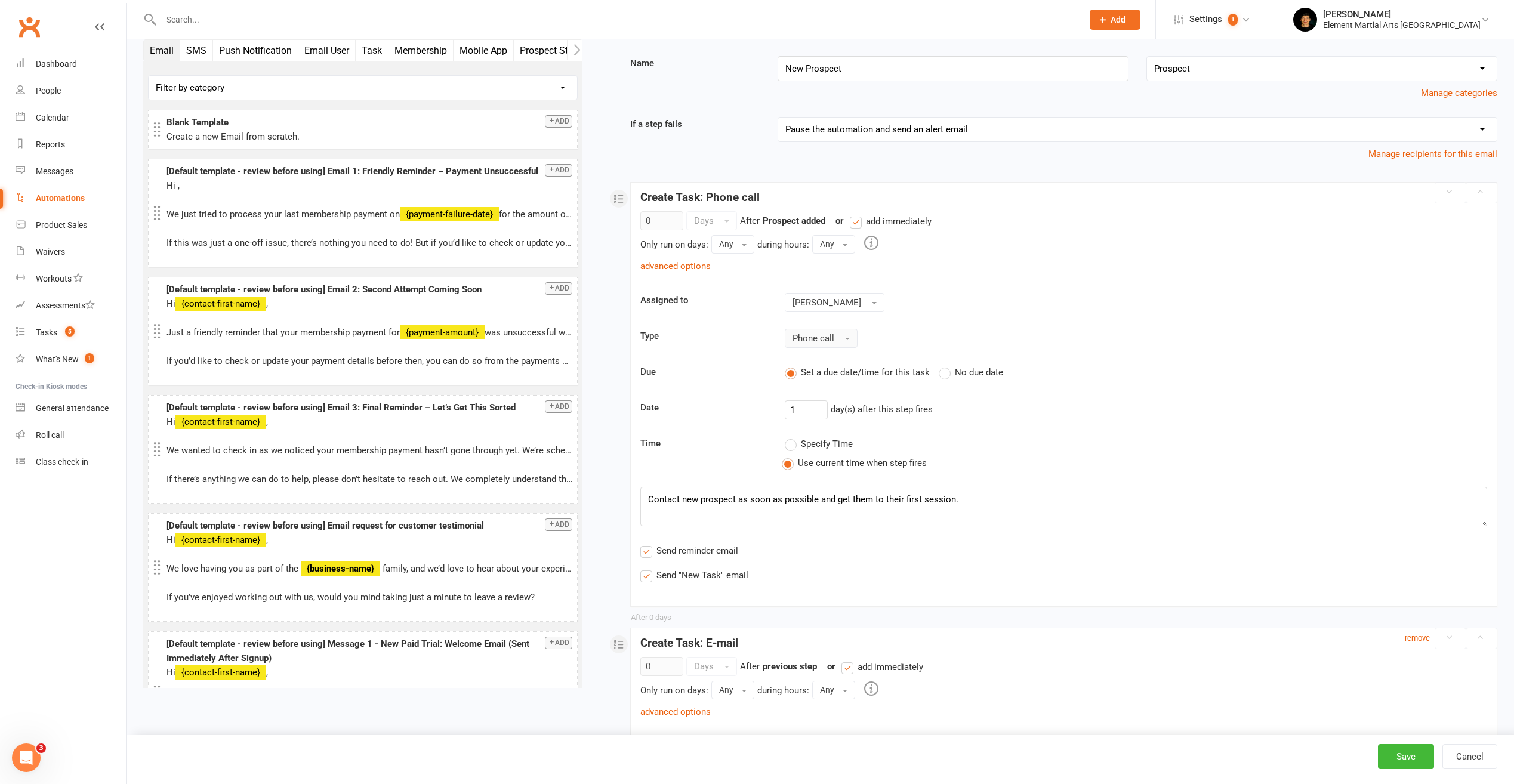
click at [827, 337] on span "Phone call" at bounding box center [814, 338] width 42 height 11
click at [827, 338] on span "Phone call" at bounding box center [814, 338] width 42 height 11
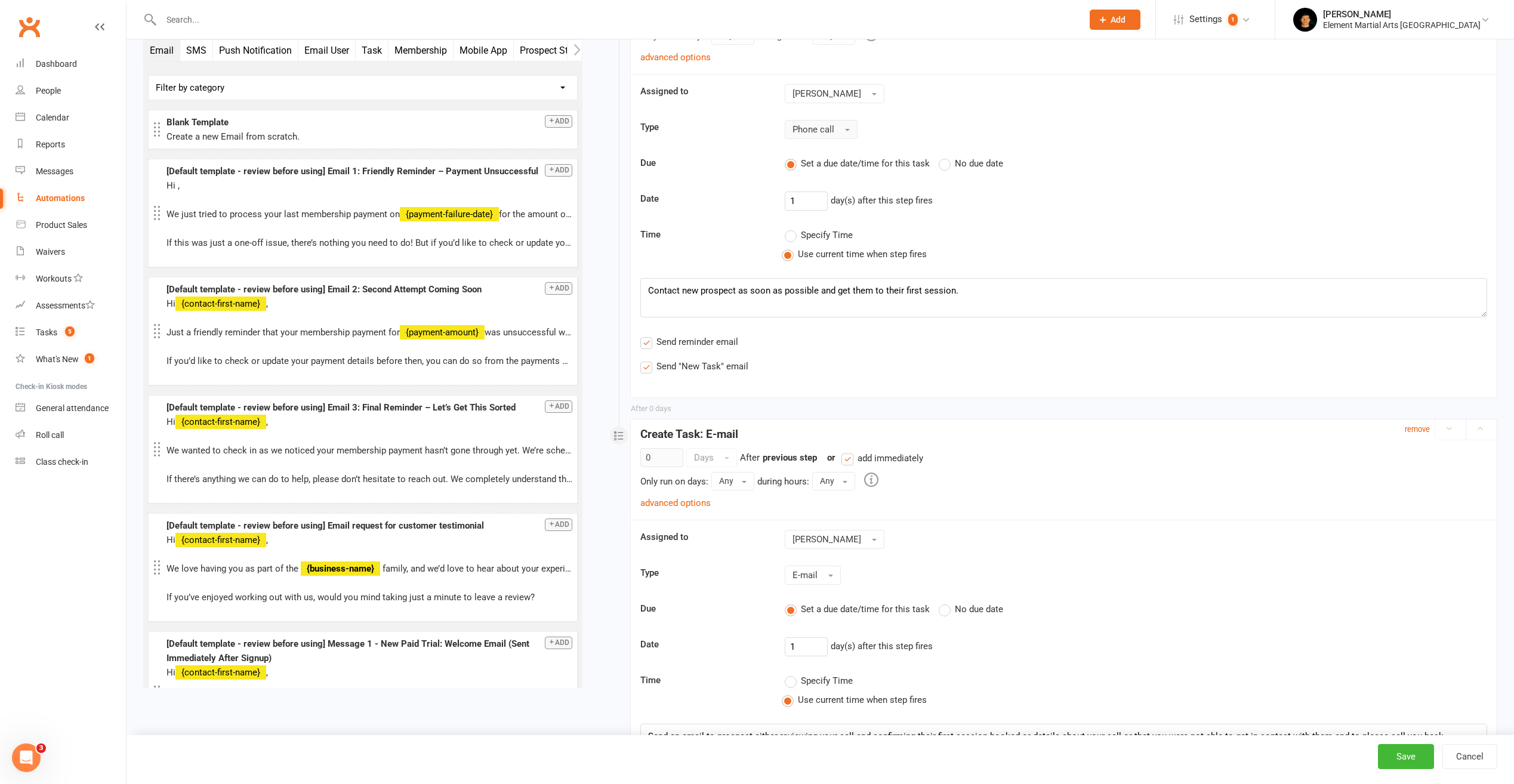
scroll to position [268, 0]
click at [830, 300] on textarea "Contact new prospect as soon as possible and get them to their first session." at bounding box center [1064, 298] width 847 height 39
click at [830, 300] on textarea "Contact new prospect as soon as possible and get them to their first session." at bounding box center [1064, 298] width 847 height 39
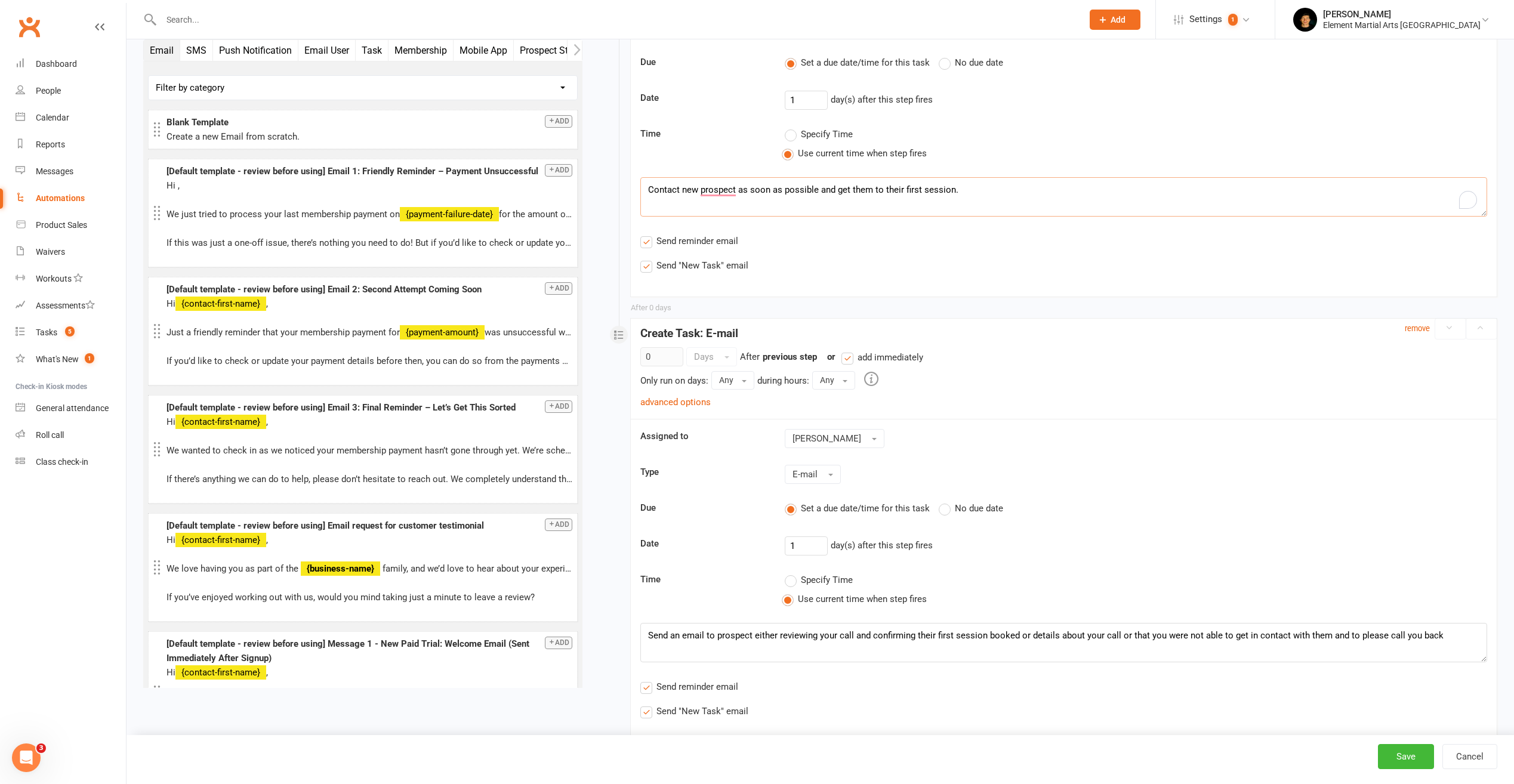
scroll to position [328, 0]
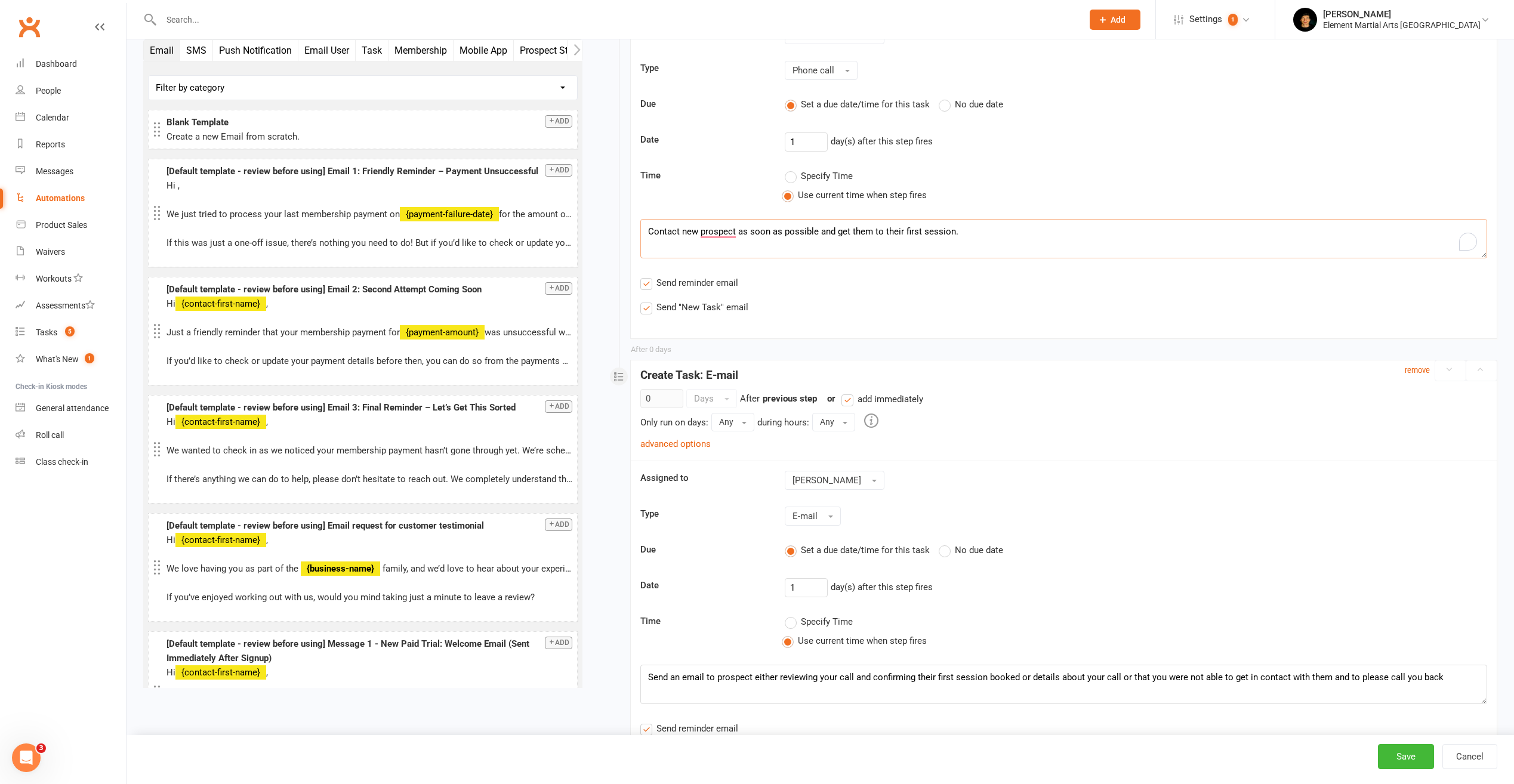
click at [761, 236] on textarea "Contact new prospect as soon as possible and get them to their first session." at bounding box center [1064, 239] width 847 height 39
click at [967, 236] on textarea "Contact new prospect as soon as possible and get them to their first session." at bounding box center [1064, 239] width 847 height 39
click at [1107, 681] on textarea "Send an email to prospect either reviewing your call and confirming their first…" at bounding box center [1064, 684] width 847 height 39
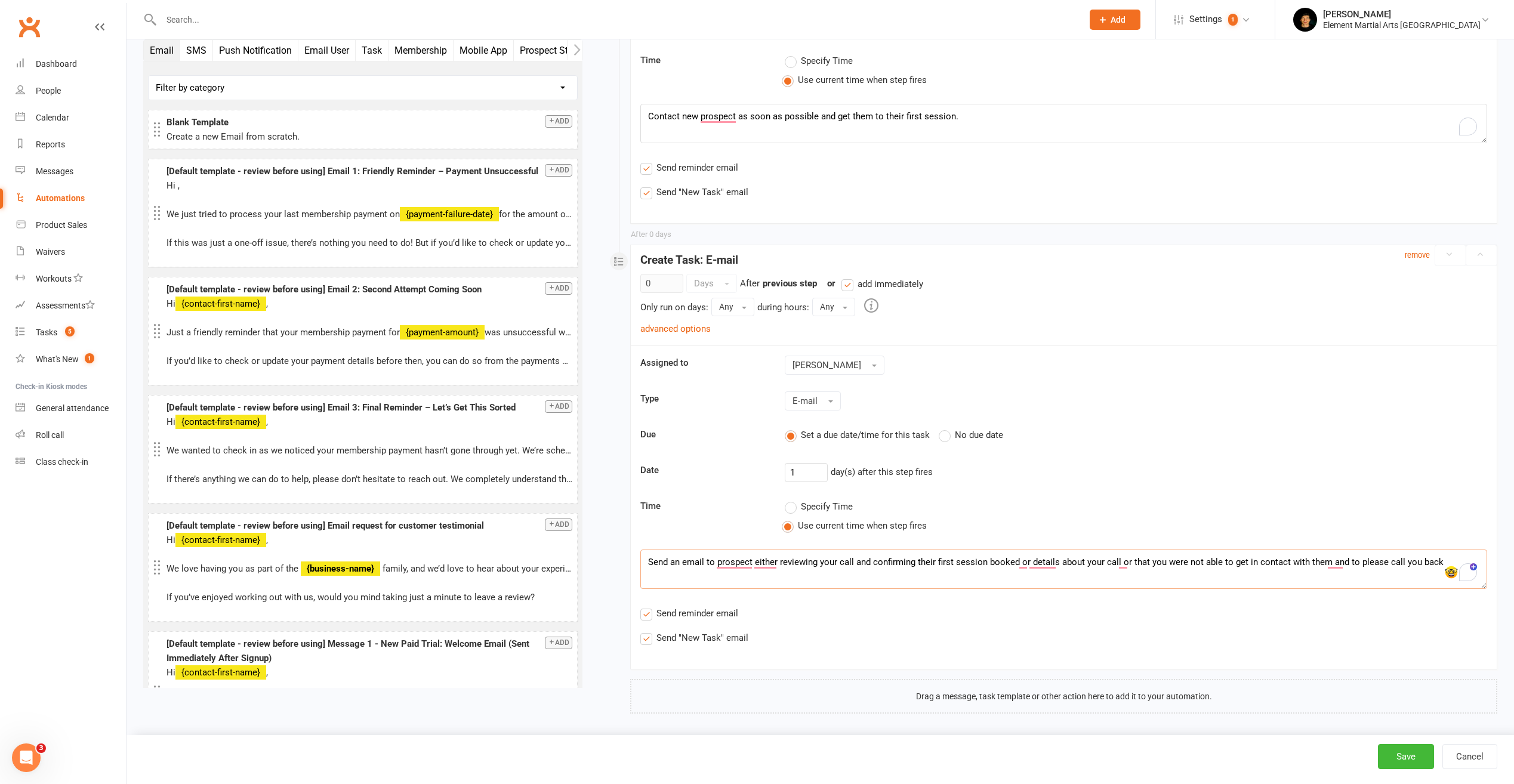
scroll to position [447, 0]
click at [1414, 248] on small "remove" at bounding box center [1418, 251] width 25 height 9
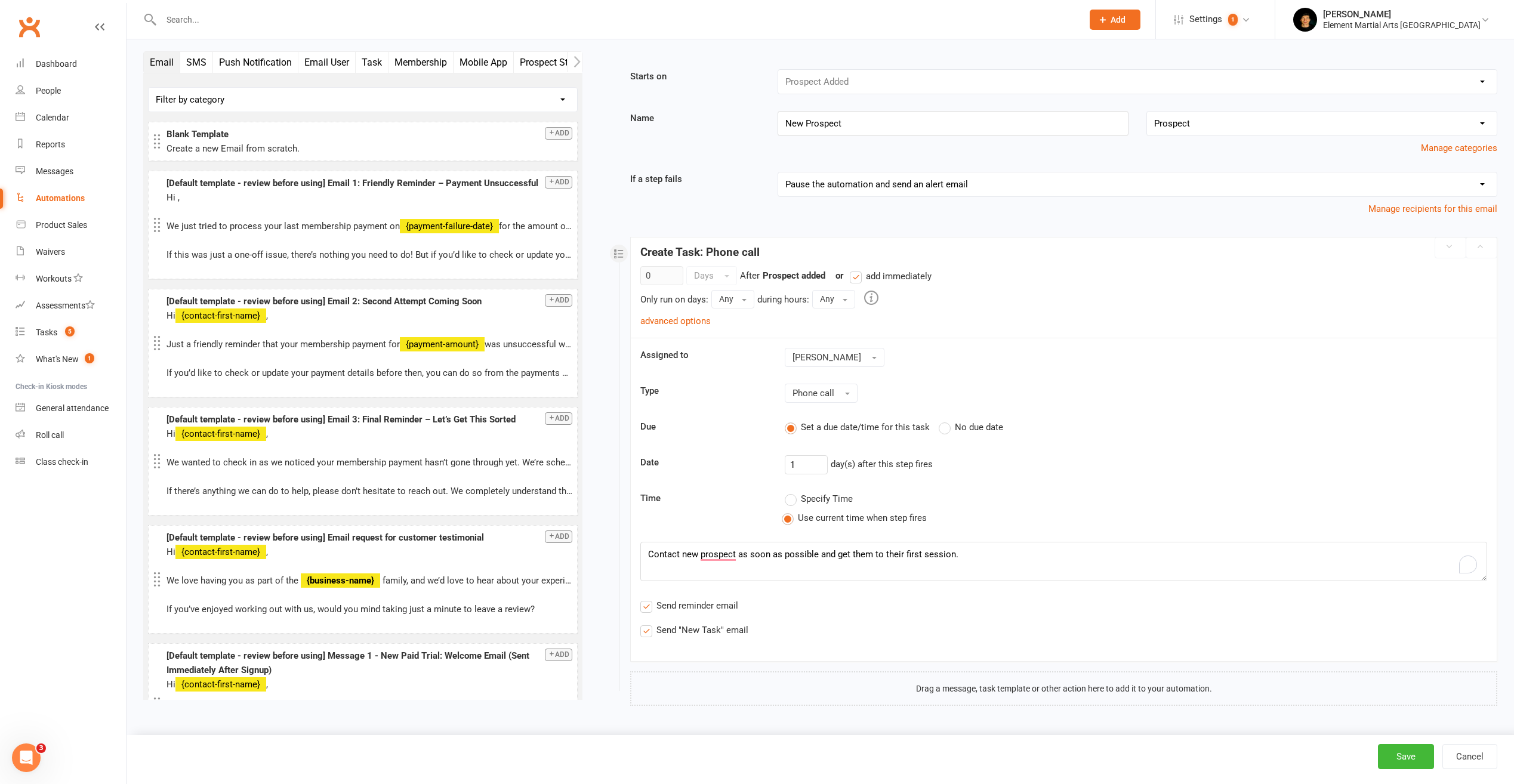
scroll to position [5, 0]
click at [833, 395] on span "Phone call" at bounding box center [814, 393] width 42 height 11
click at [827, 494] on link "System" at bounding box center [845, 490] width 118 height 24
click at [699, 252] on strong "Create Task: Phone call" at bounding box center [700, 252] width 120 height 14
click at [699, 252] on strong "Create Task: Phone call" at bounding box center [700, 252] width 120 height 14
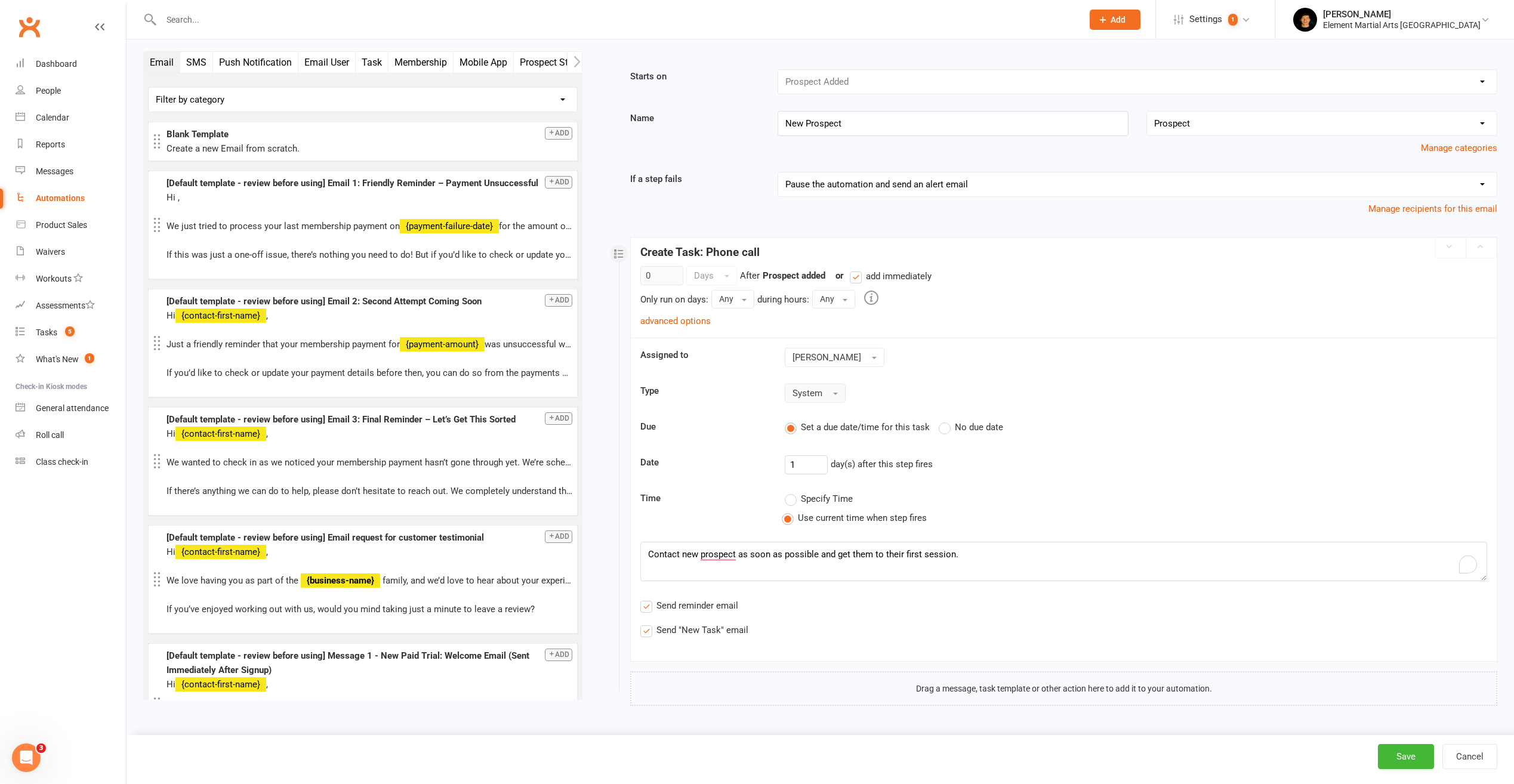
click at [699, 252] on strong "Create Task: Phone call" at bounding box center [700, 252] width 120 height 14
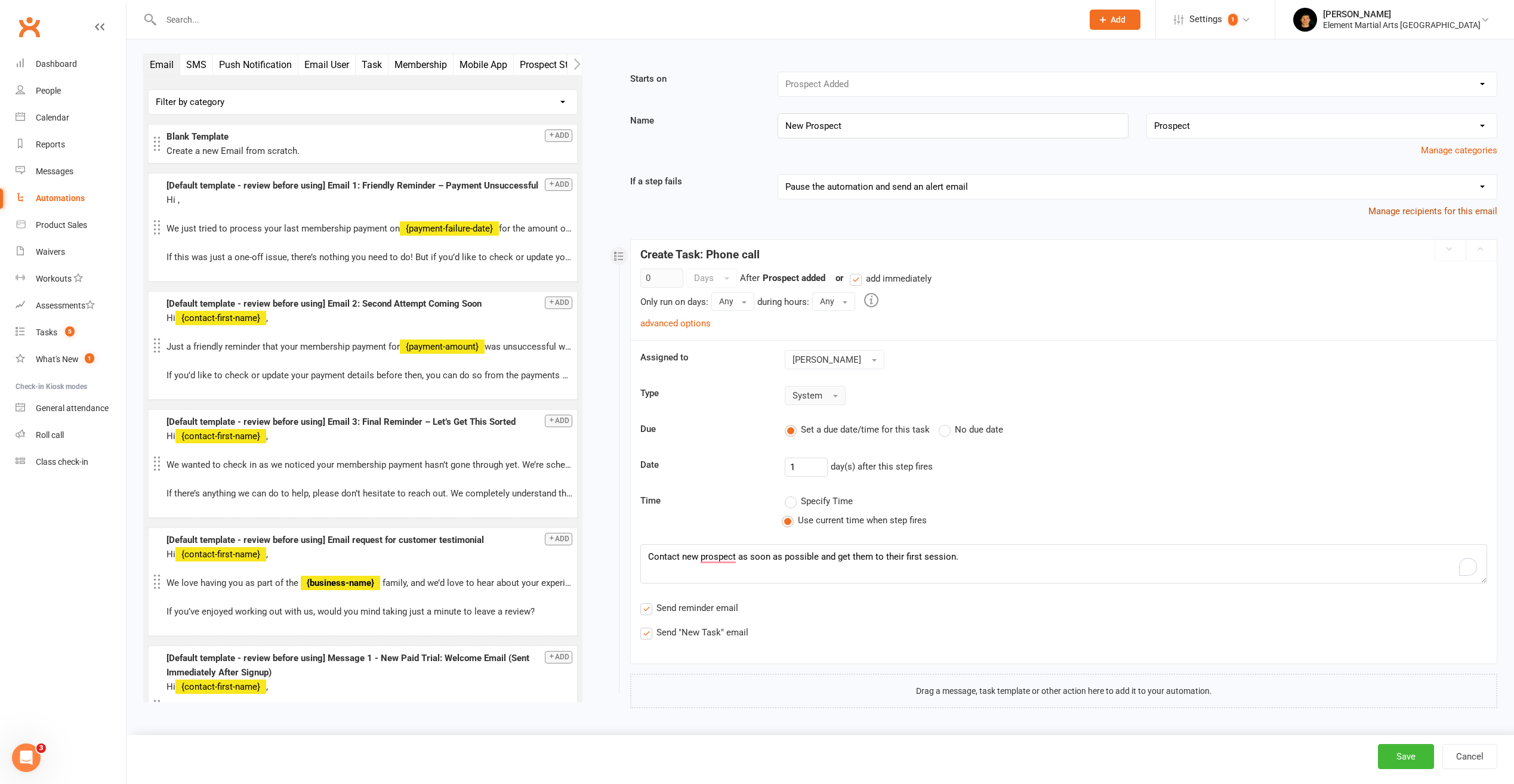
scroll to position [0, 0]
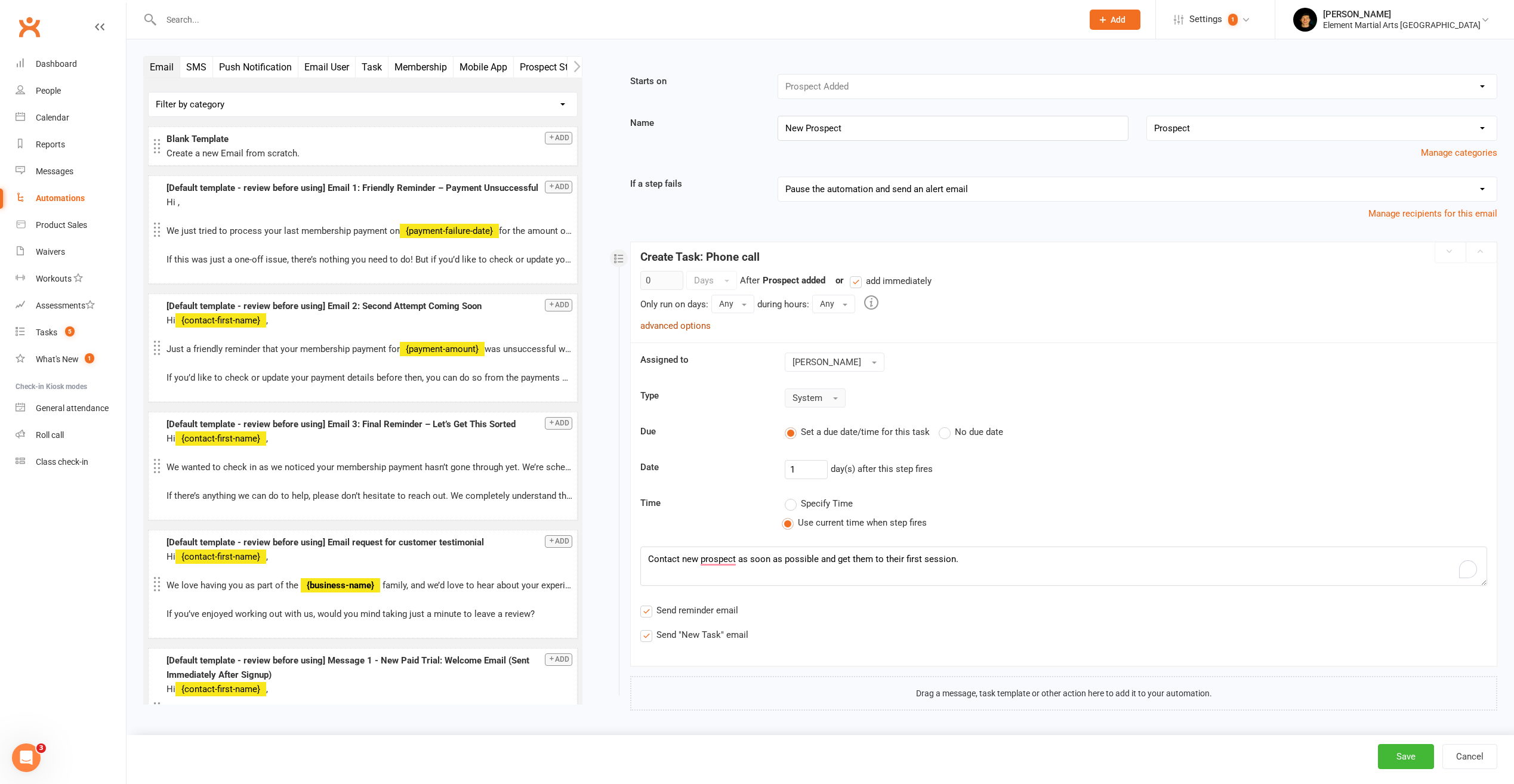
click at [693, 328] on link "advanced options" at bounding box center [676, 326] width 71 height 11
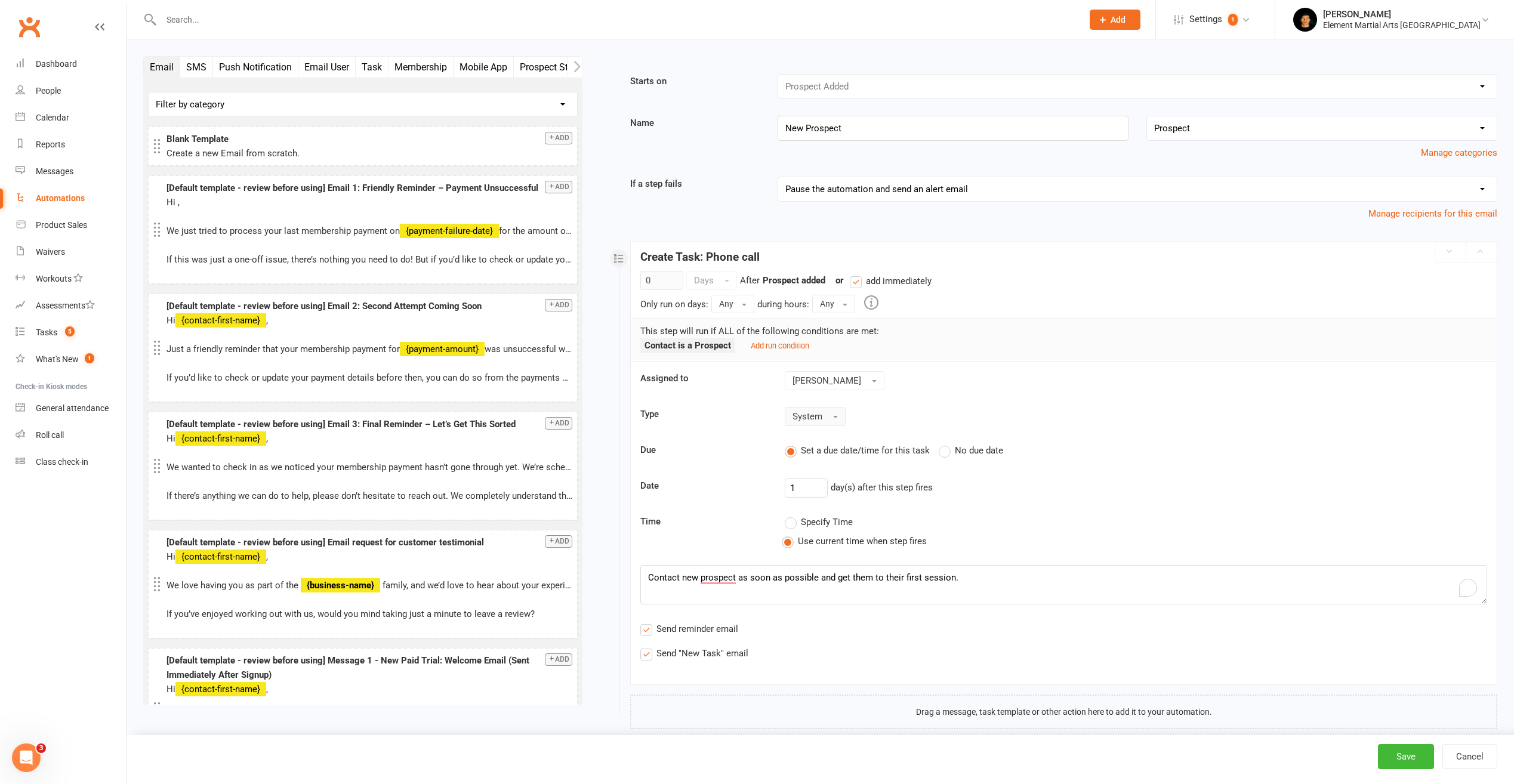
click at [693, 328] on p "This step will run if ALL of the following conditions are met:" at bounding box center [1064, 331] width 847 height 14
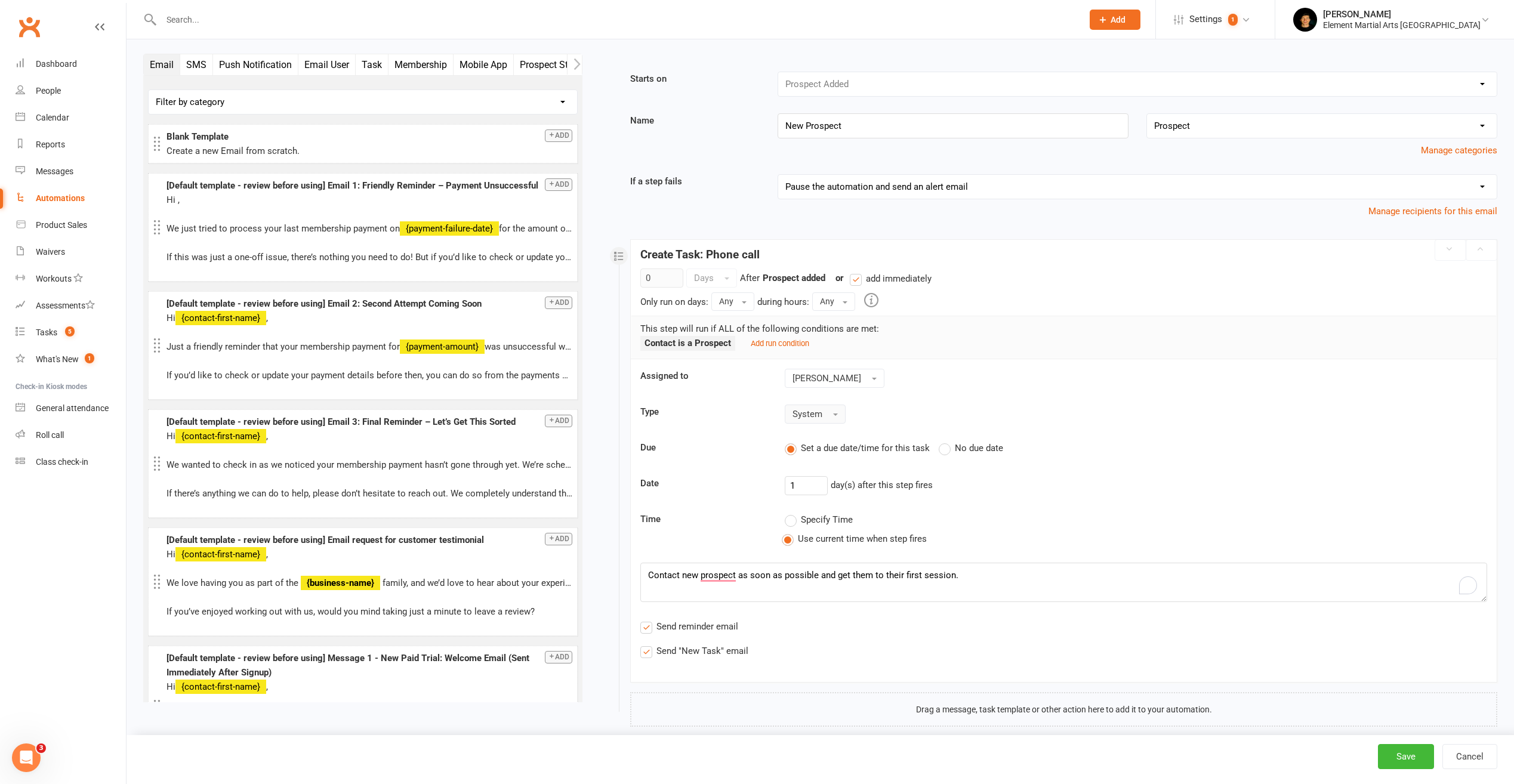
scroll to position [20, 0]
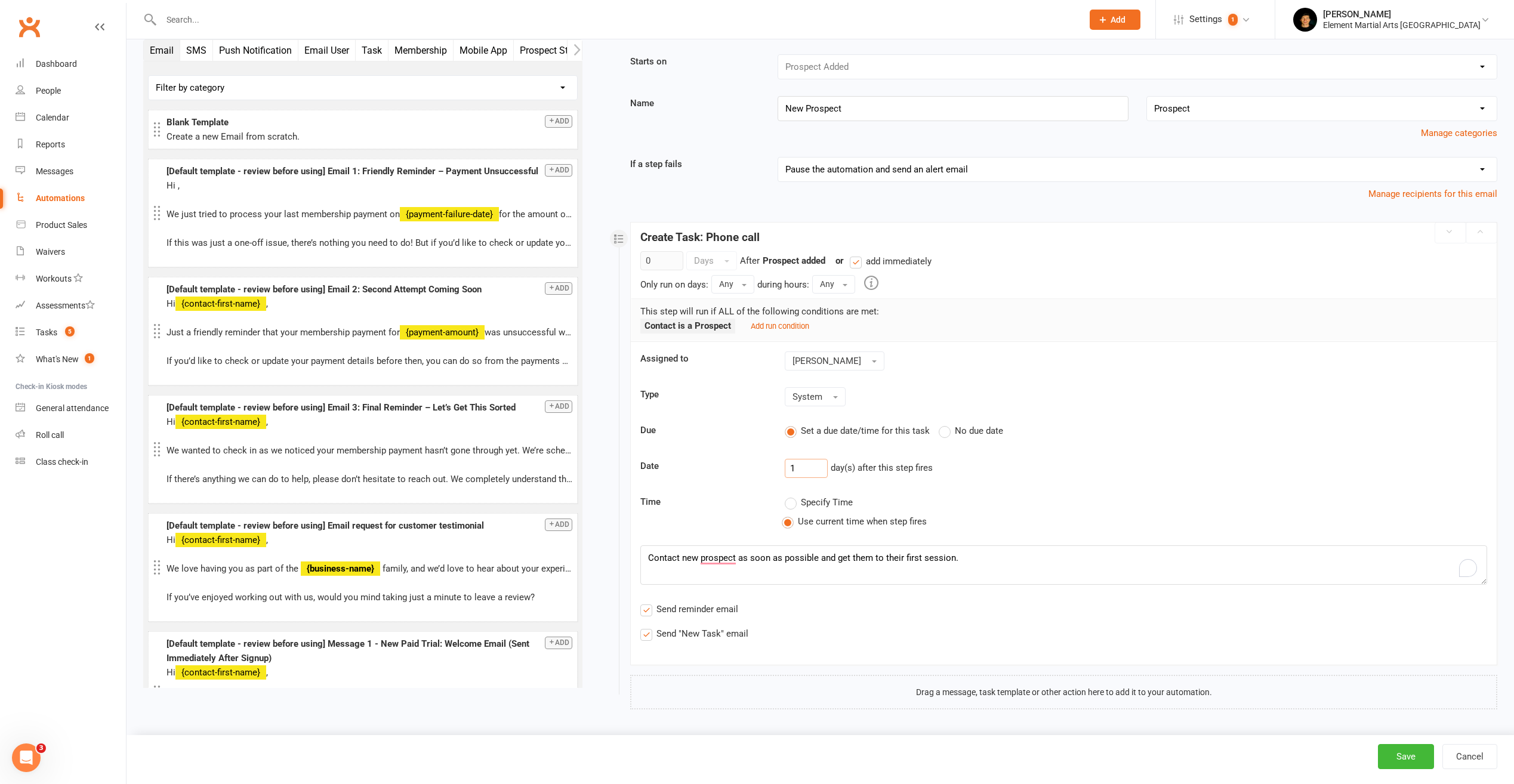
click at [809, 465] on input "1" at bounding box center [806, 468] width 43 height 19
click at [772, 559] on textarea "Contact new prospect as soon as possible and get them to their first session." at bounding box center [1064, 565] width 847 height 39
click at [976, 551] on textarea "Contact new prospect as soon as possible and get them to their first session." at bounding box center [1064, 565] width 847 height 39
paste textarea "Send an email to prospect either reviewing your call and confirming their first…"
click at [1021, 579] on textarea "Contact new prospect as soon as possible and get them to their first session. S…" at bounding box center [1064, 565] width 847 height 39
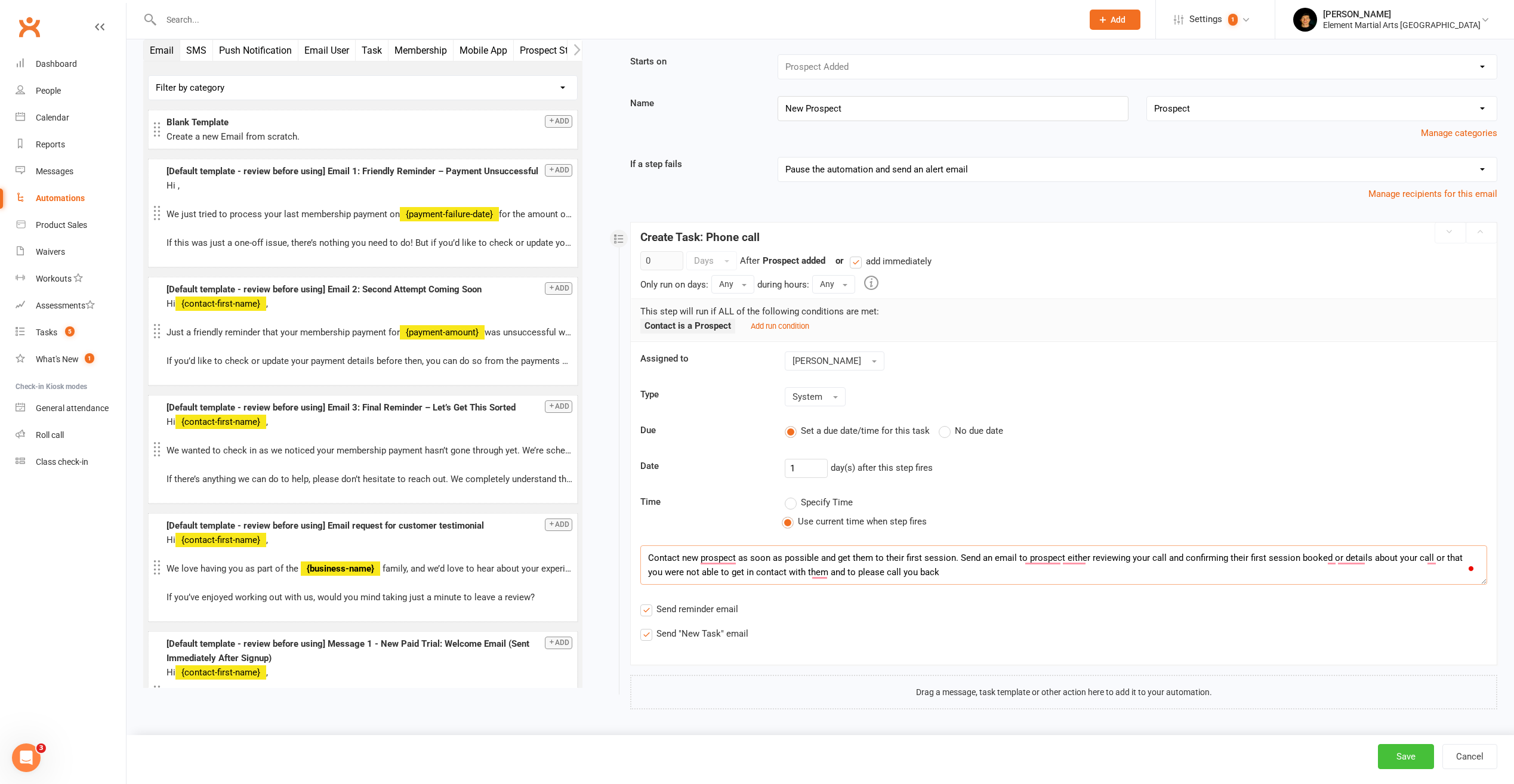
type textarea "Contact new prospect as soon as possible and get them to their first session. S…"
click at [1402, 758] on button "Save" at bounding box center [1406, 756] width 56 height 25
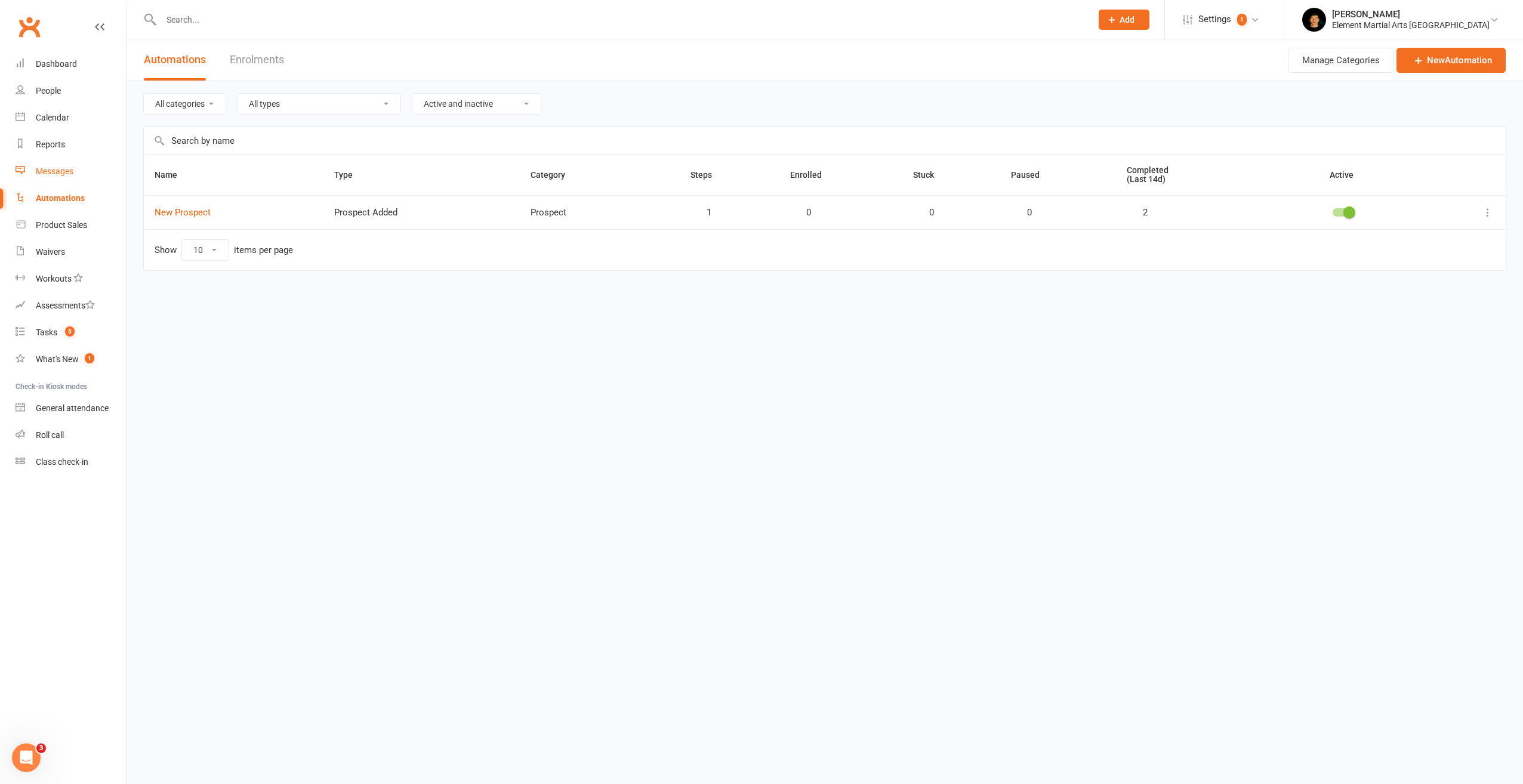
click at [48, 169] on div "Messages" at bounding box center [54, 171] width 38 height 10
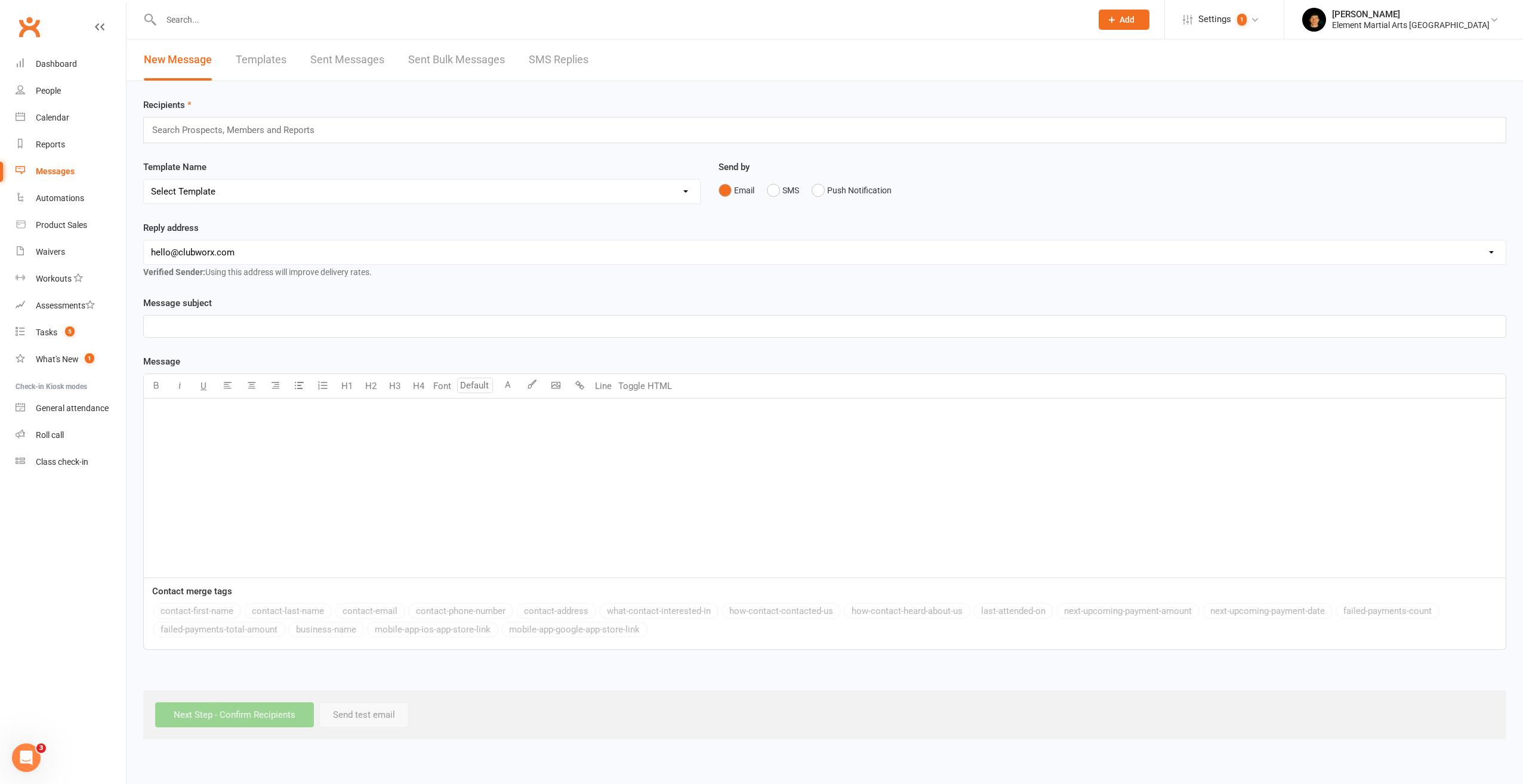
click at [251, 64] on link "Templates" at bounding box center [261, 60] width 51 height 41
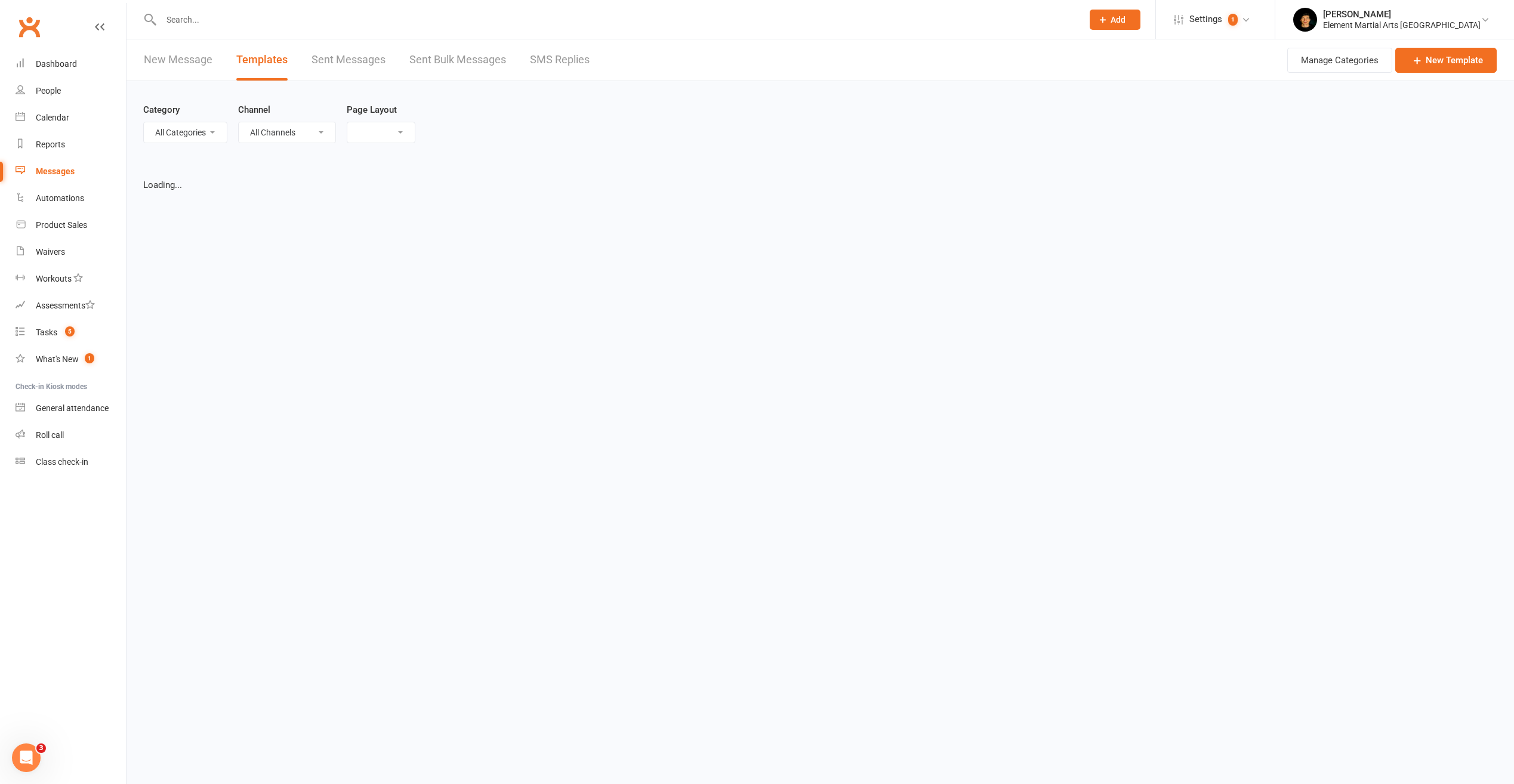
select select "grid"
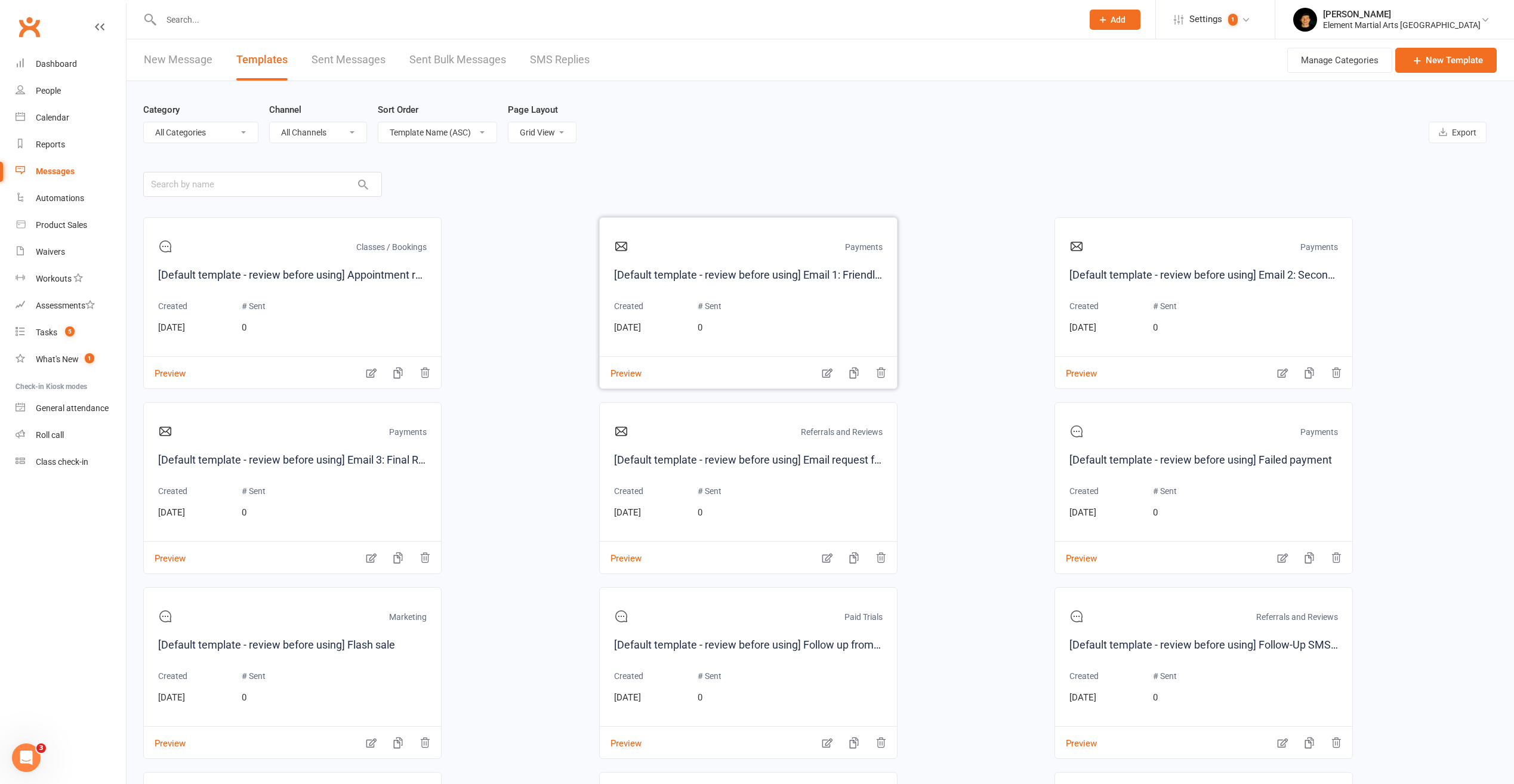
click at [806, 296] on div "Payments [Default template - review before using] Email 1: Friendly Reminder – …" at bounding box center [748, 289] width 269 height 114
click at [705, 271] on link "[Default template - review before using] Email 1: Friendly Reminder – Payment U…" at bounding box center [748, 275] width 269 height 17
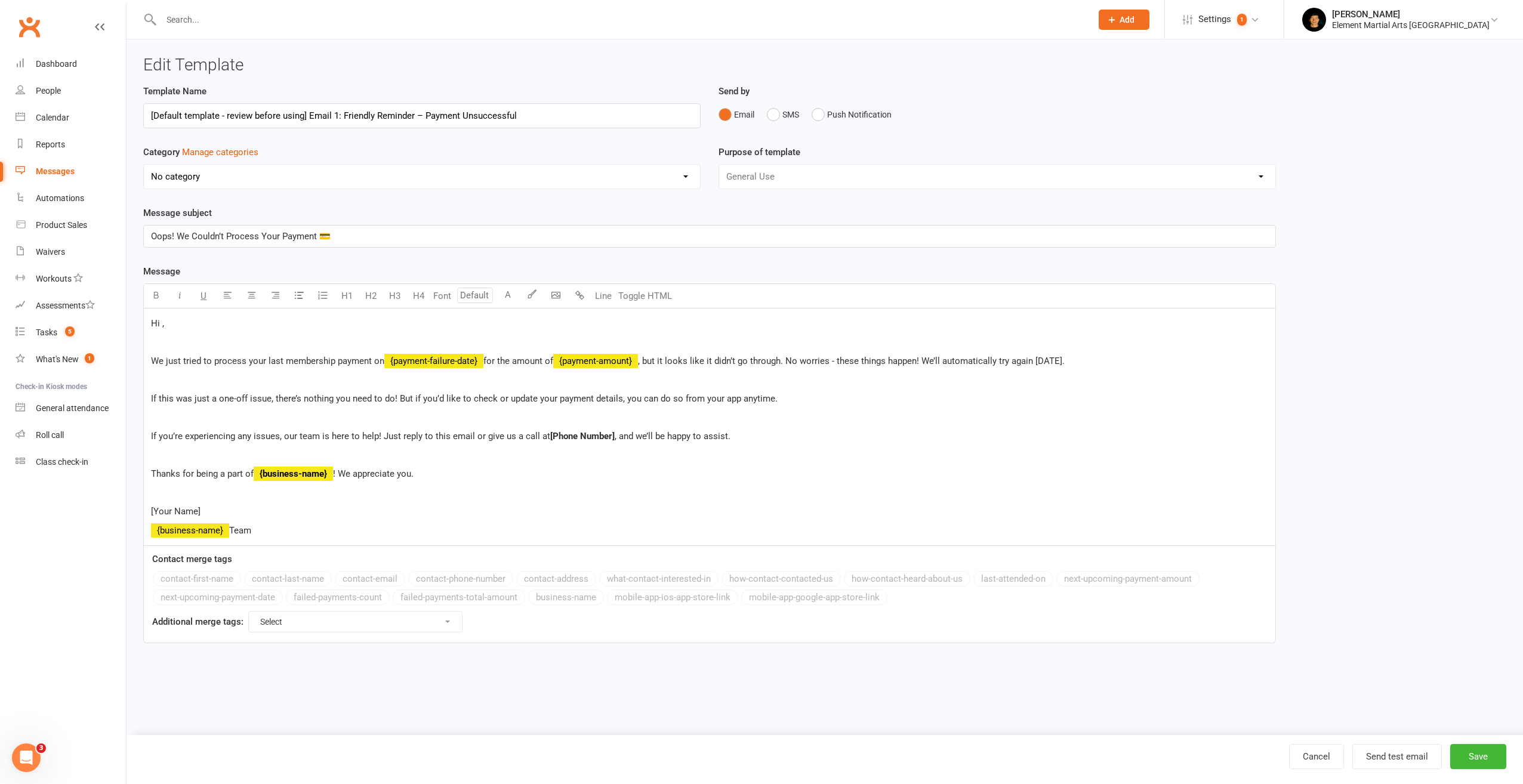
select select "16290"
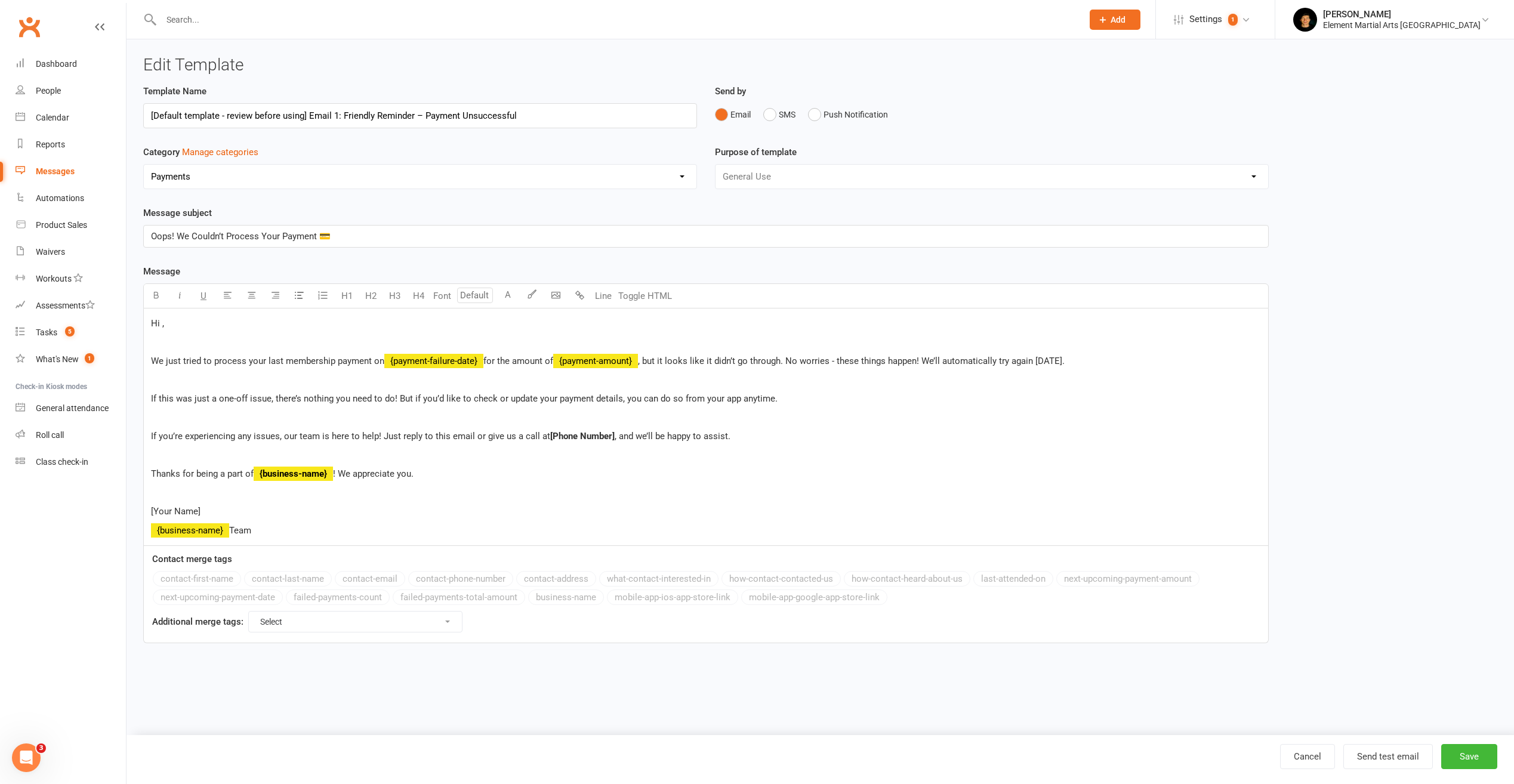
select select "grid"
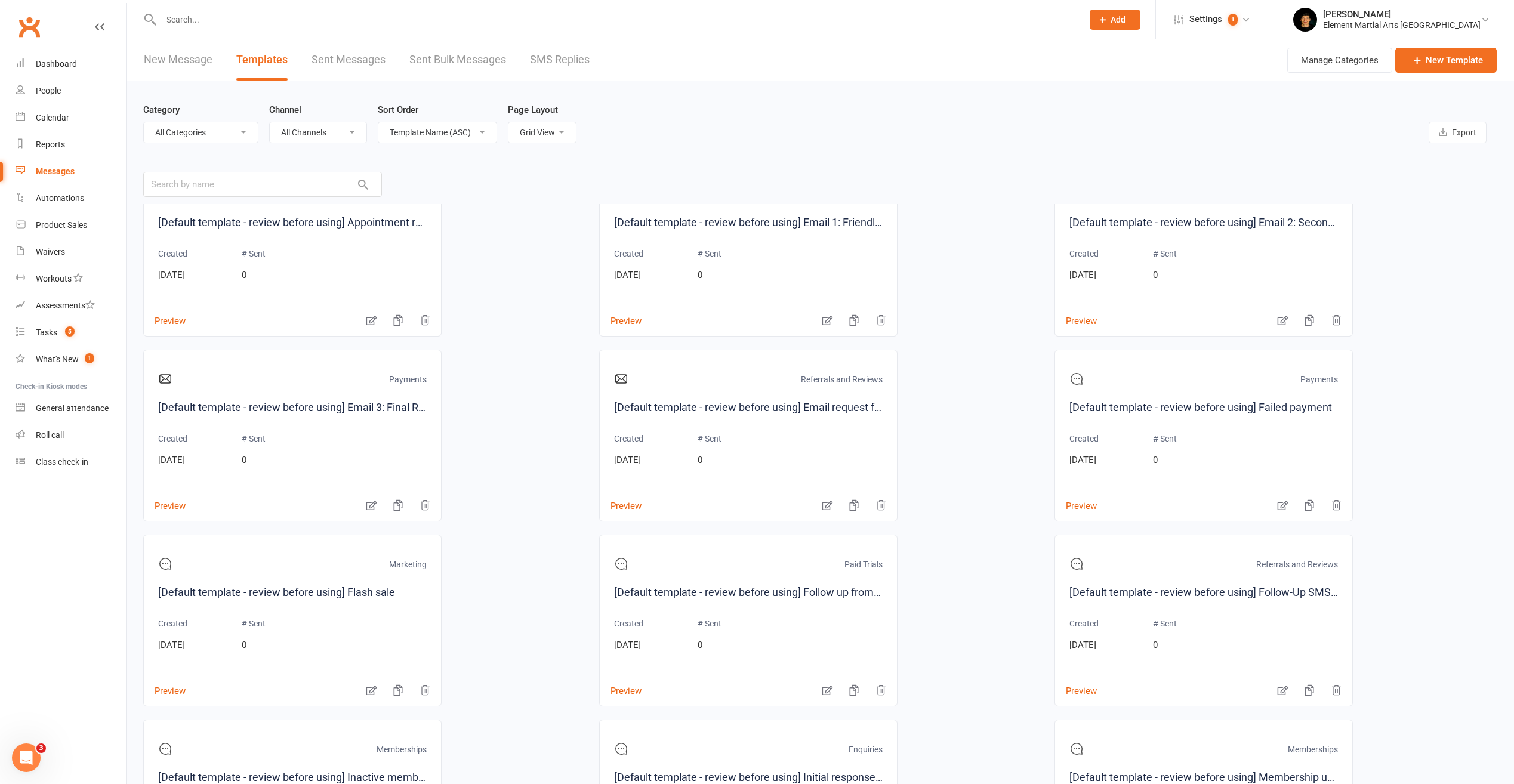
scroll to position [120, 0]
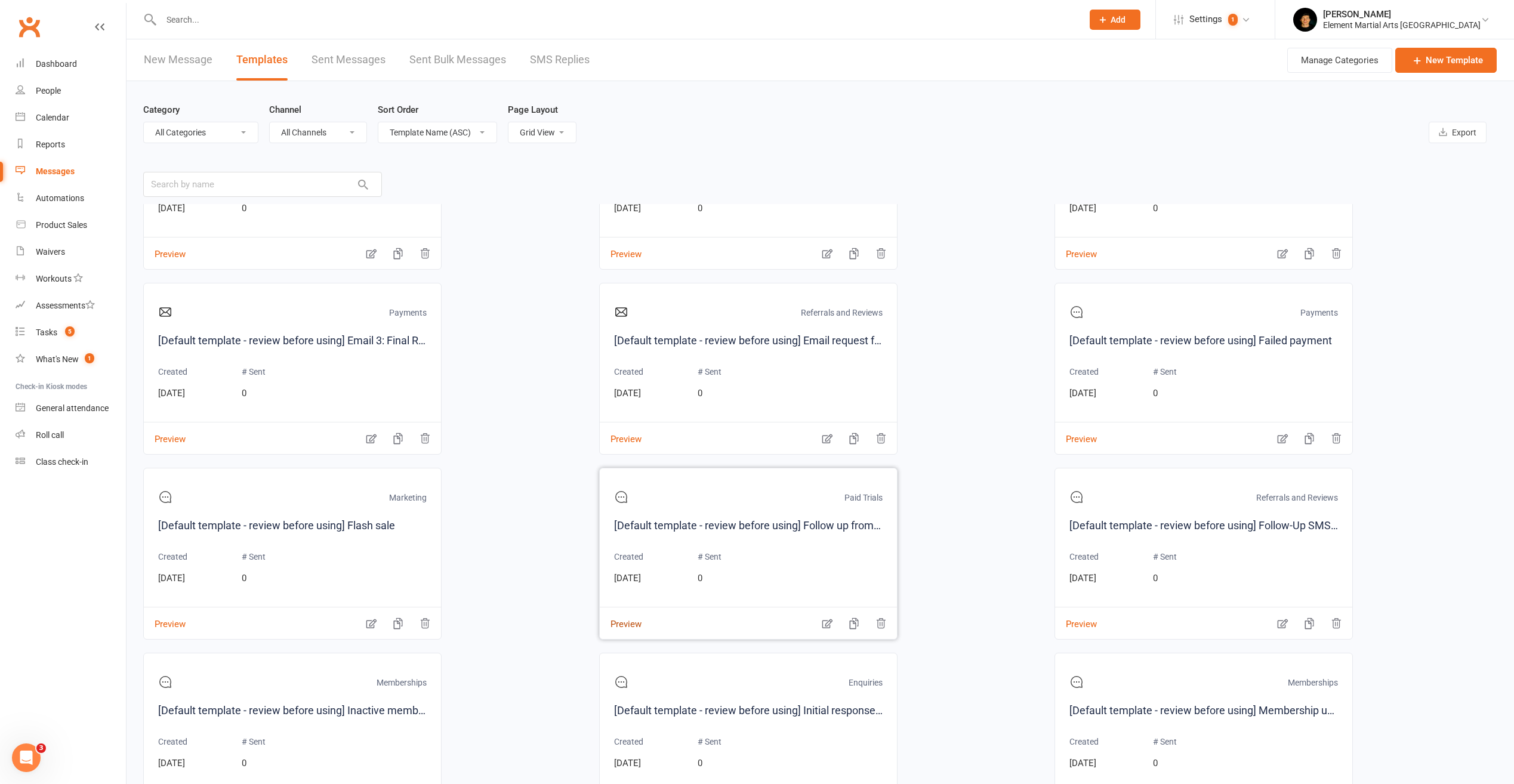
click at [622, 623] on button "Preview" at bounding box center [621, 616] width 42 height 13
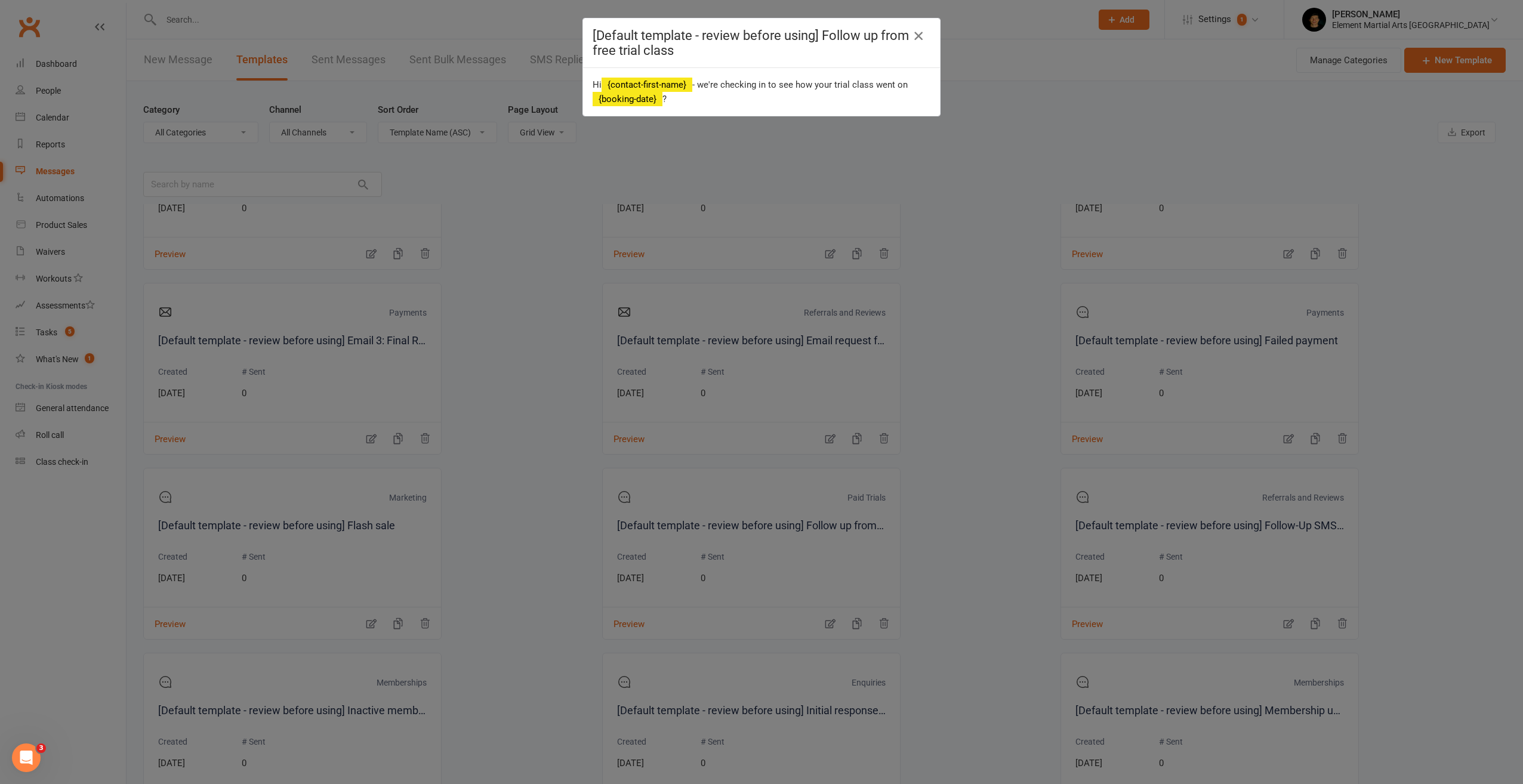
click at [920, 40] on icon "button" at bounding box center [919, 36] width 14 height 14
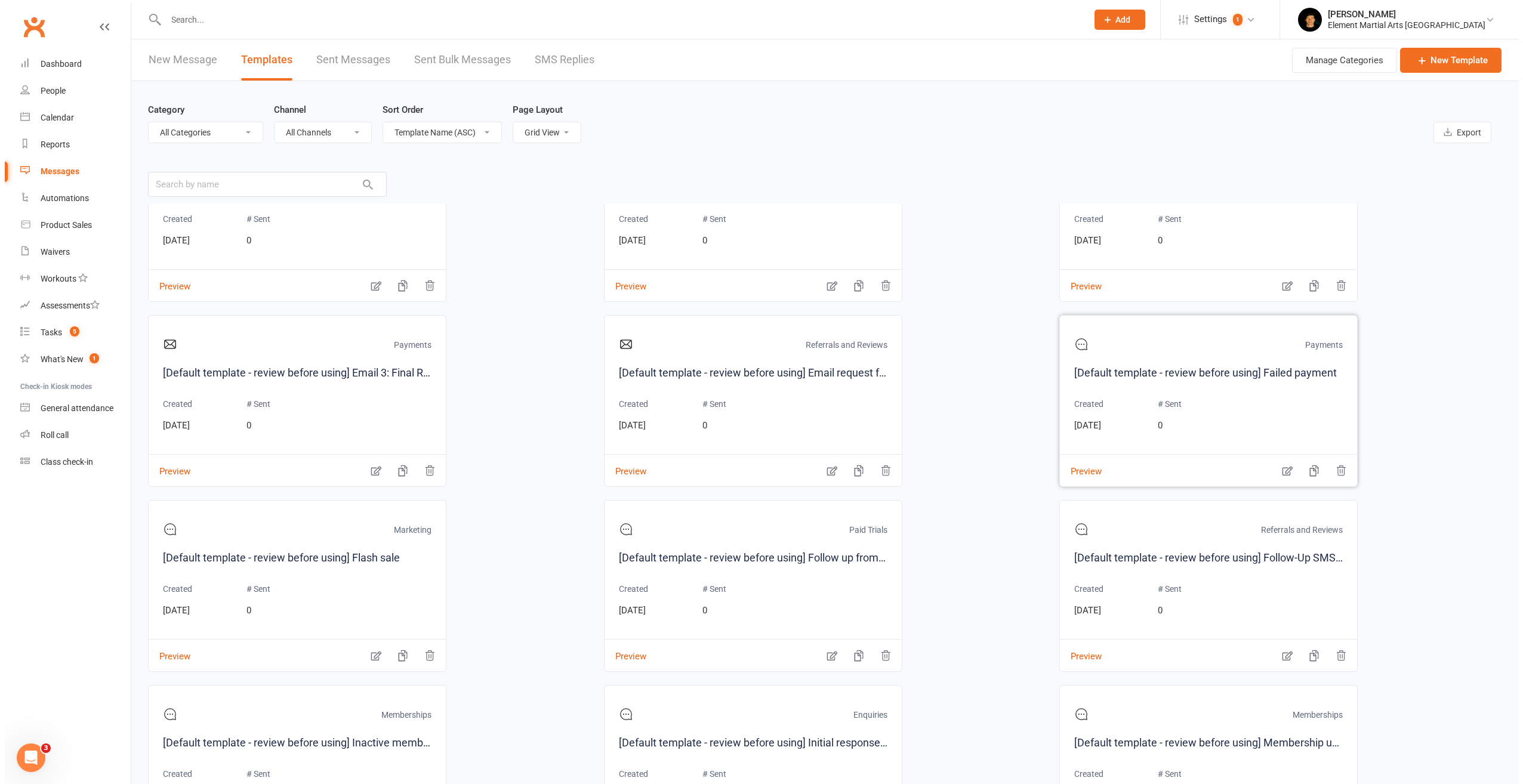
scroll to position [0, 0]
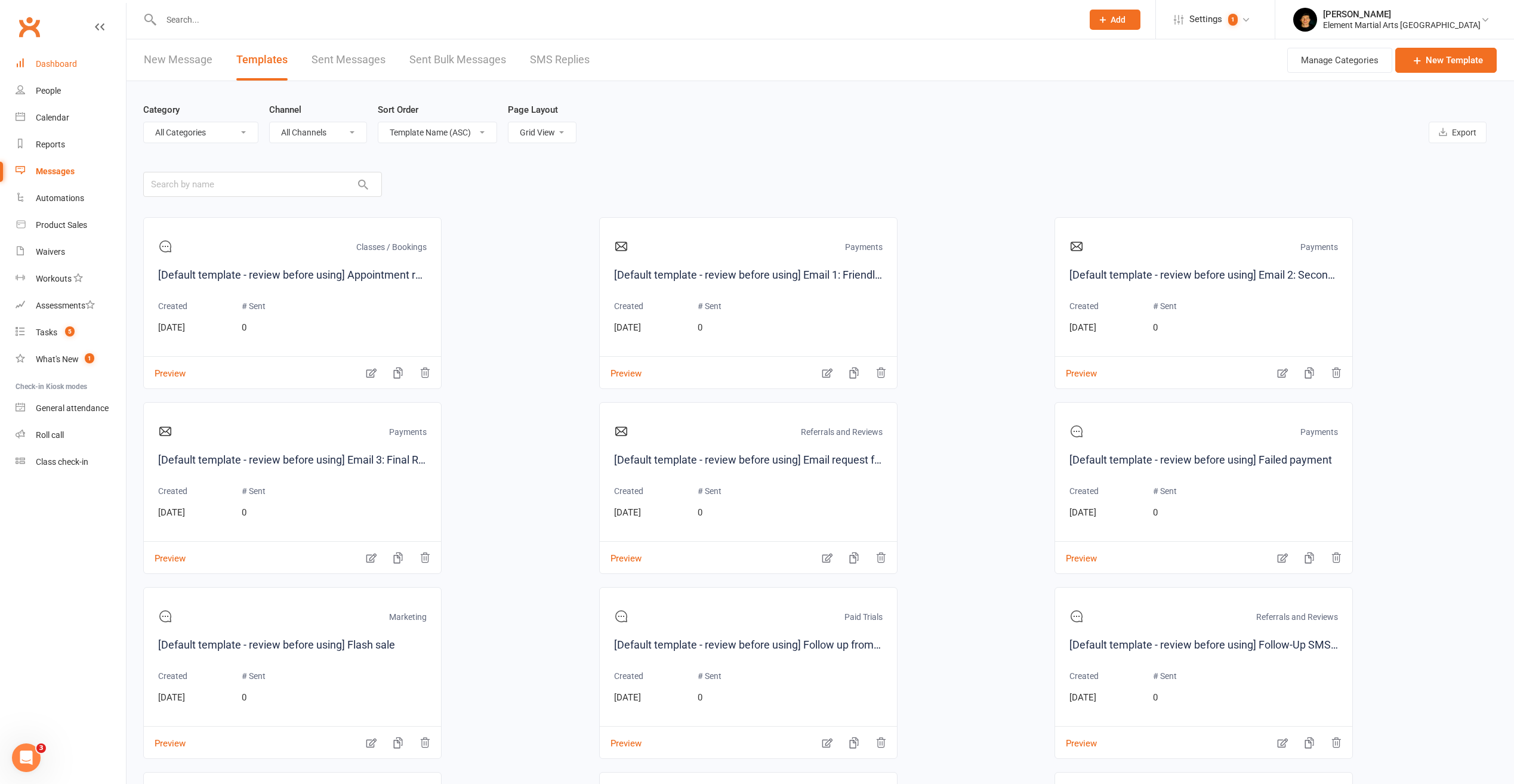
click at [60, 73] on link "Dashboard" at bounding box center [71, 64] width 111 height 27
